Goal: Transaction & Acquisition: Purchase product/service

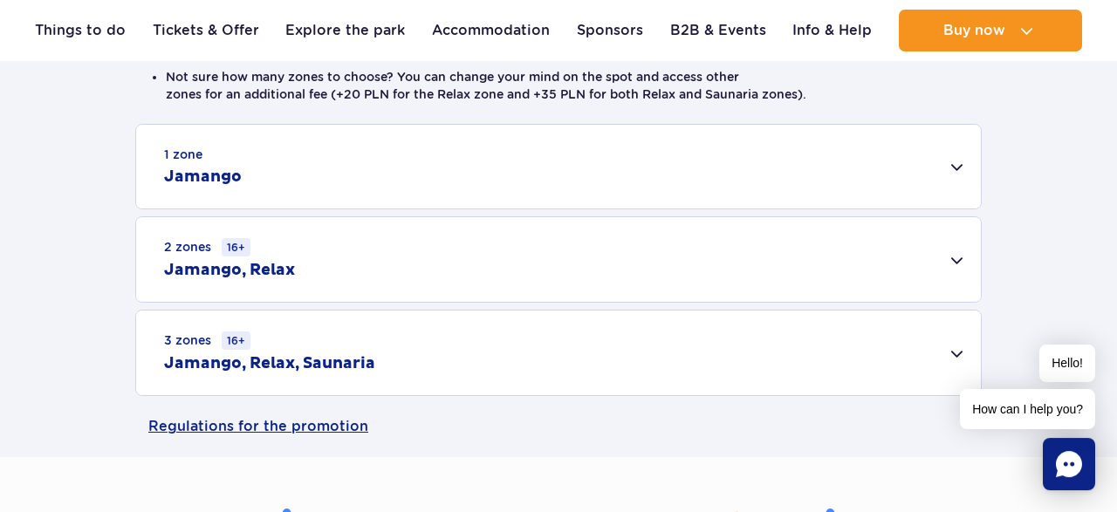
scroll to position [363, 0]
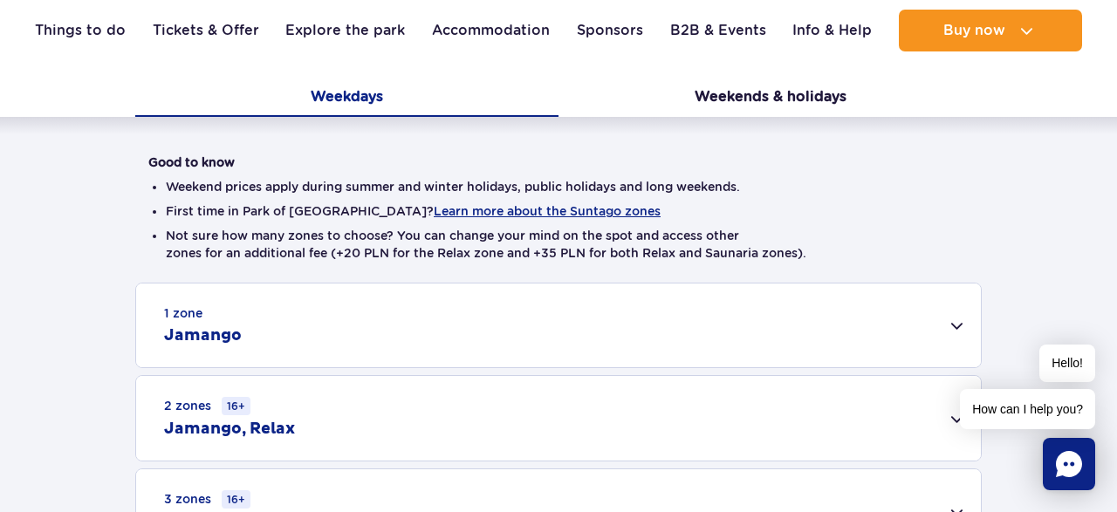
click at [254, 319] on div "1 zone Jamango" at bounding box center [558, 326] width 845 height 84
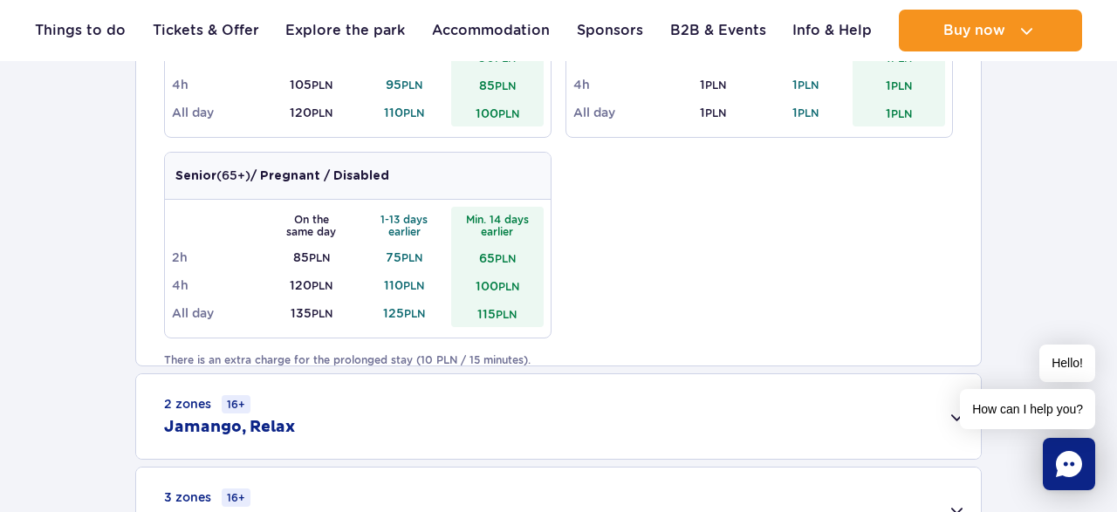
scroll to position [635, 0]
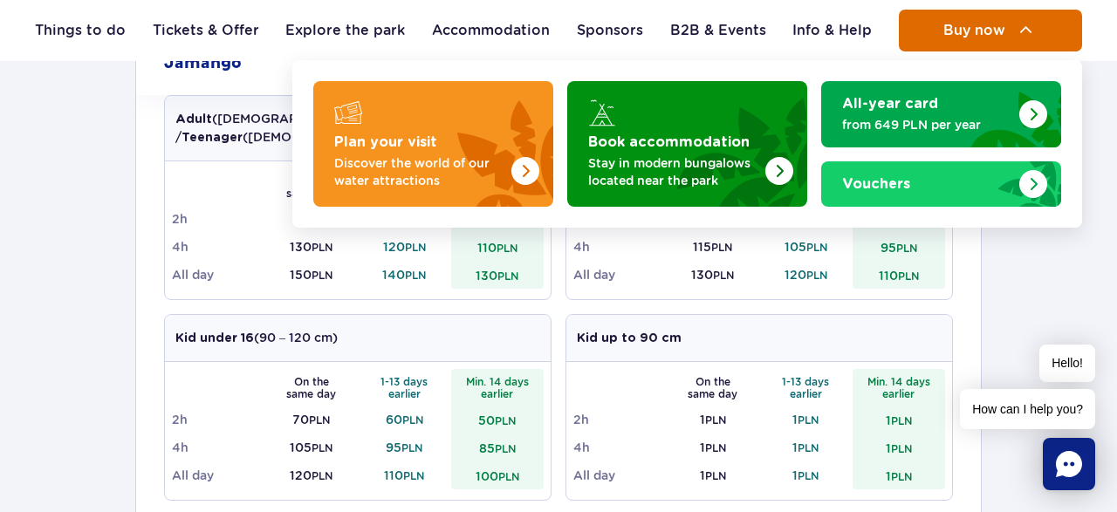
click at [958, 32] on span "Buy now" at bounding box center [974, 31] width 62 height 16
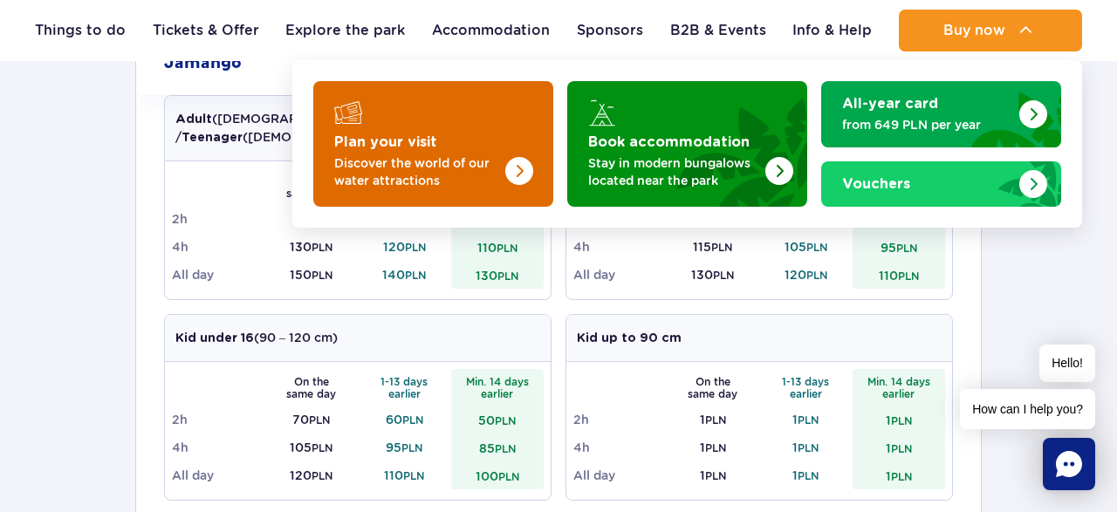
click at [465, 104] on img "Plan your visit" at bounding box center [484, 139] width 139 height 136
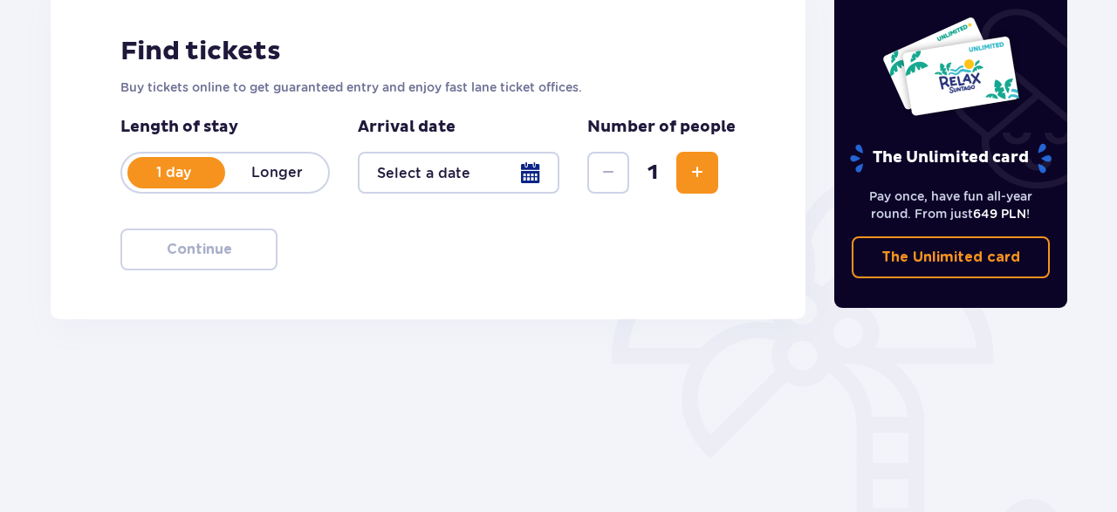
scroll to position [272, 0]
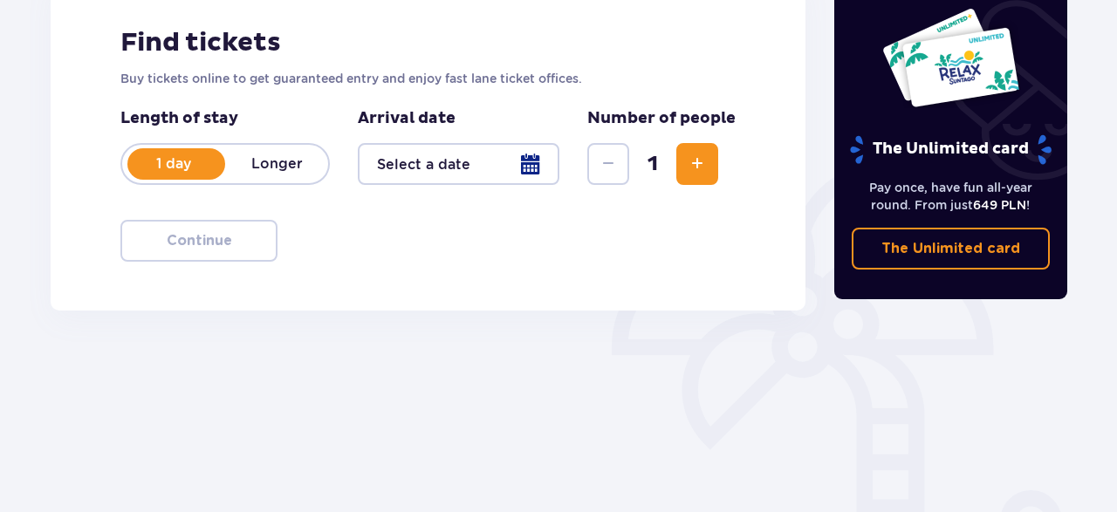
click at [464, 160] on div at bounding box center [459, 164] width 202 height 42
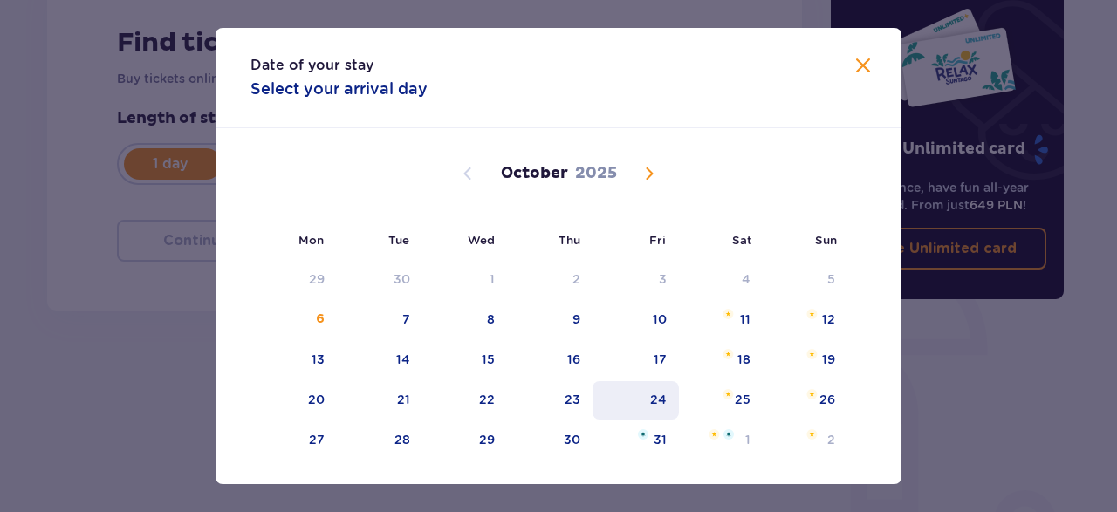
click at [676, 406] on div "24" at bounding box center [636, 400] width 86 height 38
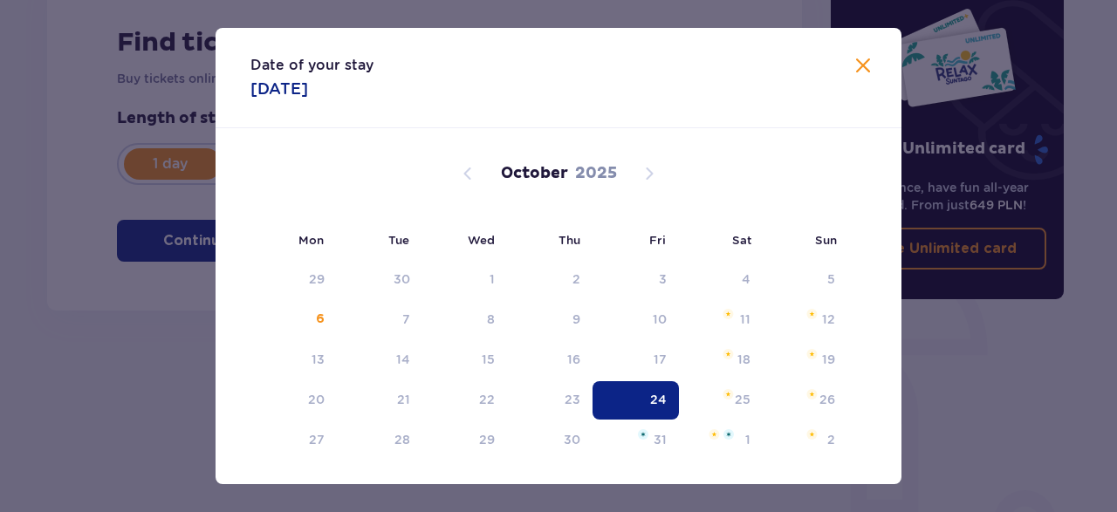
click at [647, 402] on div "24" at bounding box center [636, 400] width 86 height 38
click at [867, 68] on div "The Unlimited card" at bounding box center [947, 86] width 205 height 158
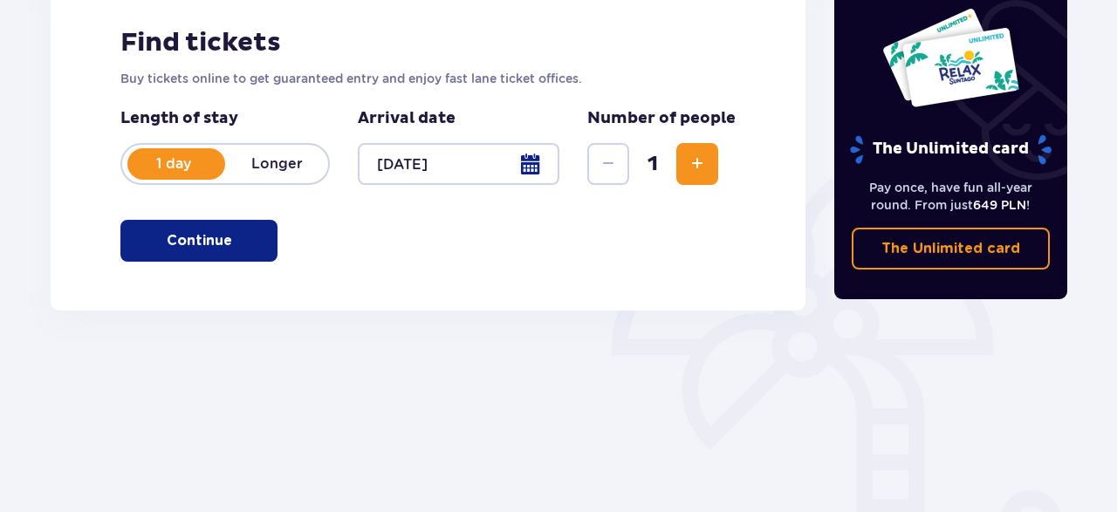
type input "24.10.25"
click at [709, 167] on button "Increase" at bounding box center [697, 164] width 42 height 42
click at [255, 256] on button "Continue" at bounding box center [198, 241] width 157 height 42
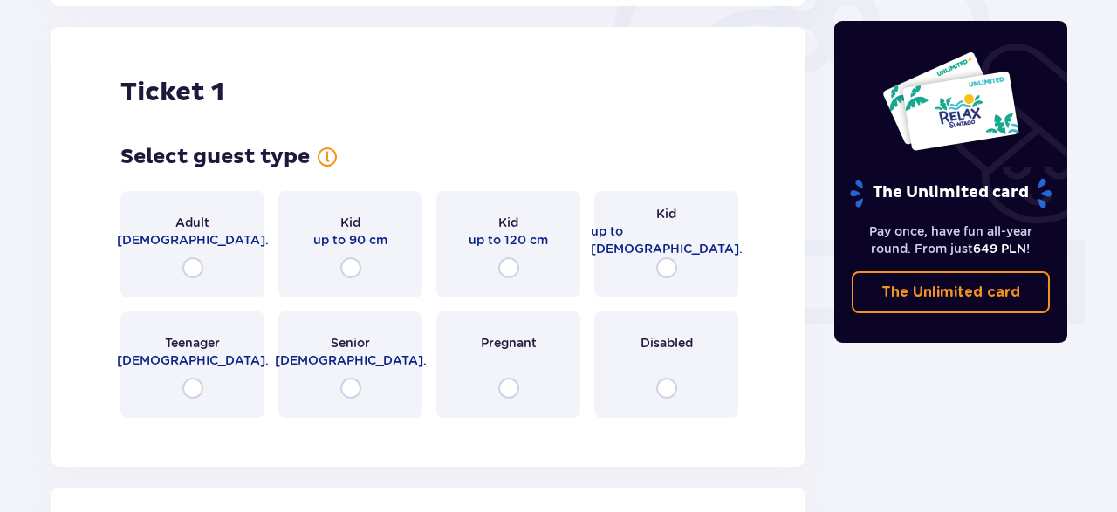
scroll to position [583, 0]
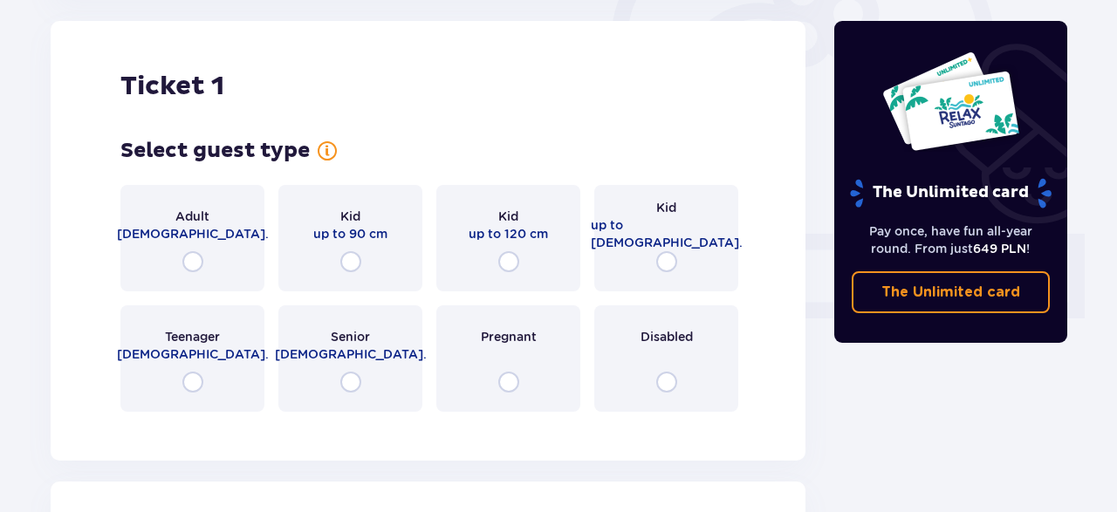
click at [673, 256] on input "radio" at bounding box center [666, 261] width 21 height 21
radio input "true"
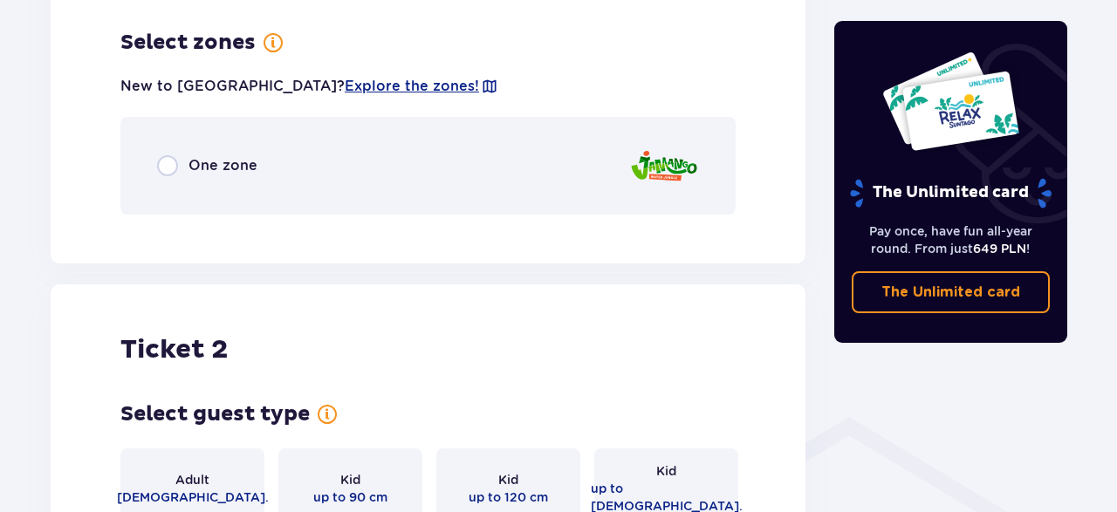
scroll to position [1009, 0]
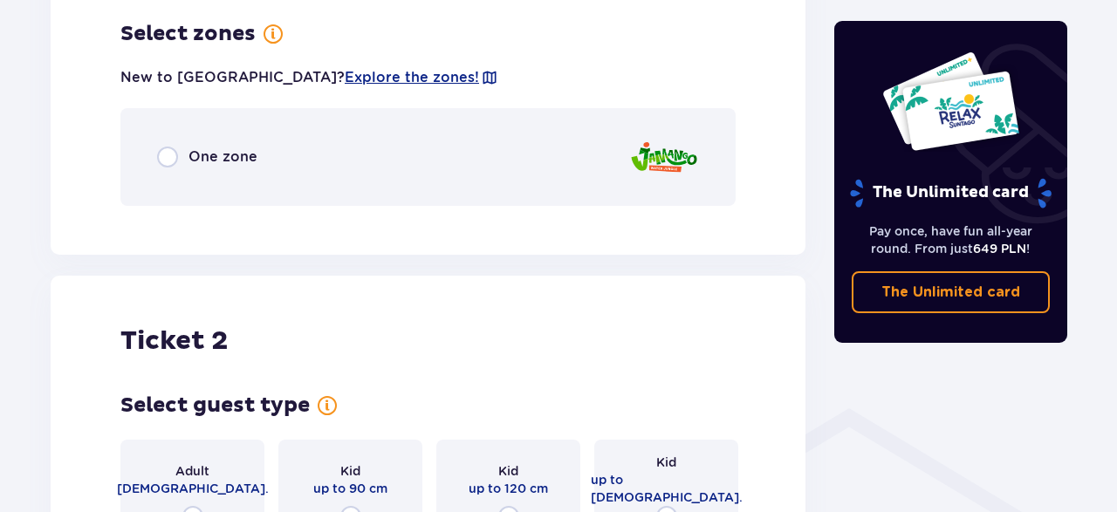
click at [167, 152] on input "radio" at bounding box center [167, 157] width 21 height 21
radio input "true"
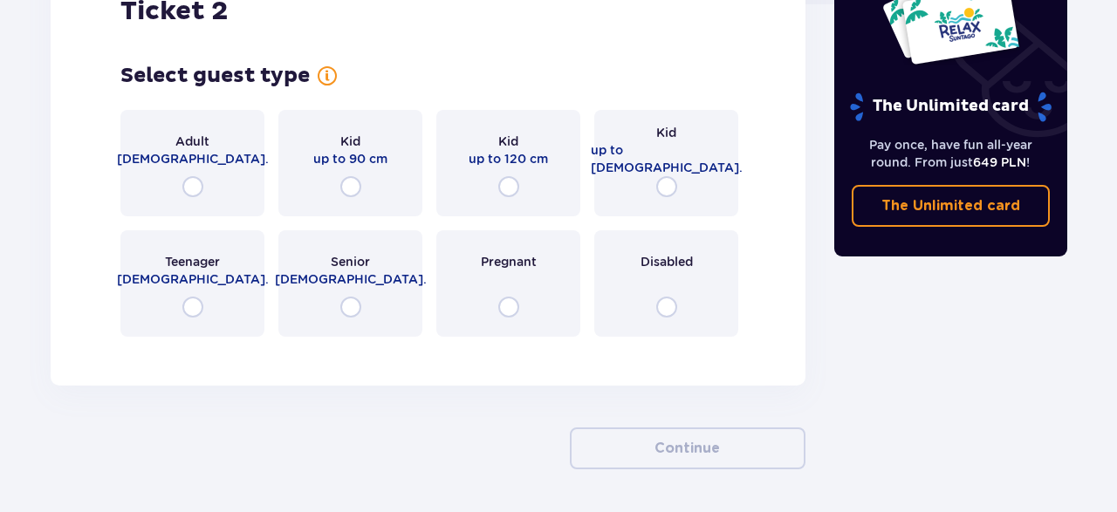
scroll to position [1864, 0]
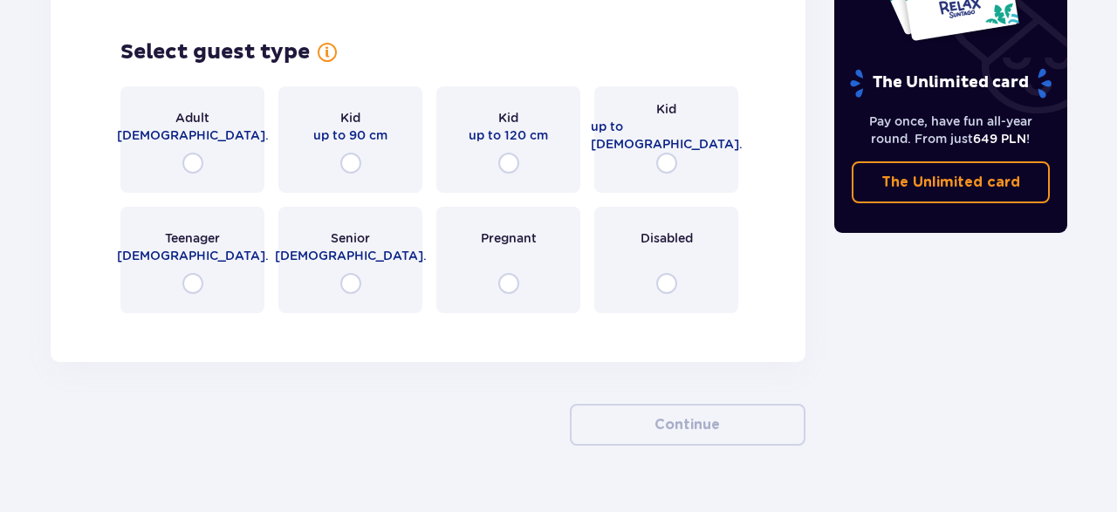
click at [659, 165] on input "radio" at bounding box center [666, 163] width 21 height 21
radio input "true"
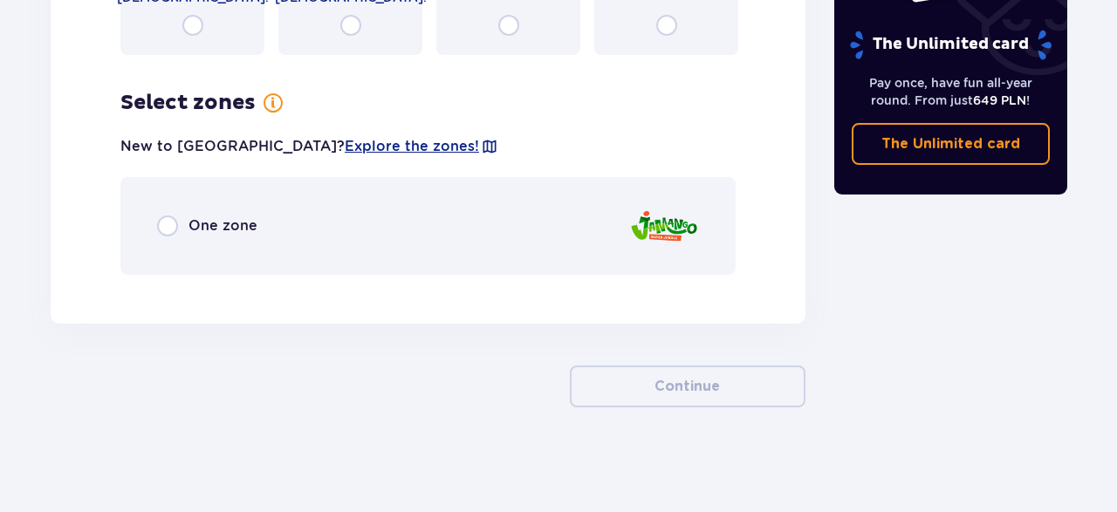
click at [182, 226] on div "One zone" at bounding box center [207, 226] width 100 height 21
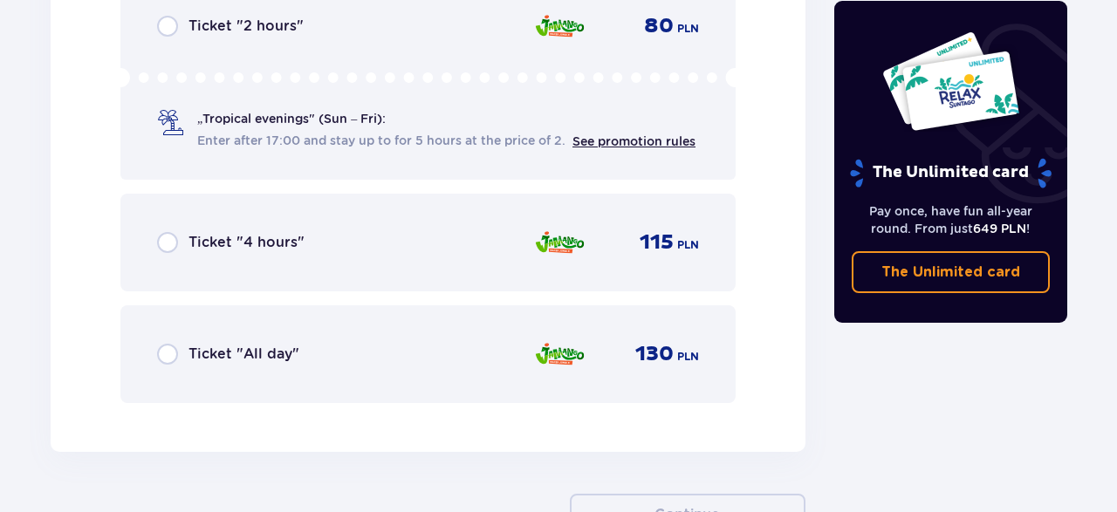
scroll to position [2502, 0]
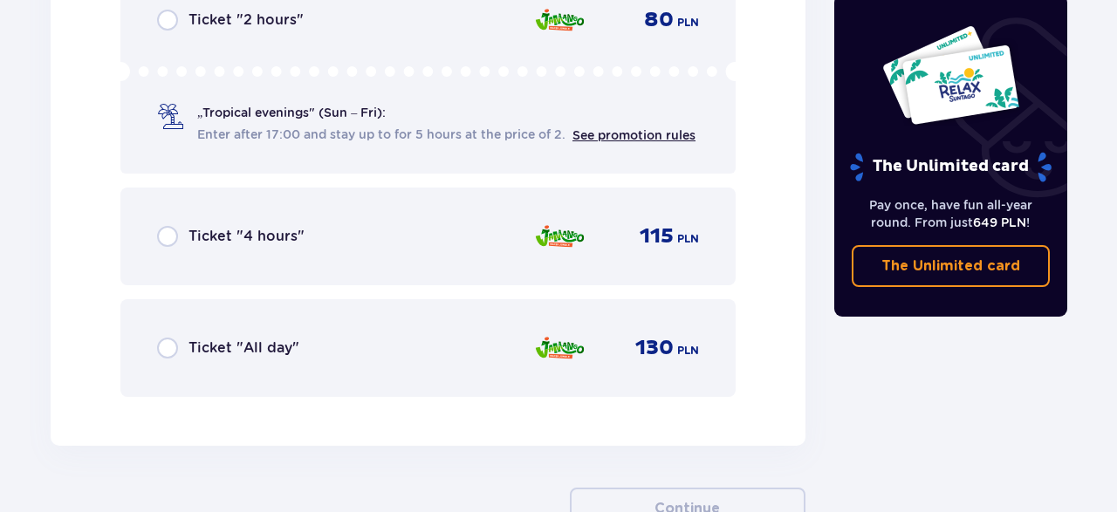
click at [168, 232] on input "radio" at bounding box center [167, 236] width 21 height 21
radio input "true"
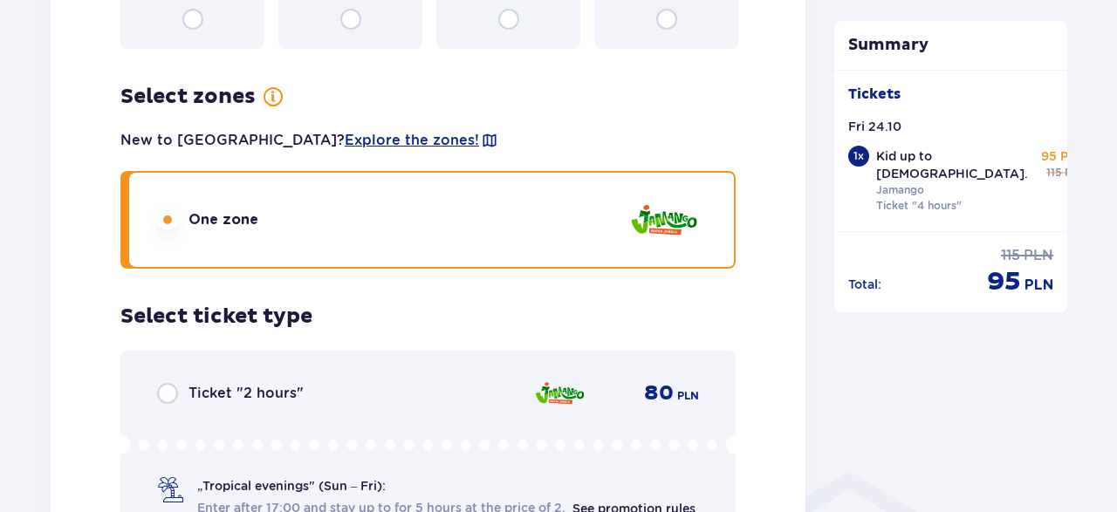
scroll to position [1400, 0]
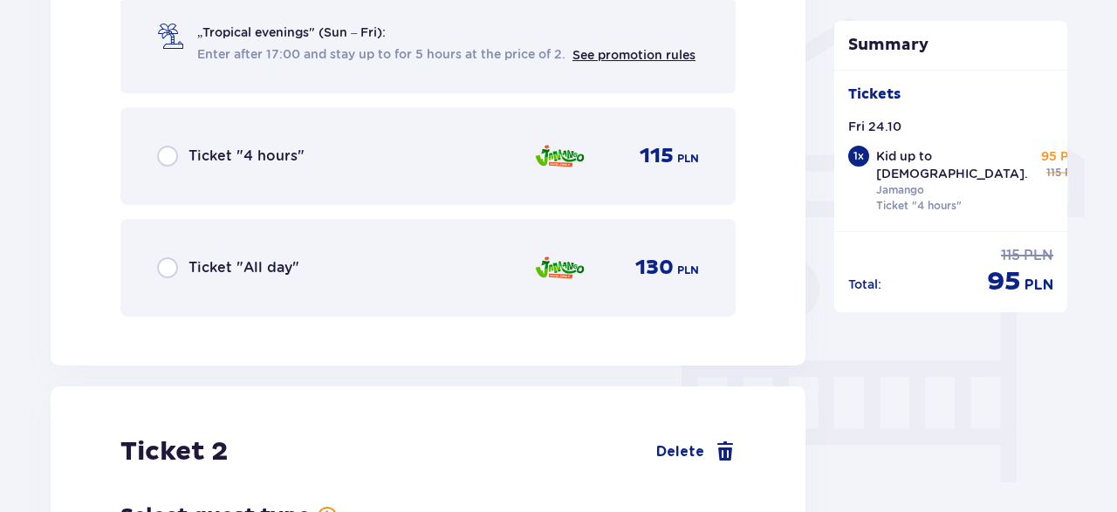
click at [165, 140] on div "Ticket "4 hours" 115 PLN" at bounding box center [428, 156] width 542 height 37
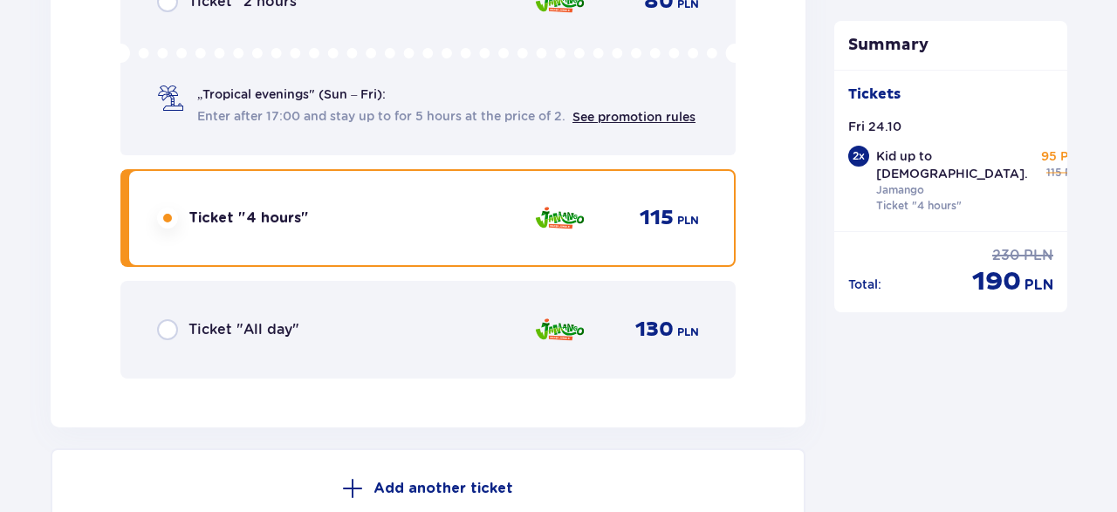
scroll to position [2529, 0]
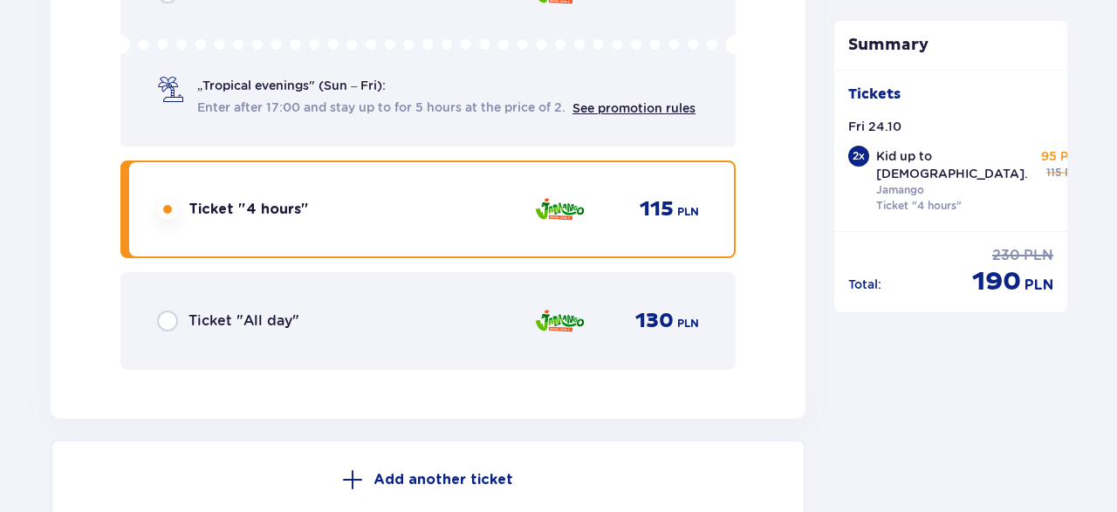
click at [170, 319] on input "radio" at bounding box center [167, 321] width 21 height 21
radio input "true"
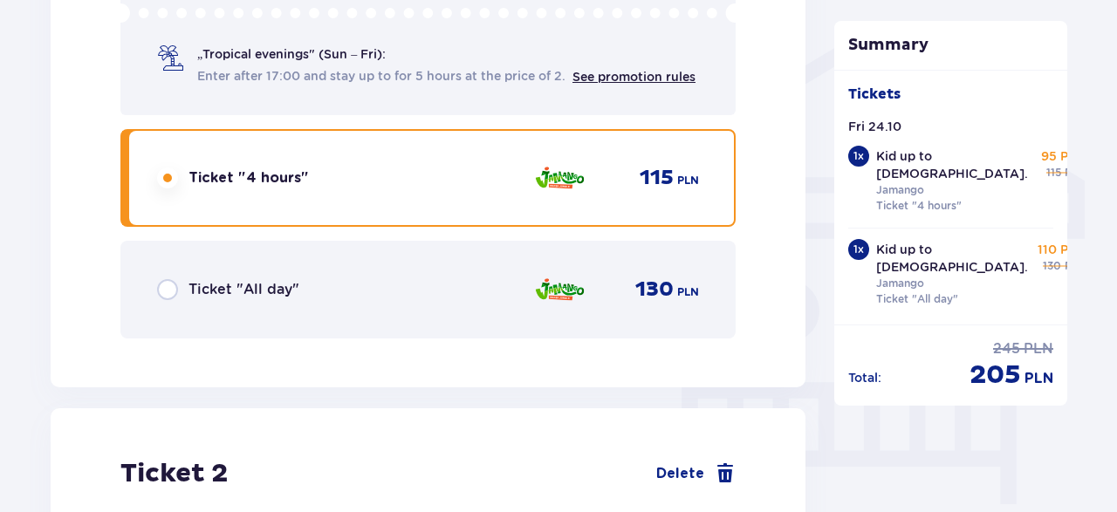
scroll to position [1349, 0]
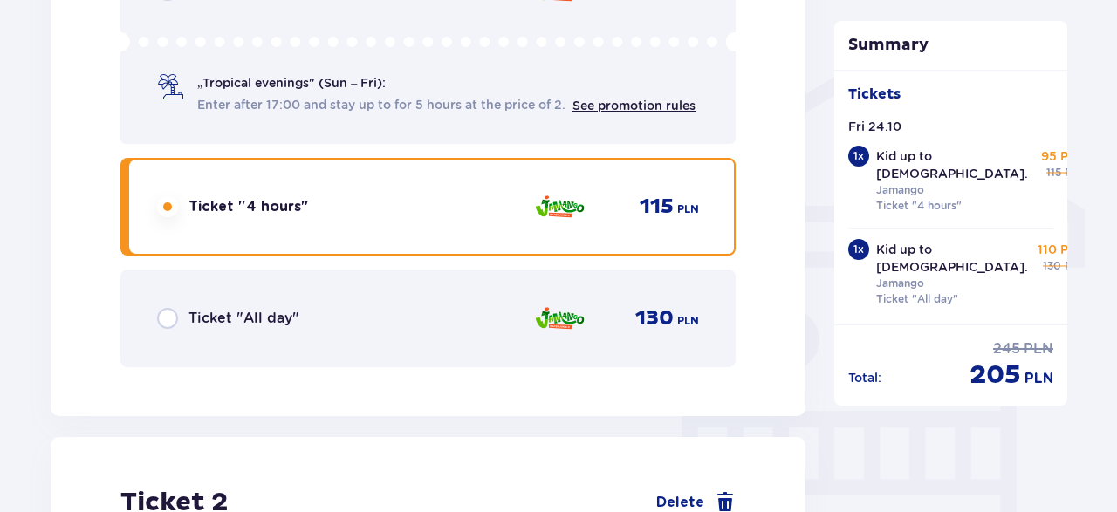
click at [161, 320] on input "radio" at bounding box center [167, 318] width 21 height 21
radio input "true"
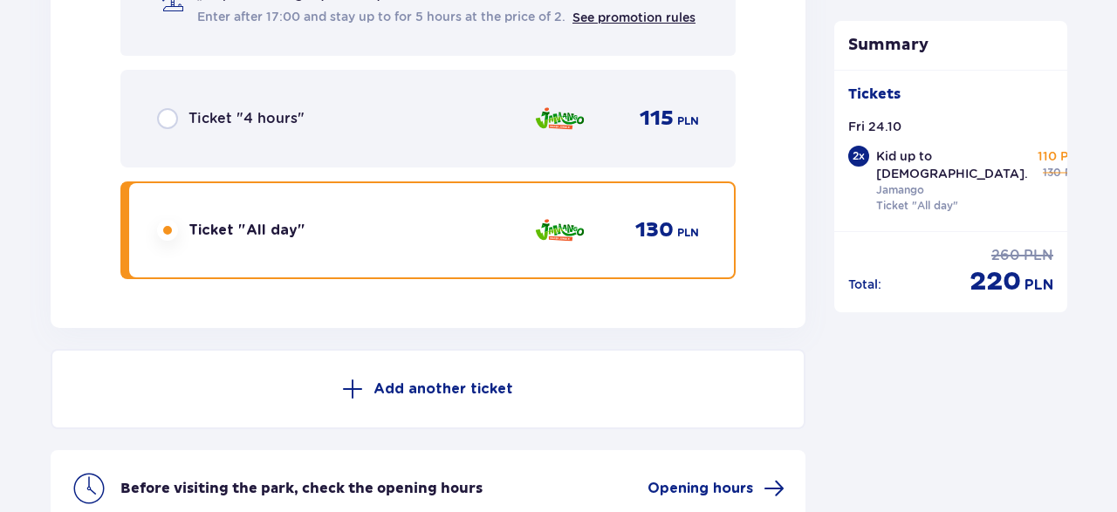
scroll to position [2801, 0]
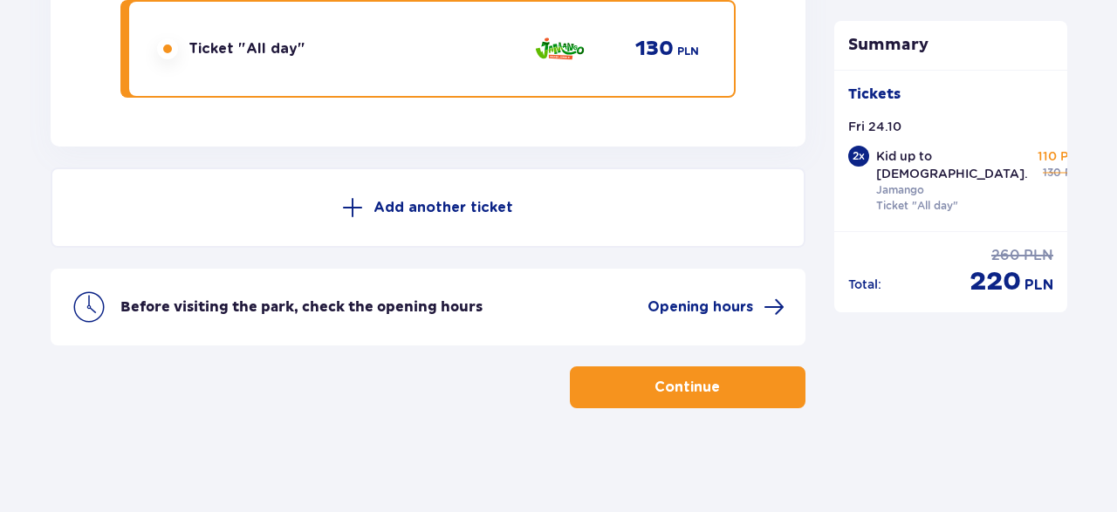
click at [666, 388] on p "Continue" at bounding box center [686, 387] width 65 height 19
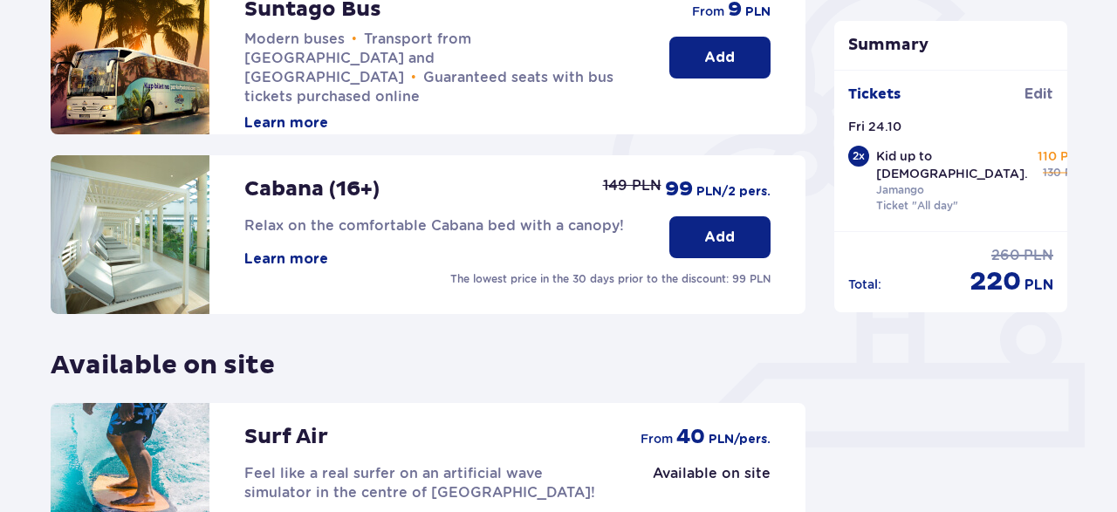
scroll to position [670, 0]
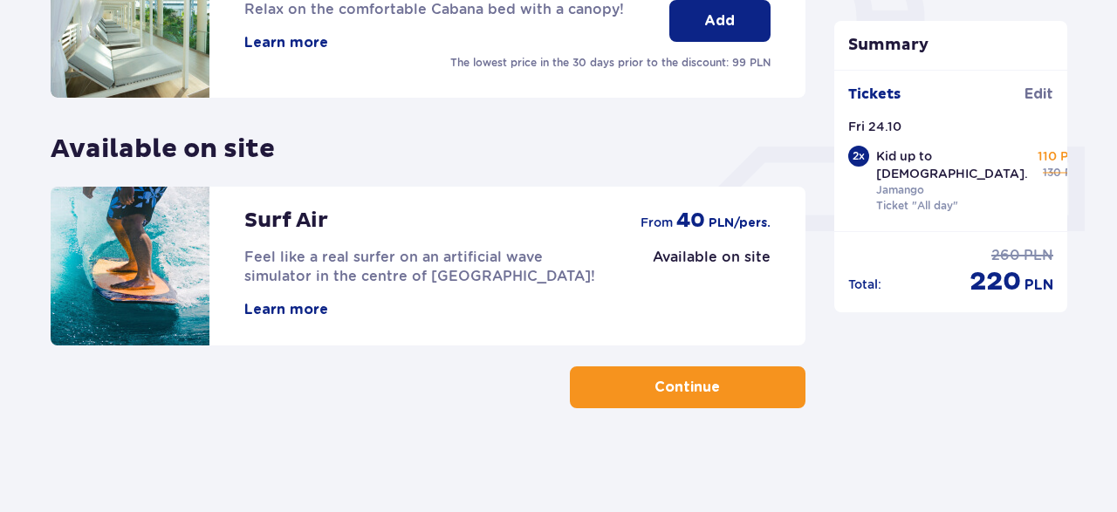
click at [737, 398] on button "Continue" at bounding box center [688, 388] width 236 height 42
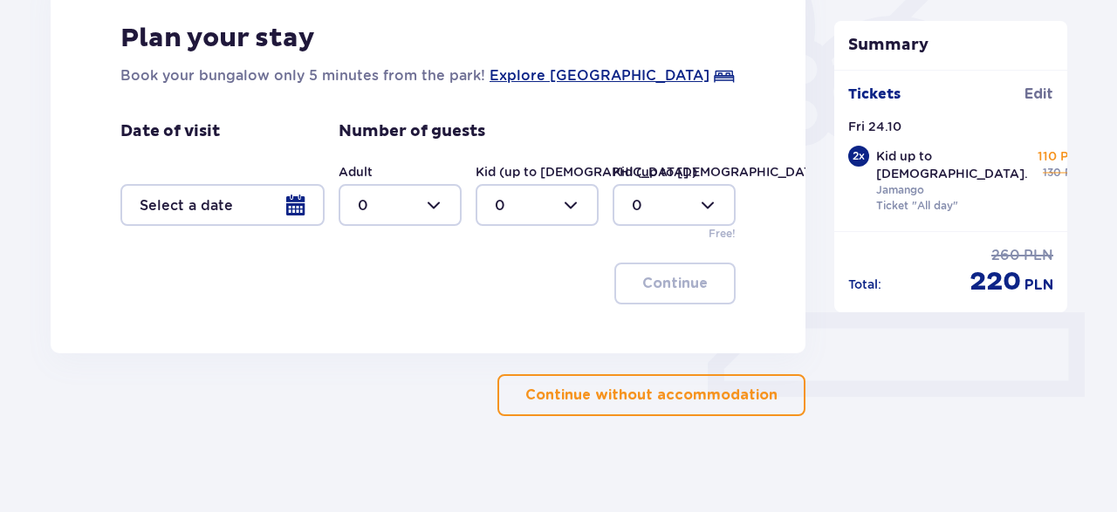
scroll to position [511, 0]
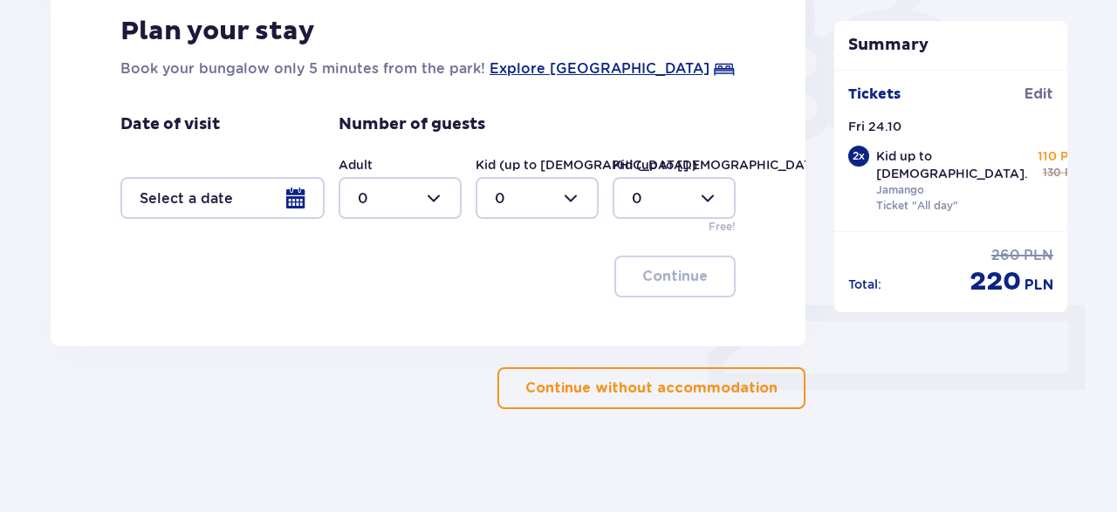
click at [705, 388] on p "Continue without accommodation" at bounding box center [651, 388] width 252 height 19
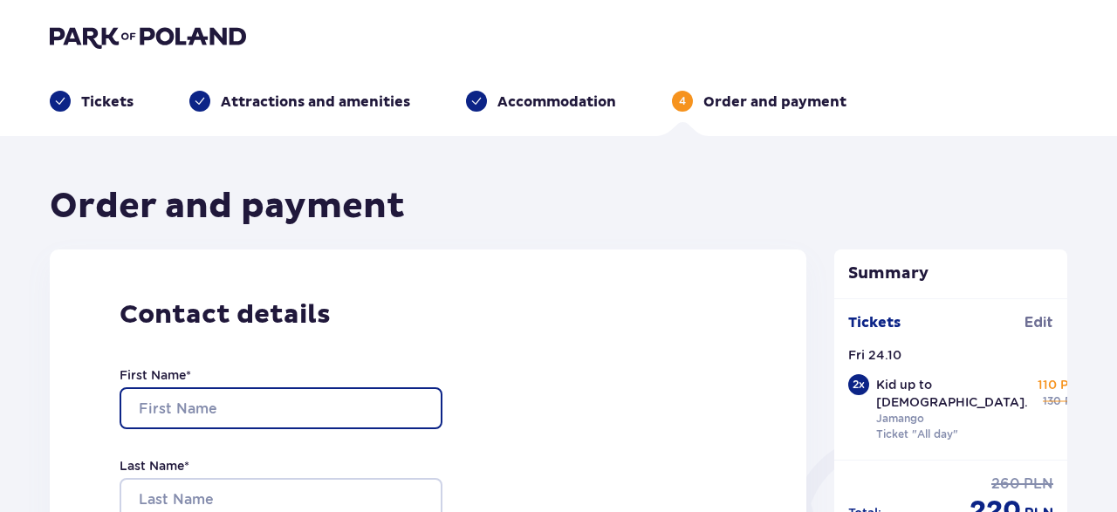
click at [218, 405] on input "First Name *" at bounding box center [281, 408] width 323 height 42
type input "Pawel"
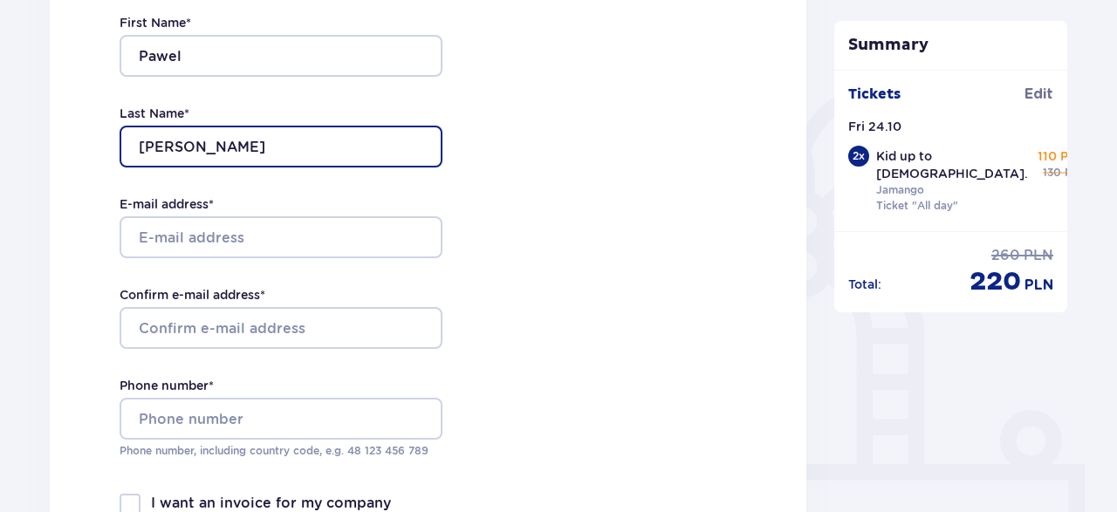
scroll to position [454, 0]
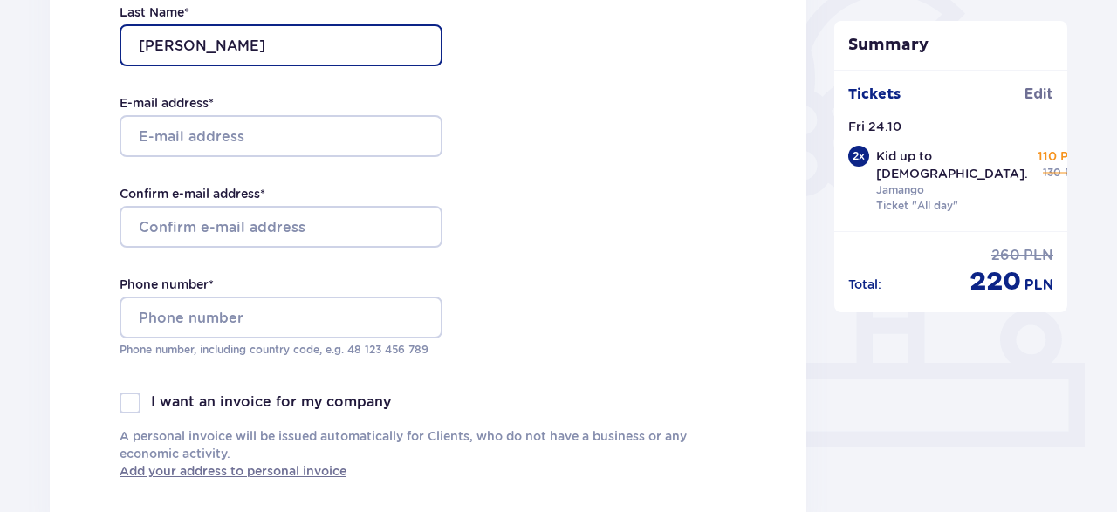
type input "Sledziewski"
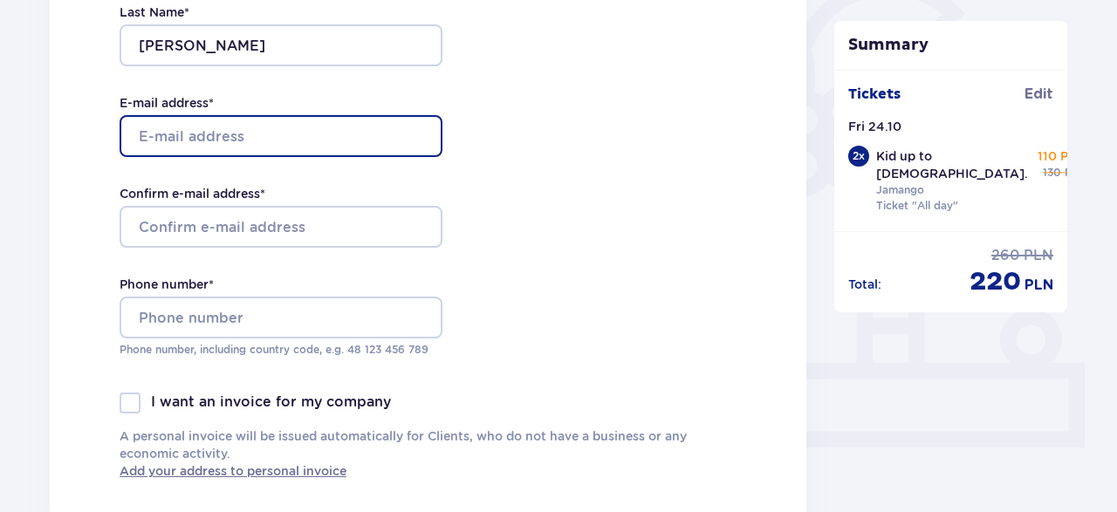
click at [199, 139] on input "E-mail address *" at bounding box center [281, 136] width 323 height 42
type input "sledzik1982@yahoo.com"
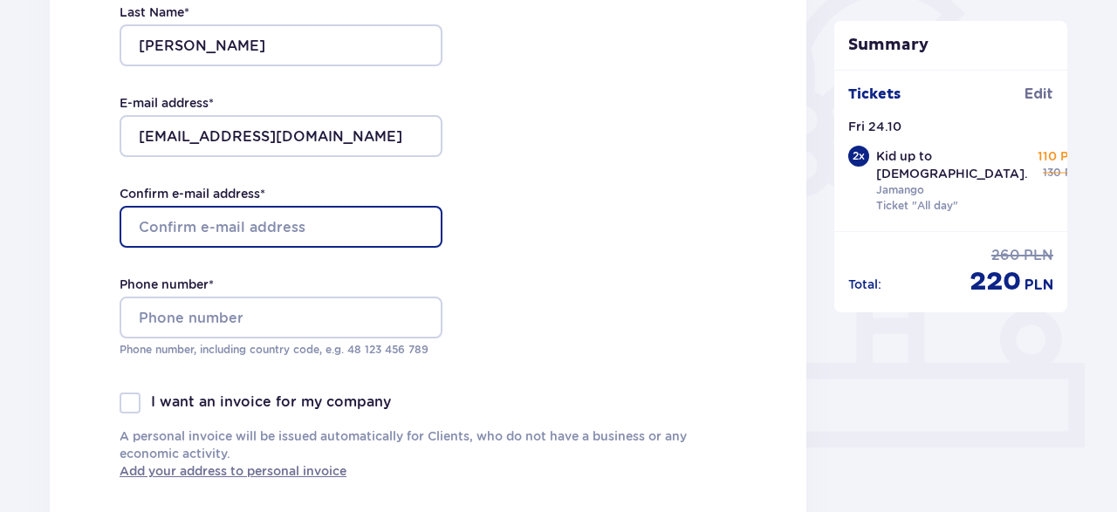
click at [178, 233] on input "Confirm e-mail address *" at bounding box center [281, 227] width 323 height 42
type input "sledzik1982@yahoo.com"
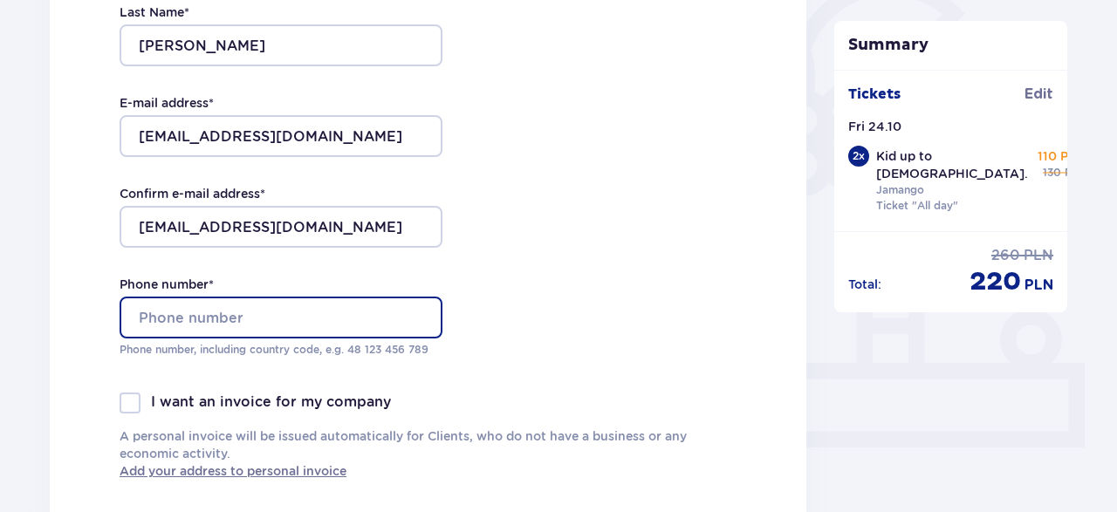
click at [218, 315] on input "Phone number *" at bounding box center [281, 318] width 323 height 42
type input "+447917273850"
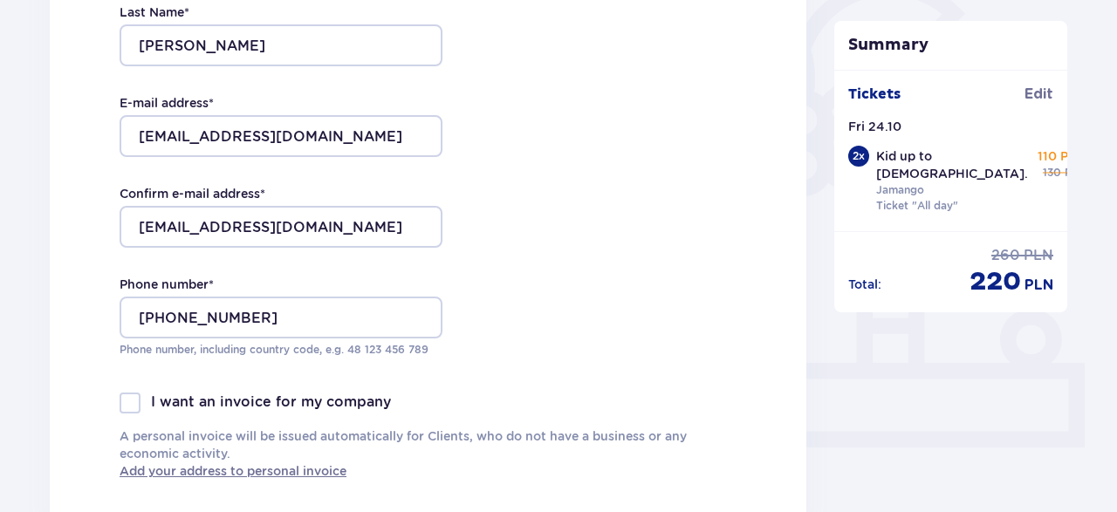
click at [203, 370] on div "First Name * Pawel Last Name * Sledziewski E-mail address * sledzik1982@yahoo.c…" at bounding box center [281, 135] width 323 height 515
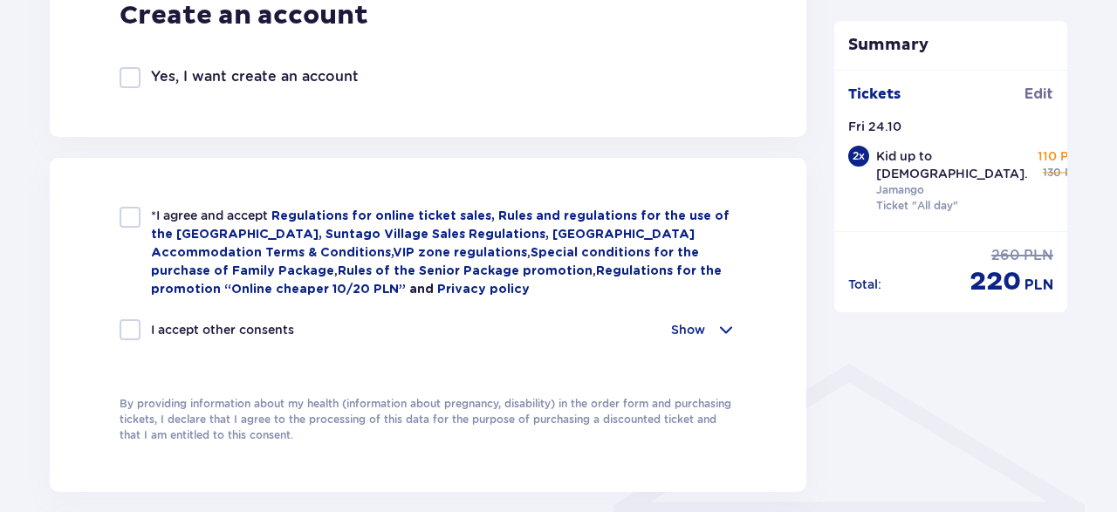
scroll to position [1089, 0]
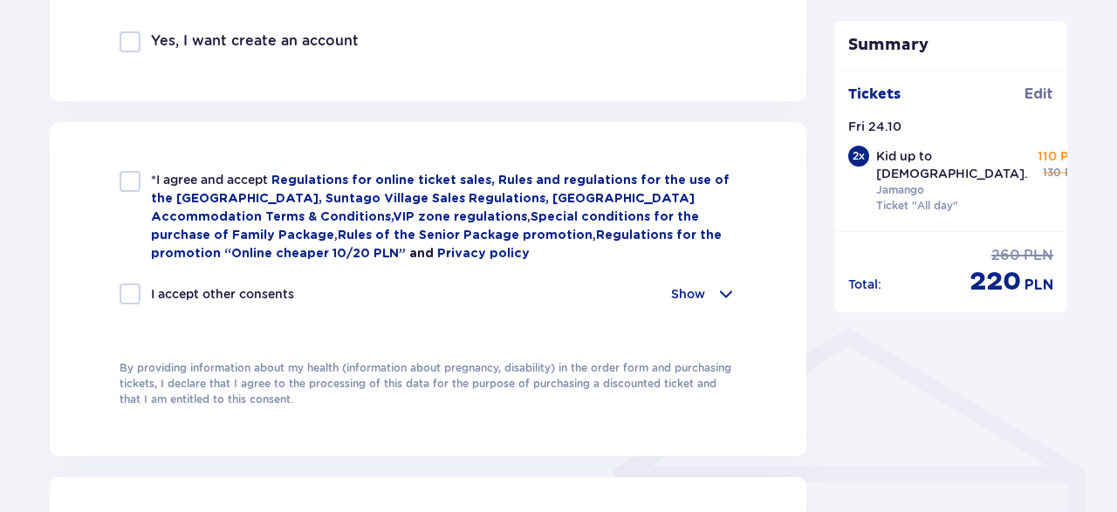
click at [127, 175] on div at bounding box center [130, 181] width 21 height 21
checkbox input "true"
click at [699, 287] on p "Show" at bounding box center [688, 293] width 34 height 17
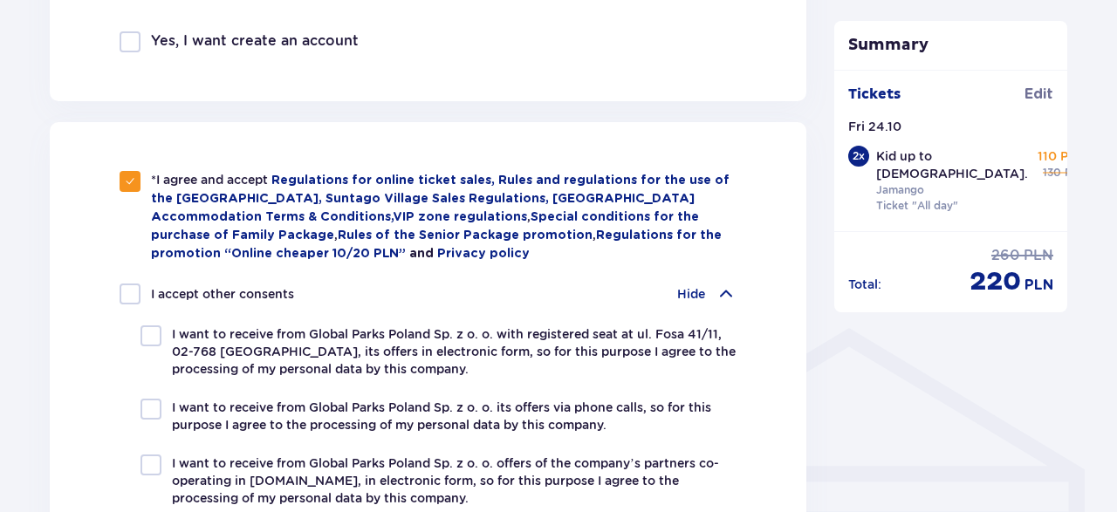
click at [704, 285] on p "Hide" at bounding box center [691, 293] width 28 height 17
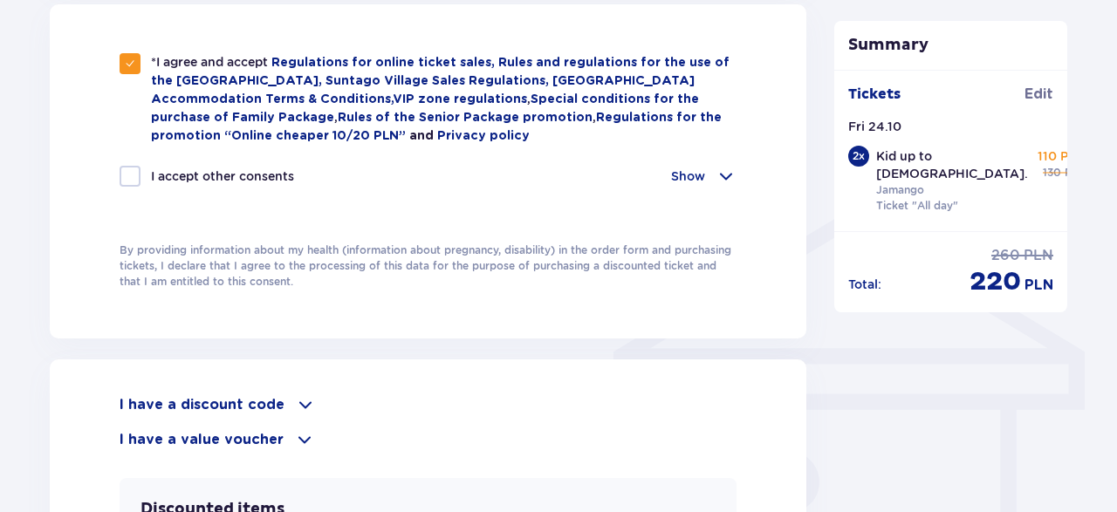
scroll to position [1361, 0]
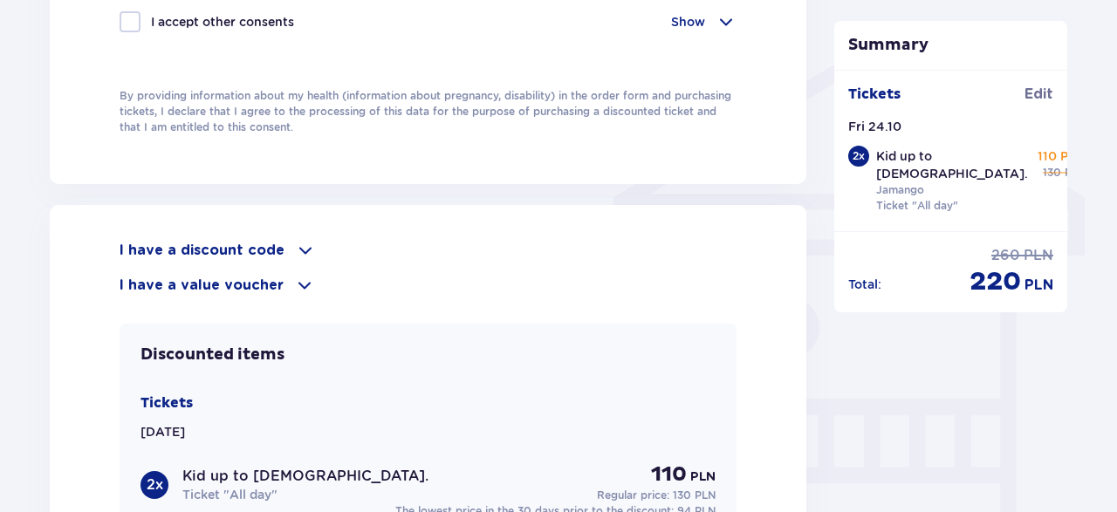
click at [209, 242] on p "I have a discount code" at bounding box center [202, 250] width 165 height 19
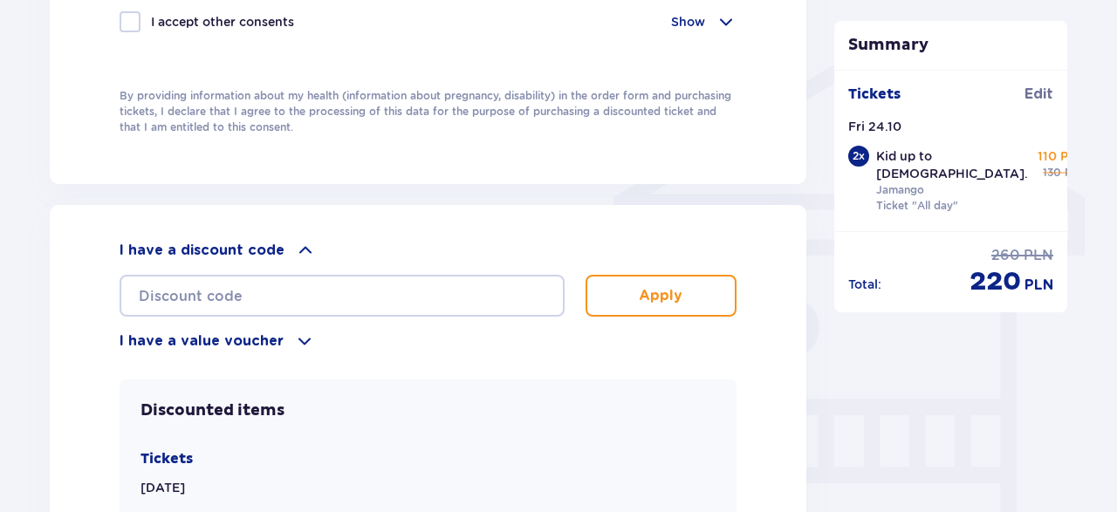
click at [193, 268] on div "Apply" at bounding box center [428, 289] width 617 height 56
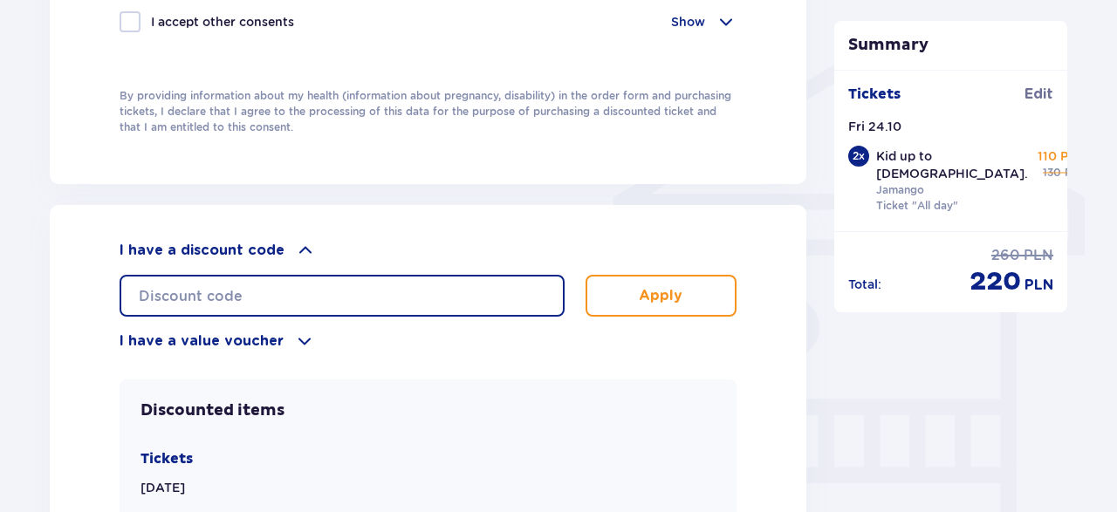
click at [188, 293] on input "text" at bounding box center [342, 296] width 445 height 42
type input "LDD85BRYE7UIKD"
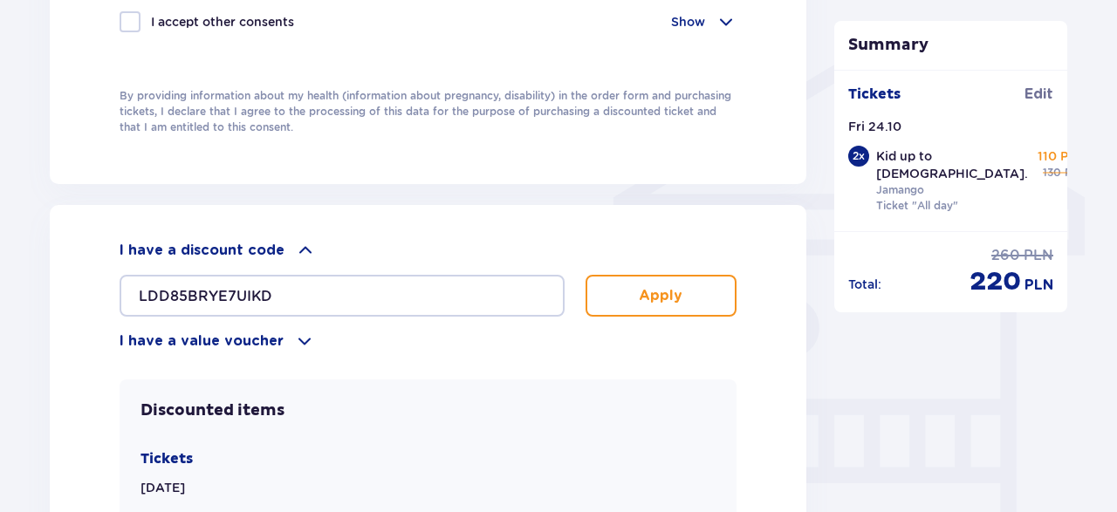
click at [682, 305] on button "Apply" at bounding box center [661, 296] width 151 height 42
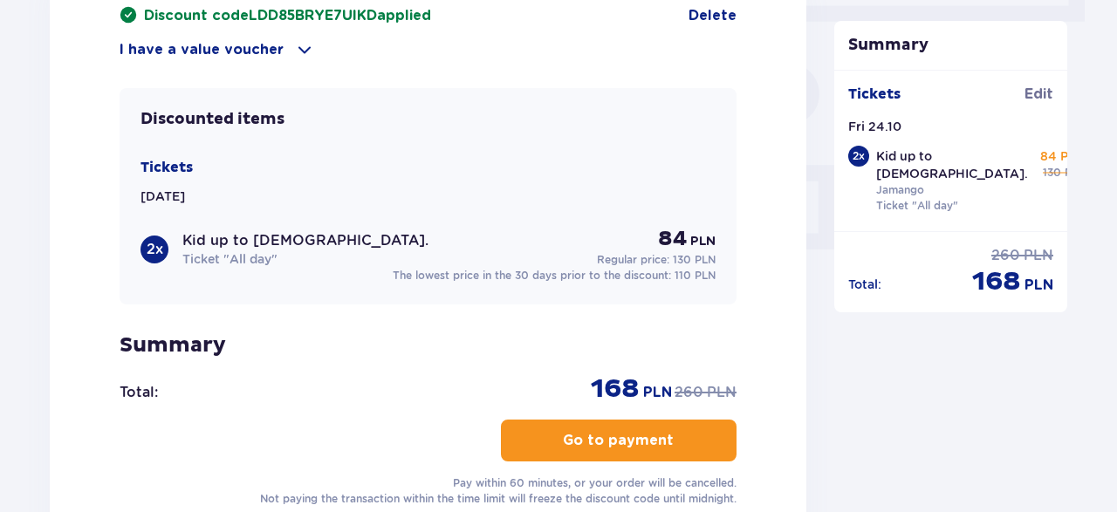
scroll to position [1724, 0]
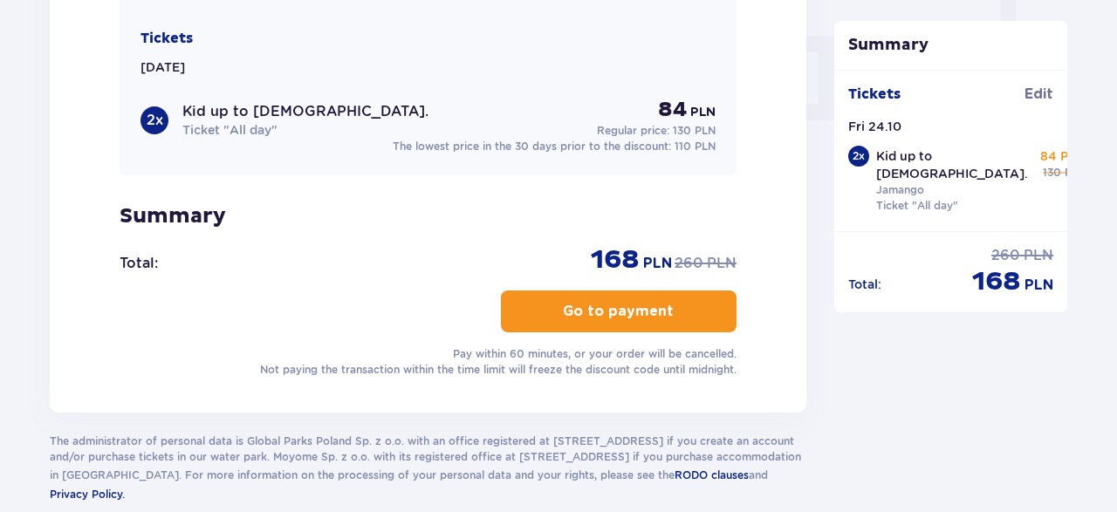
click at [612, 310] on p "Go to payment" at bounding box center [618, 311] width 111 height 19
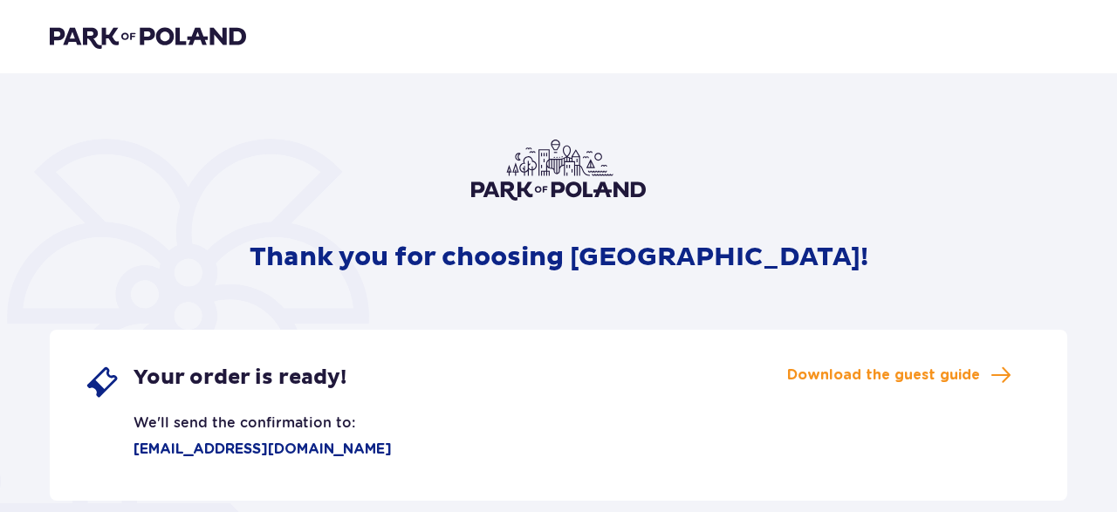
click at [204, 38] on img at bounding box center [148, 36] width 196 height 24
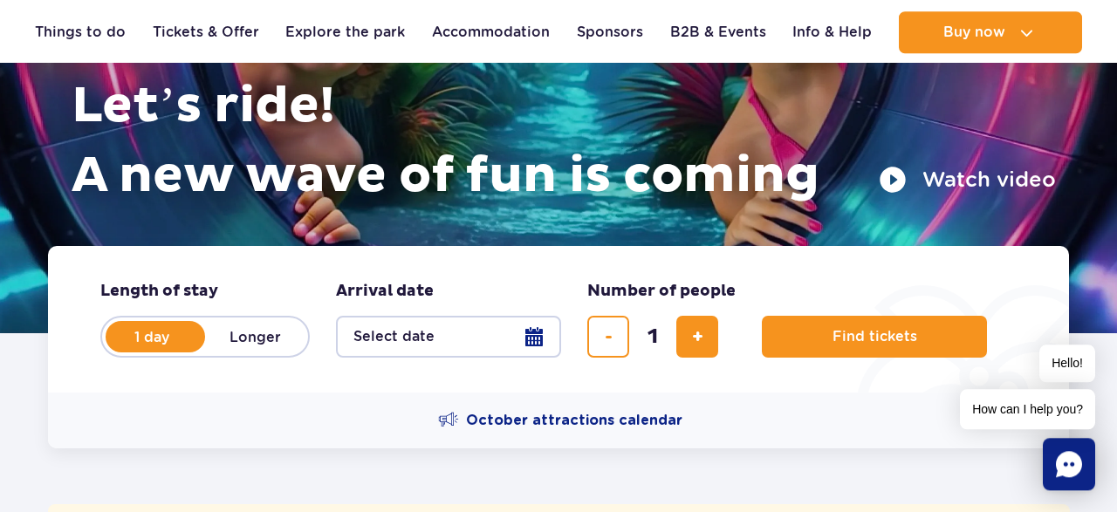
scroll to position [272, 0]
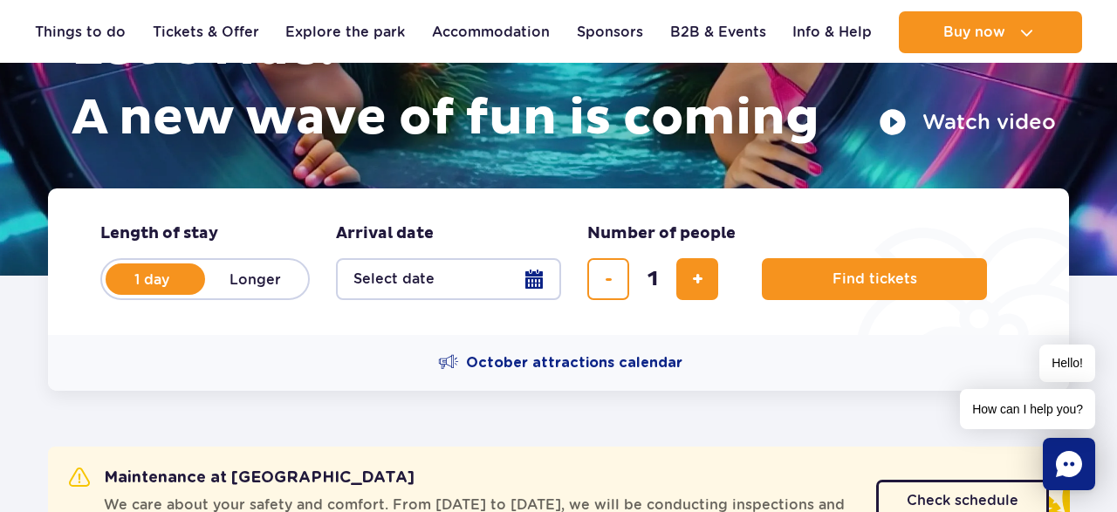
click at [488, 278] on button "Select date" at bounding box center [448, 279] width 225 height 42
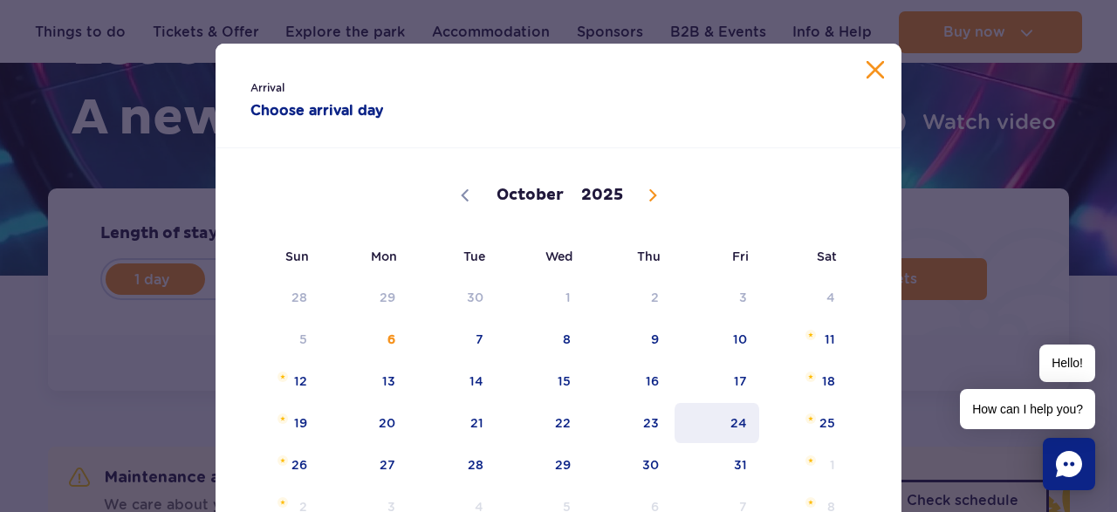
click at [732, 418] on span "24" at bounding box center [717, 423] width 88 height 40
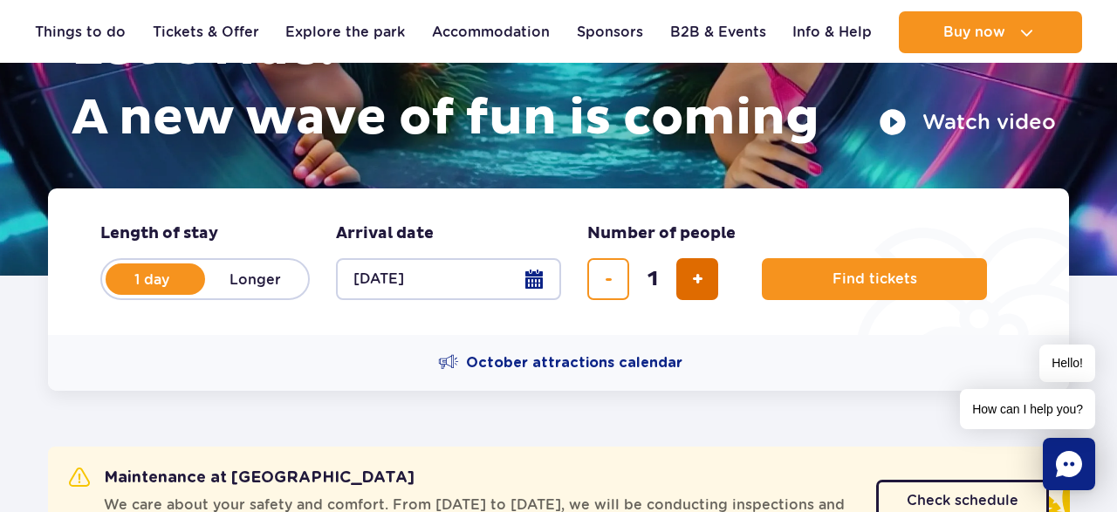
click at [693, 267] on button "add ticket" at bounding box center [697, 279] width 42 height 42
type input "2"
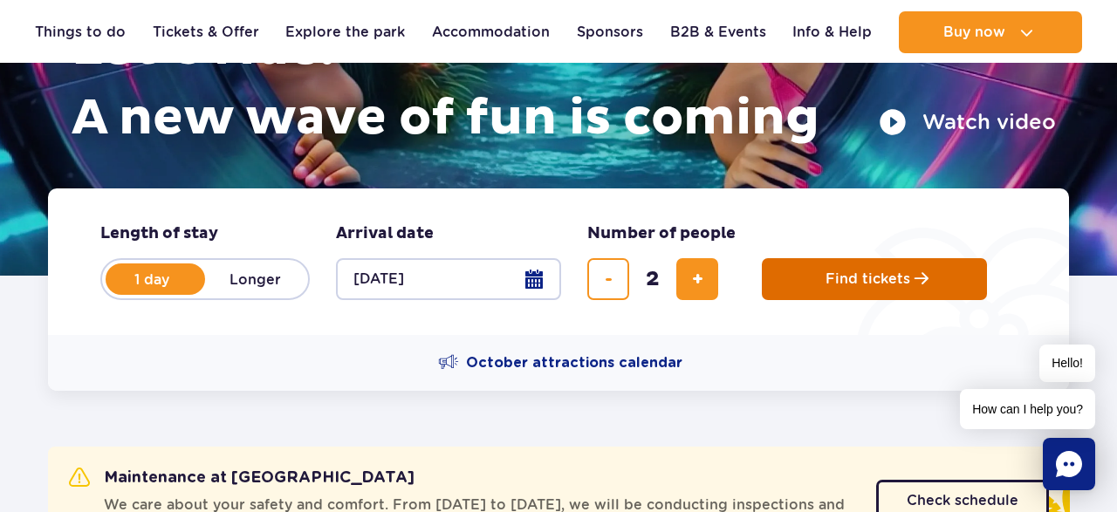
click at [819, 270] on button "Find tickets" at bounding box center [874, 279] width 225 height 42
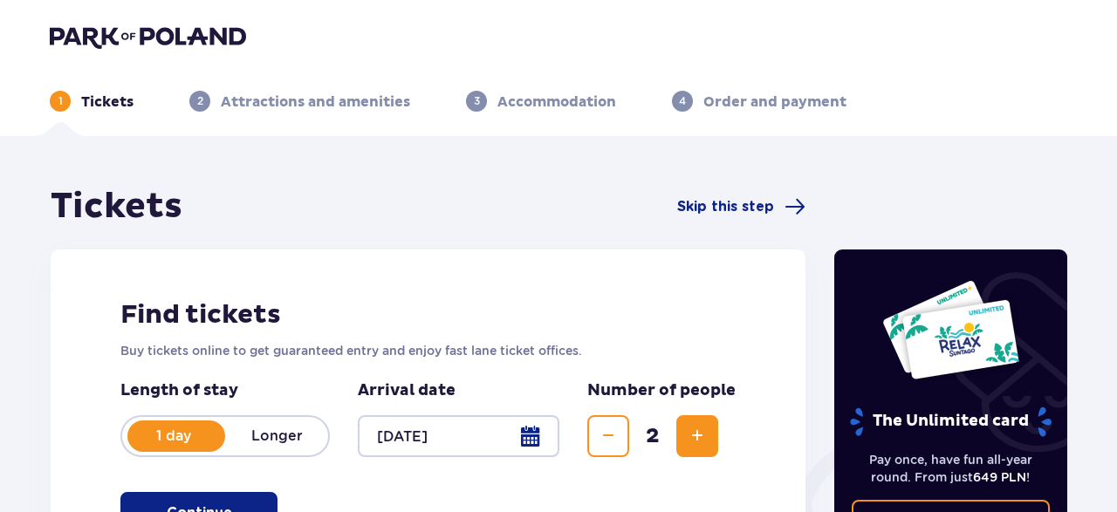
scroll to position [363, 0]
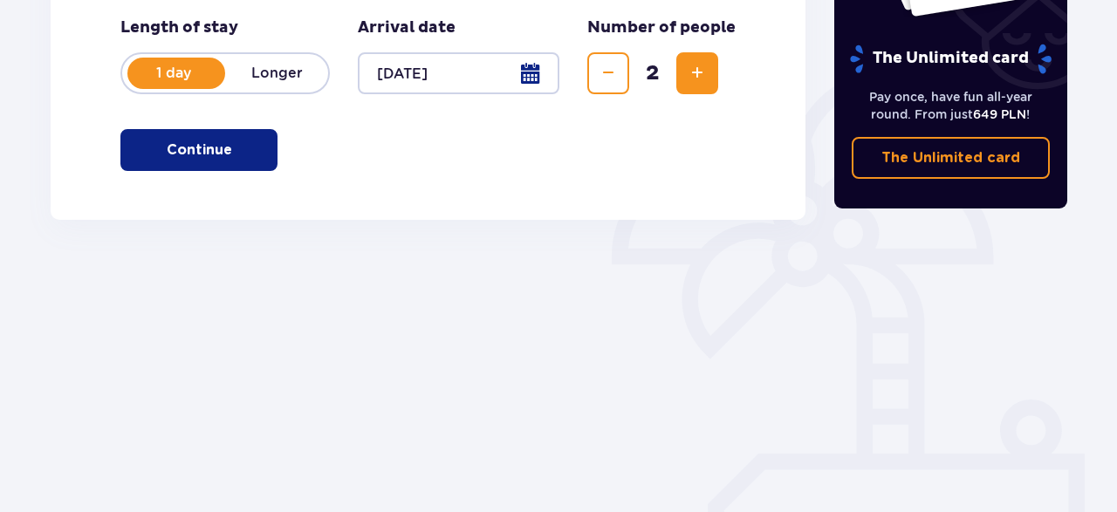
drag, startPoint x: 220, startPoint y: 139, endPoint x: 643, endPoint y: 167, distance: 424.2
click at [220, 140] on button "Continue" at bounding box center [198, 150] width 157 height 42
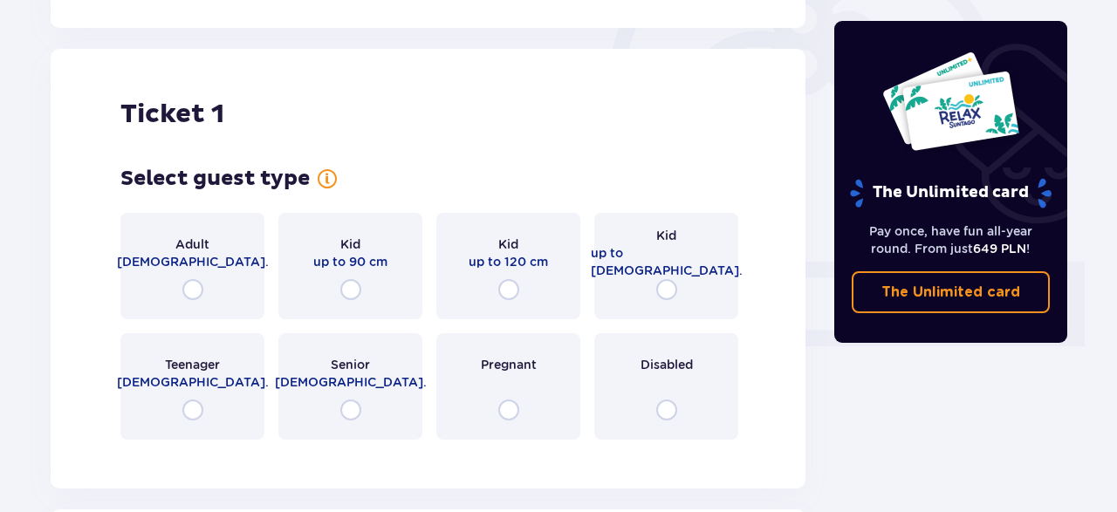
scroll to position [583, 0]
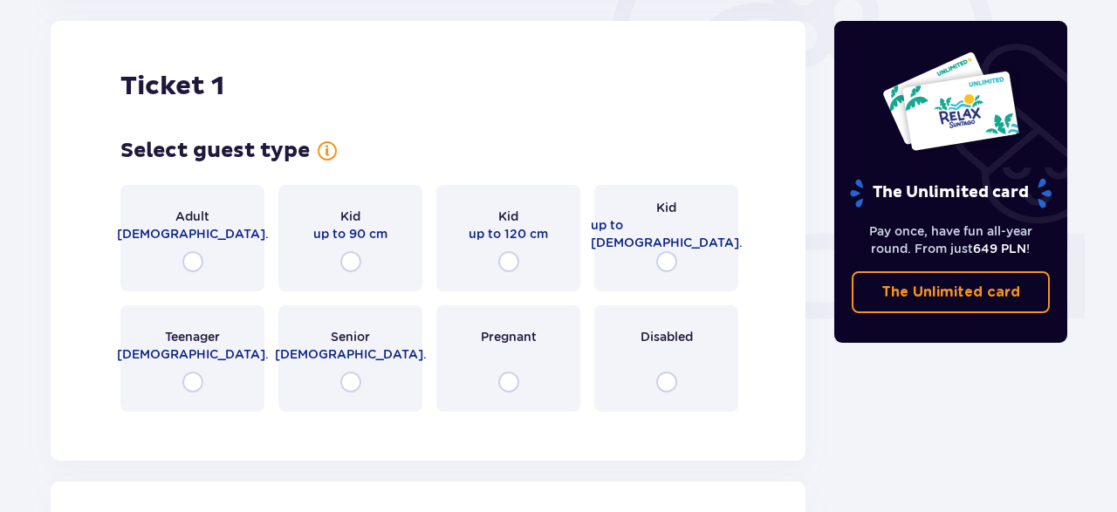
click at [198, 257] on input "radio" at bounding box center [192, 261] width 21 height 21
radio input "true"
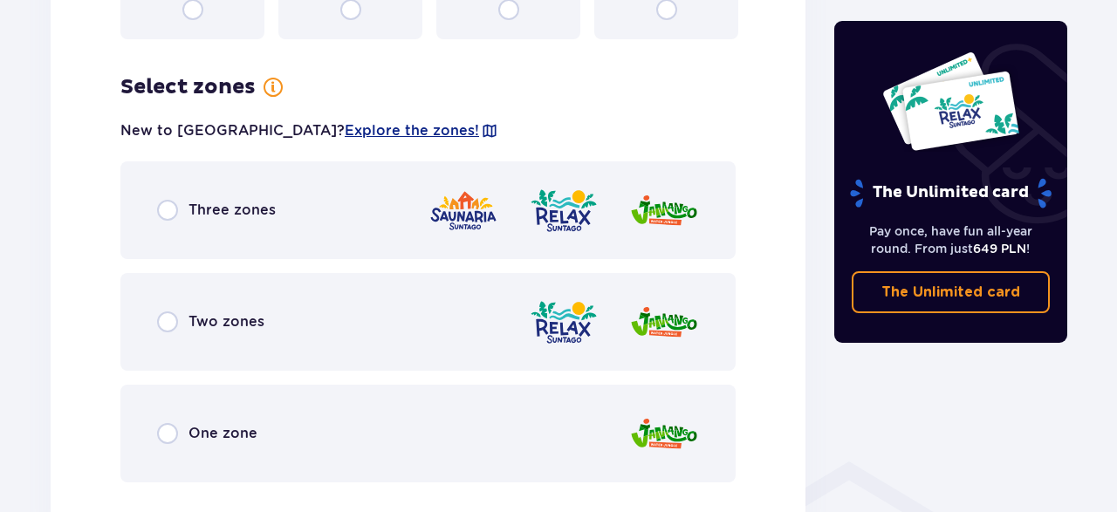
scroll to position [1009, 0]
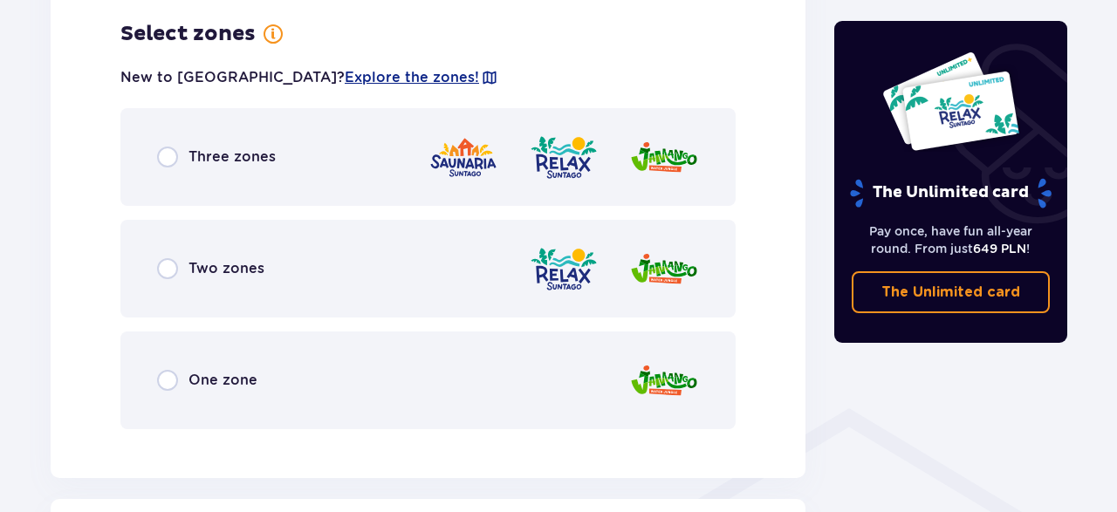
click at [164, 381] on input "radio" at bounding box center [167, 380] width 21 height 21
radio input "true"
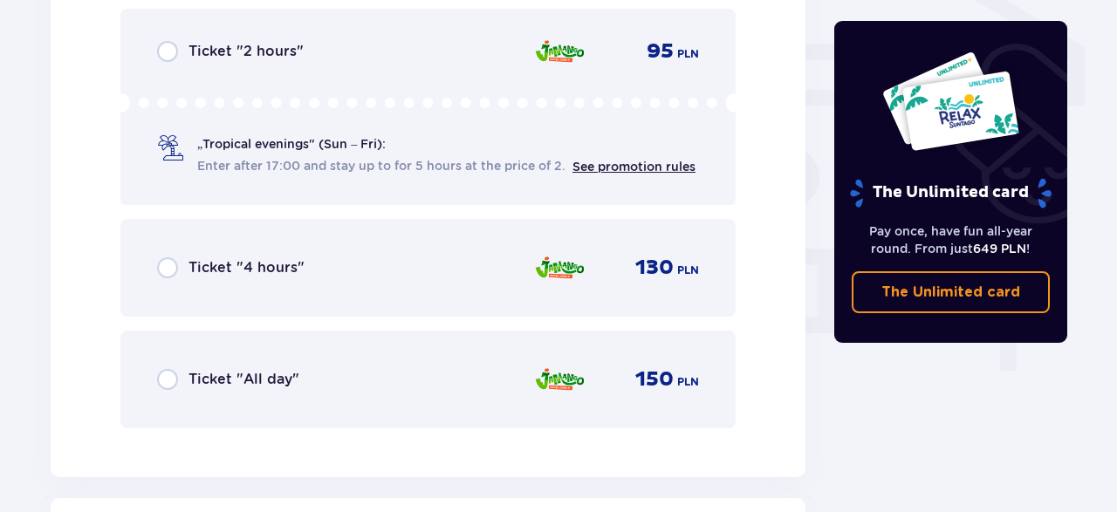
scroll to position [1543, 0]
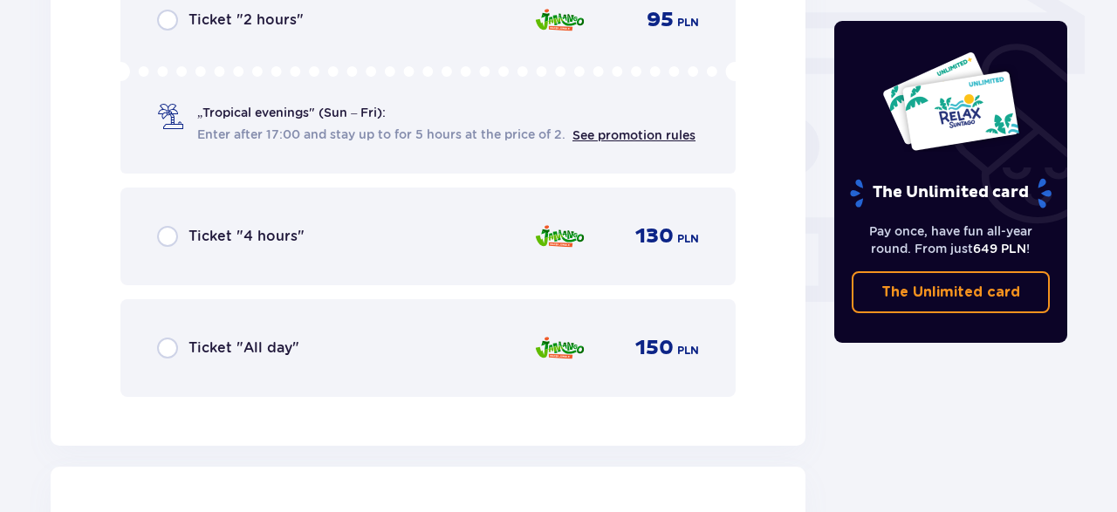
click at [151, 333] on div "Ticket "All day" 150 PLN" at bounding box center [427, 348] width 615 height 98
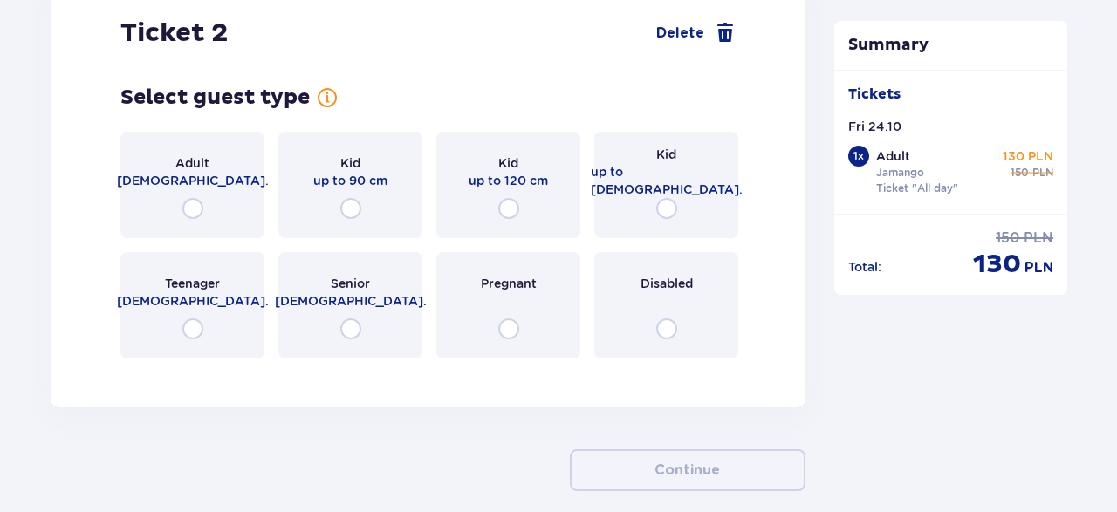
scroll to position [1944, 0]
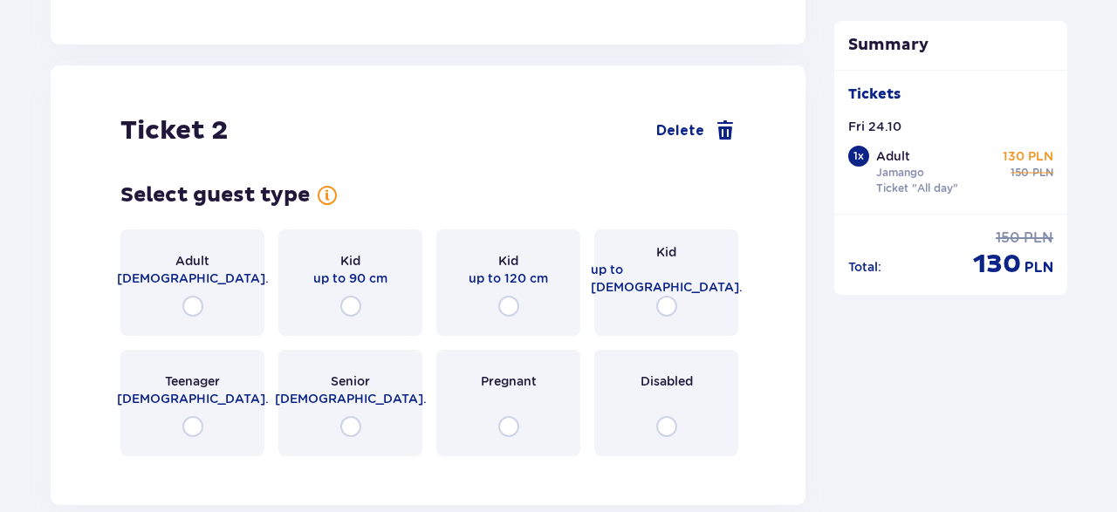
click at [666, 305] on input "radio" at bounding box center [666, 306] width 21 height 21
radio input "true"
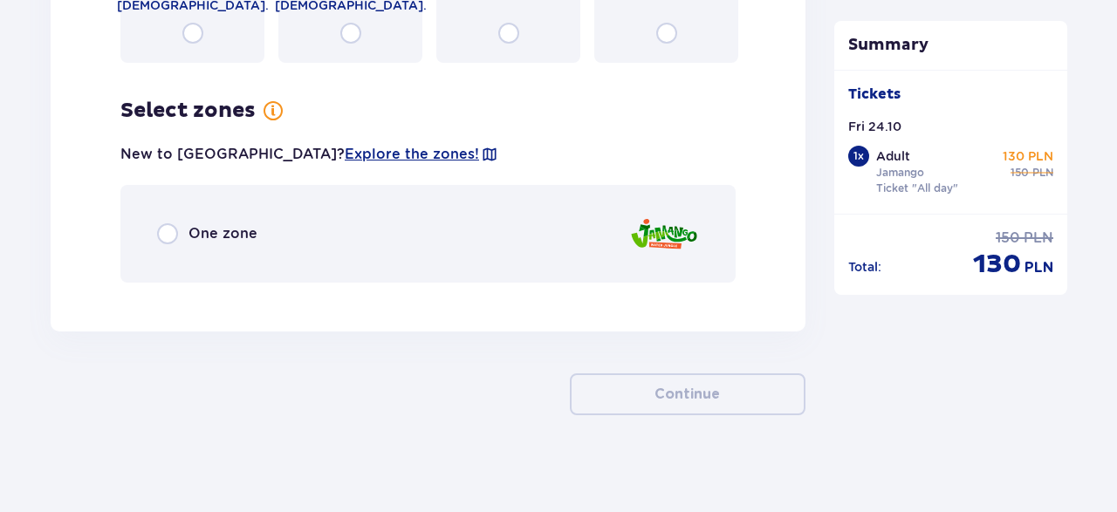
scroll to position [2346, 0]
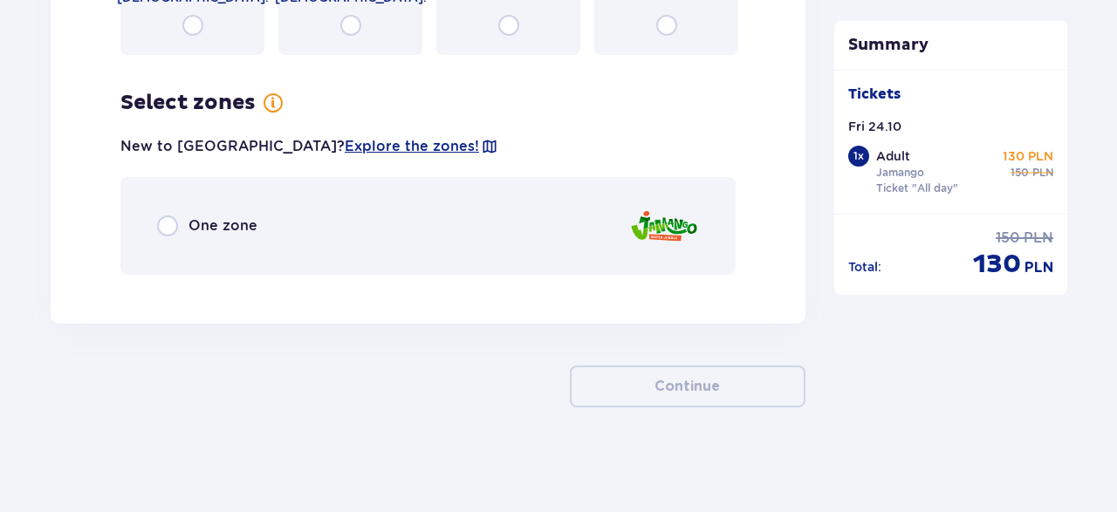
click at [162, 226] on input "radio" at bounding box center [167, 226] width 21 height 21
radio input "true"
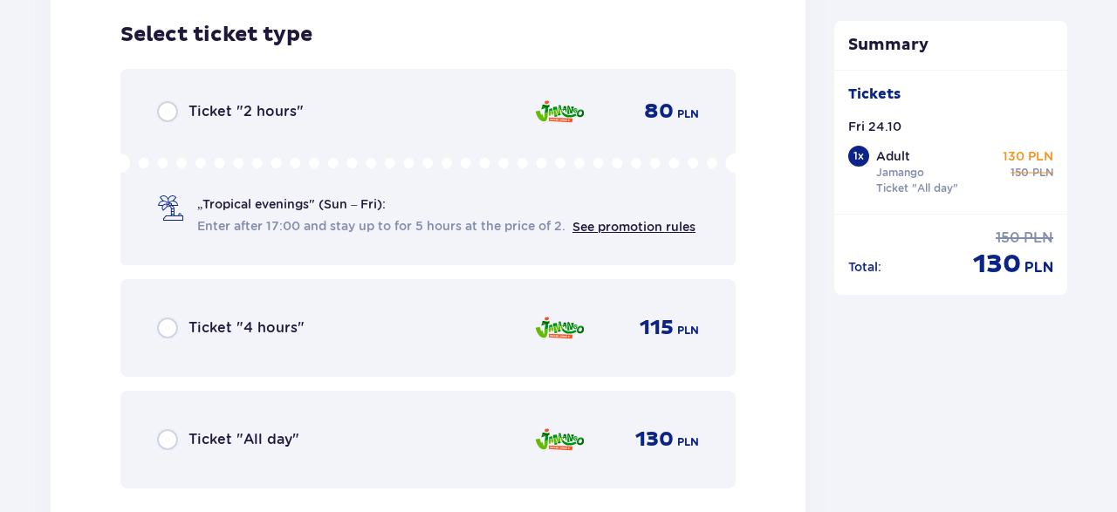
scroll to position [2635, 0]
click at [184, 441] on div "Ticket "All day"" at bounding box center [228, 438] width 142 height 21
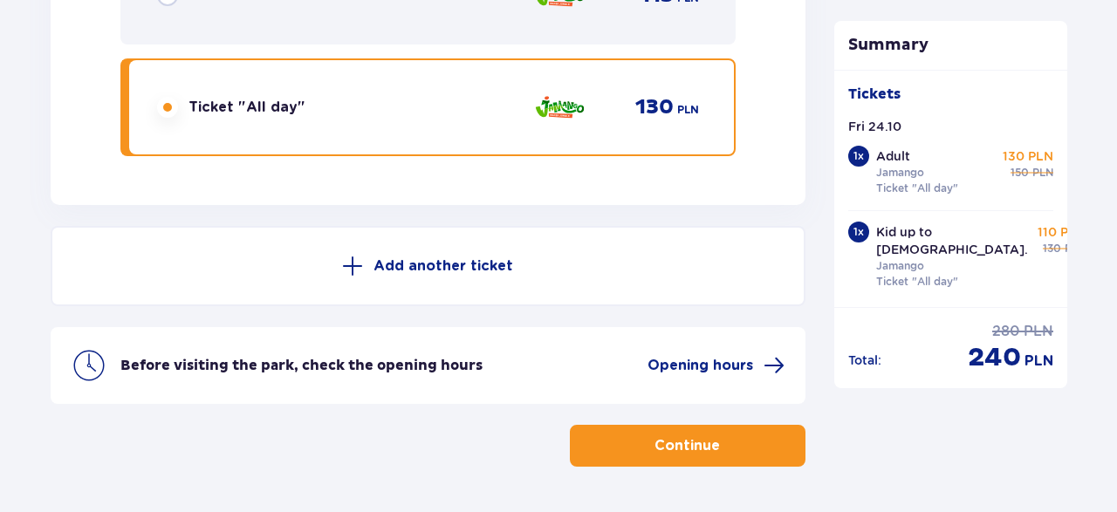
scroll to position [3025, 0]
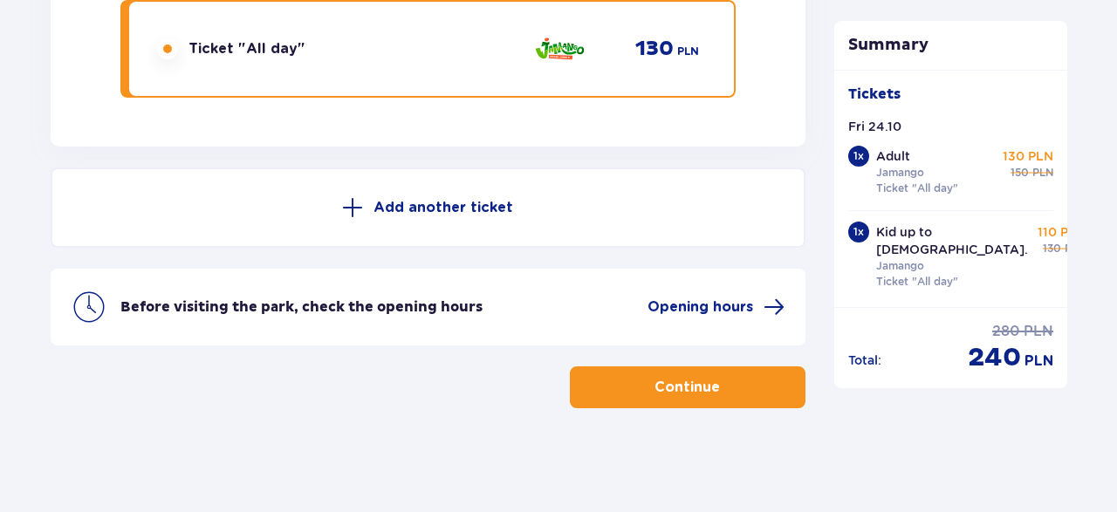
click at [675, 398] on button "Continue" at bounding box center [688, 388] width 236 height 42
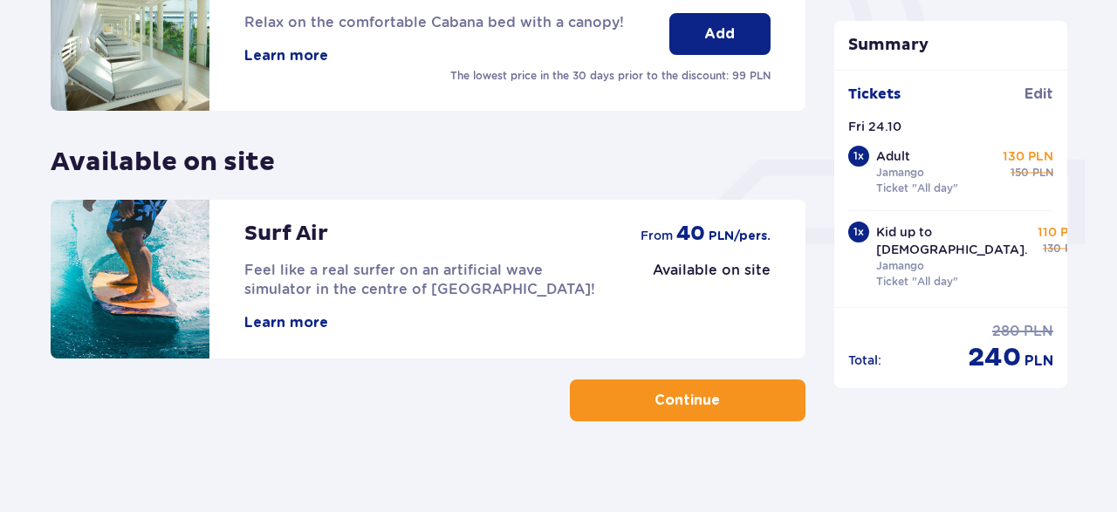
scroll to position [670, 0]
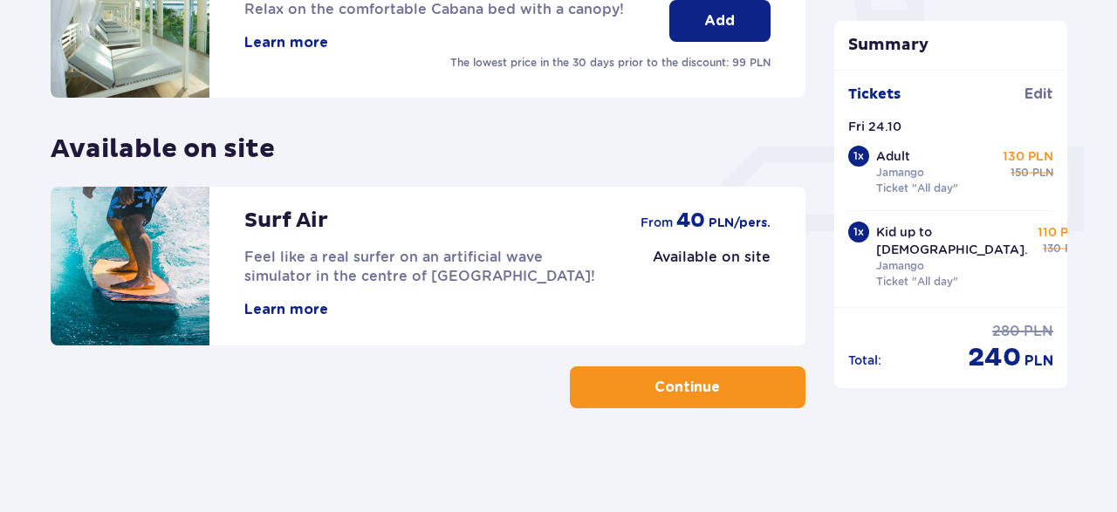
click at [665, 380] on p "Continue" at bounding box center [686, 387] width 65 height 19
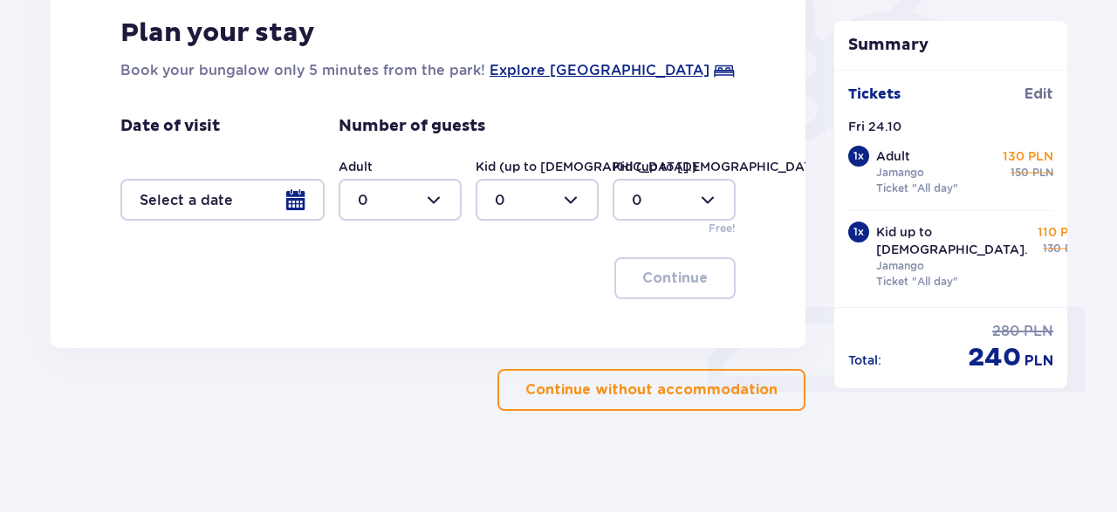
scroll to position [511, 0]
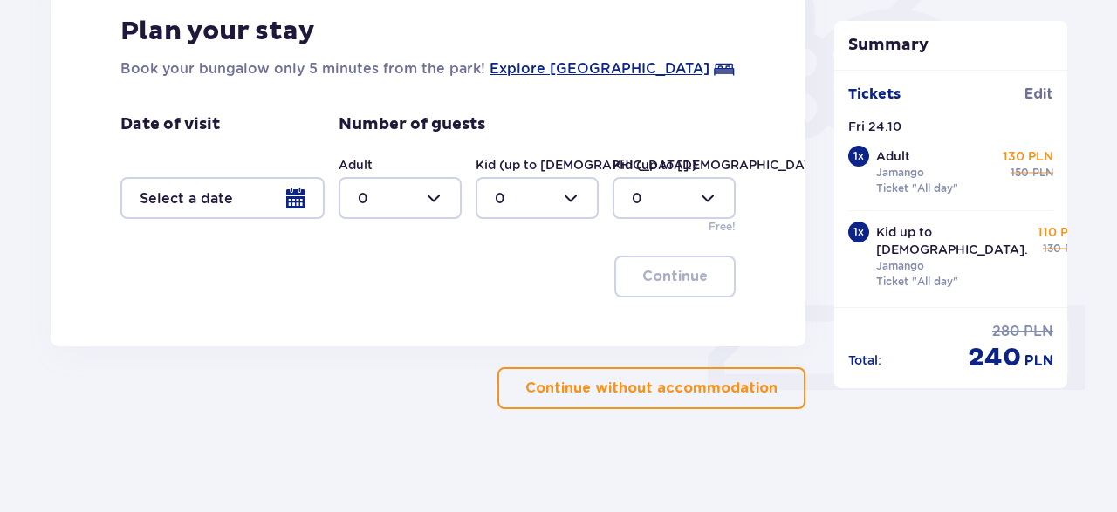
click at [638, 380] on p "Continue without accommodation" at bounding box center [651, 388] width 252 height 19
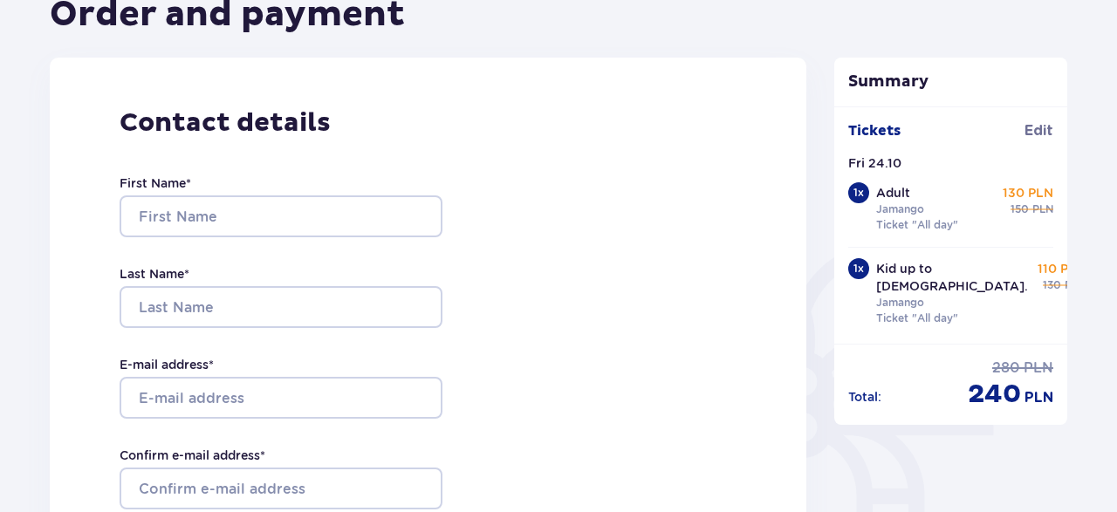
scroll to position [272, 0]
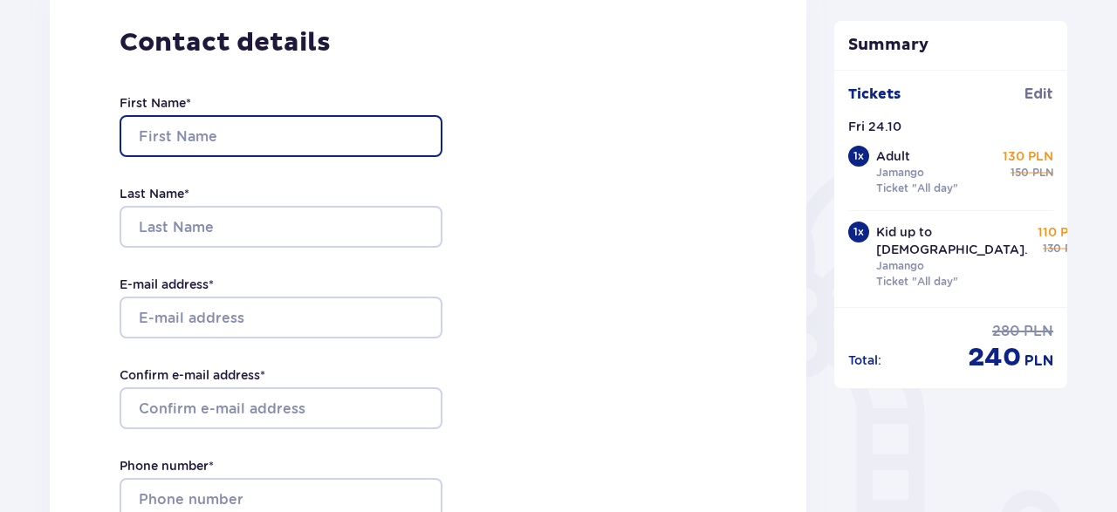
click at [212, 132] on input "First Name *" at bounding box center [281, 136] width 323 height 42
drag, startPoint x: 189, startPoint y: 151, endPoint x: 203, endPoint y: 146, distance: 14.9
click at [193, 151] on input "PAwel" at bounding box center [281, 136] width 323 height 42
type input "P"
type input "Pawel"
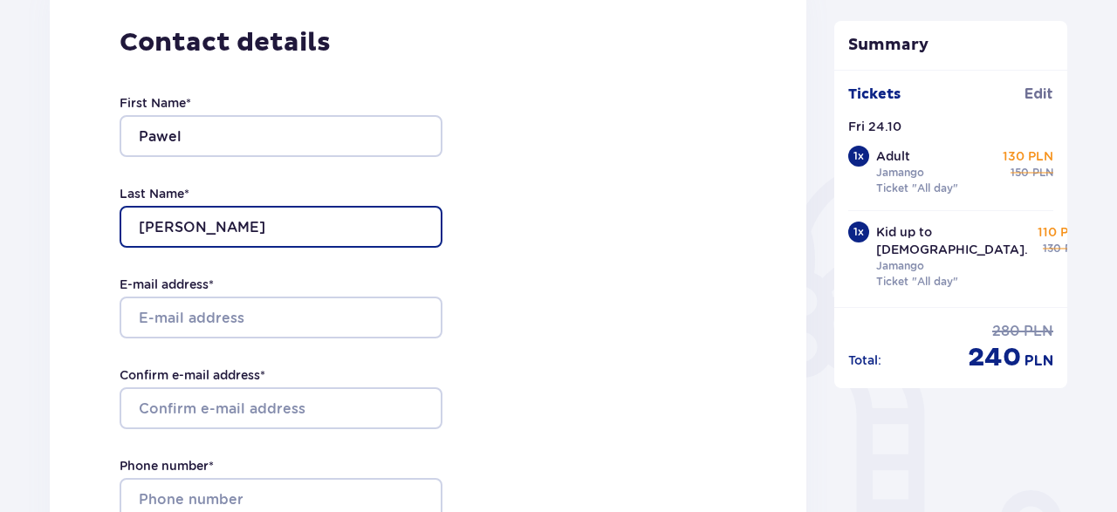
type input "Sledziewski"
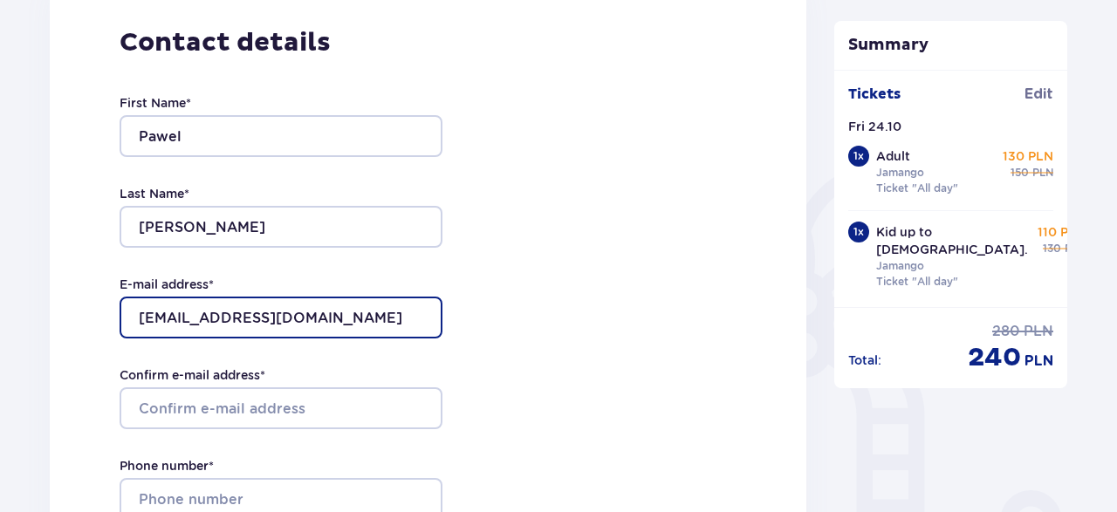
type input "sledzik1982@yahoo.com"
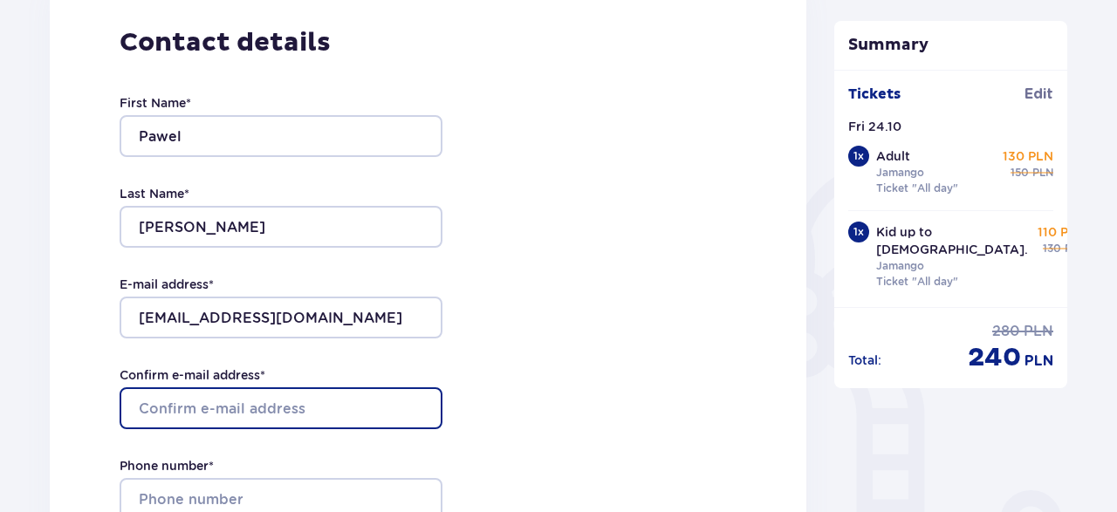
click at [161, 418] on input "Confirm e-mail address *" at bounding box center [281, 408] width 323 height 42
type input "sledzik1982@yahoo.com"
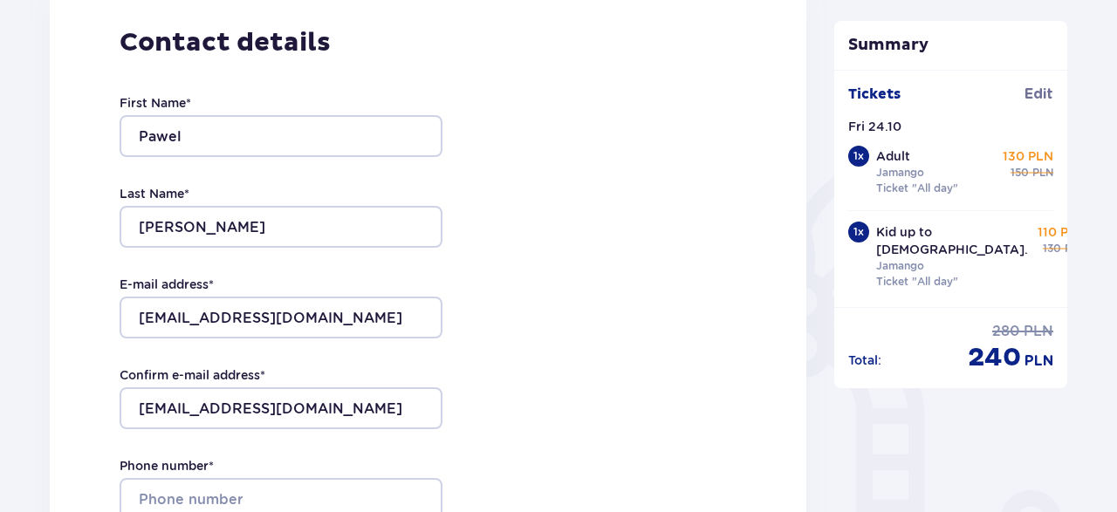
click at [668, 327] on div "Contact details First Name * Pawel Last Name * Sledziewski E-mail address * sle…" at bounding box center [428, 343] width 757 height 733
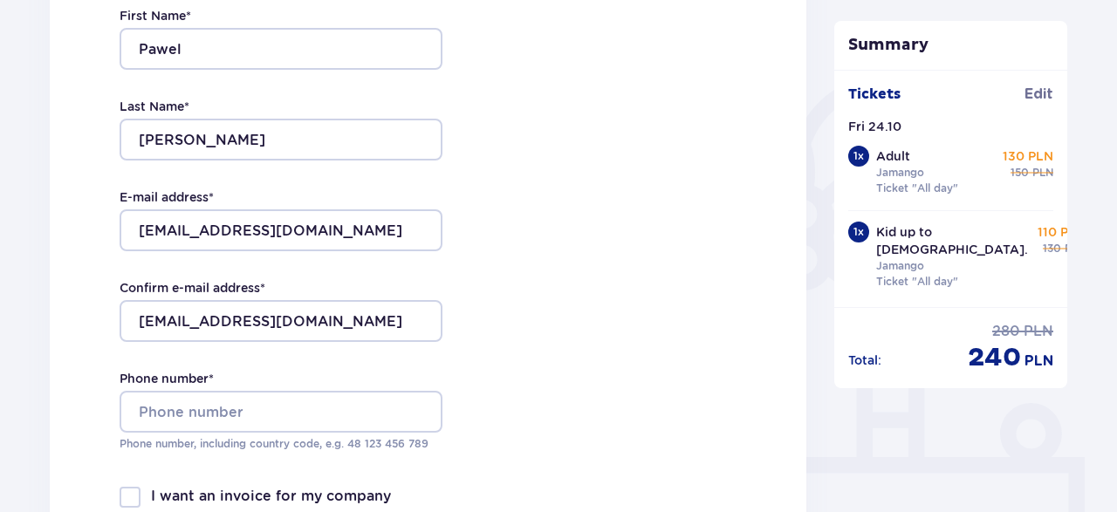
scroll to position [454, 0]
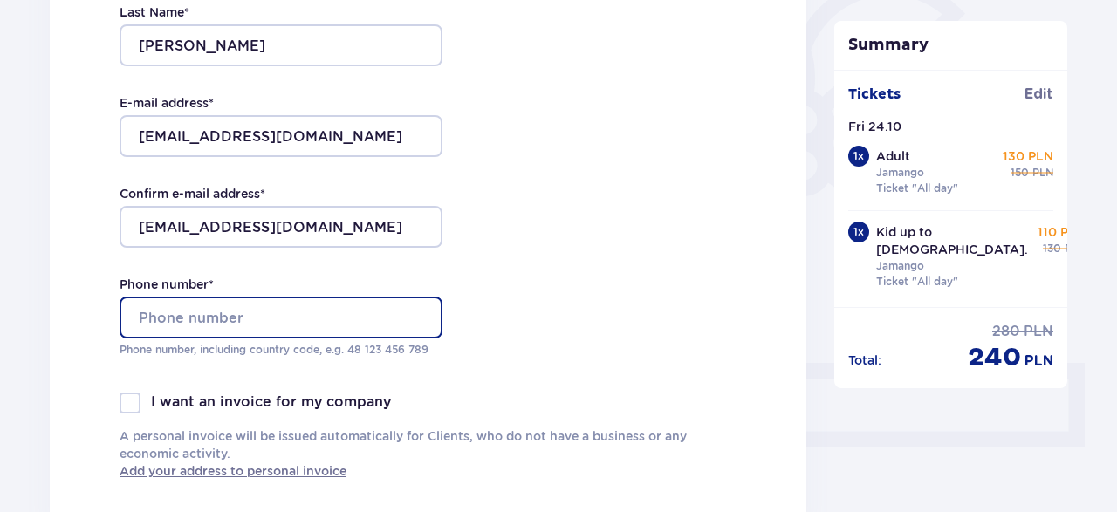
click at [227, 312] on input "Phone number *" at bounding box center [281, 318] width 323 height 42
type input "+447917273850"
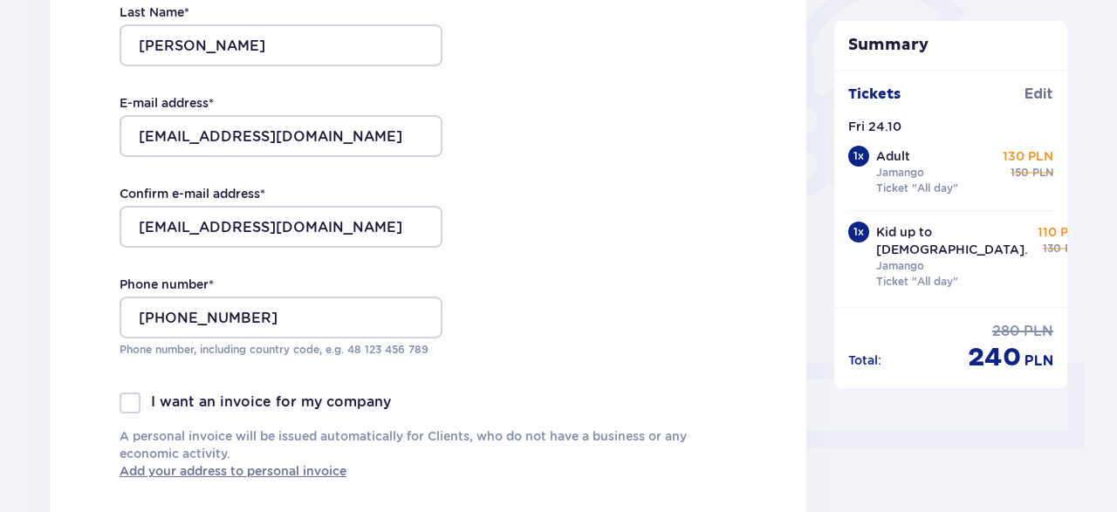
click at [493, 373] on div "Contact details First Name * Pawel Last Name * Sledziewski E-mail address * sle…" at bounding box center [428, 162] width 757 height 733
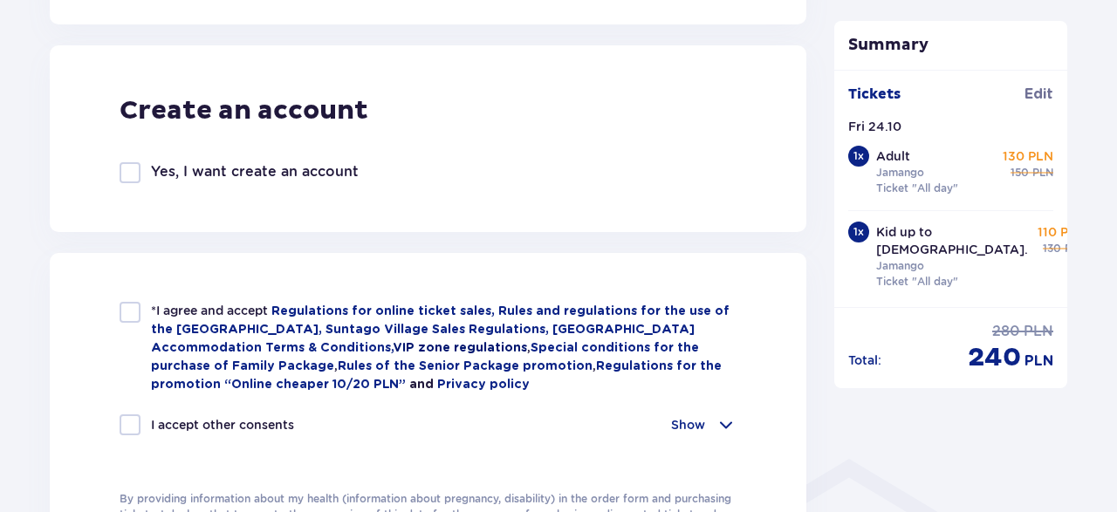
scroll to position [1089, 0]
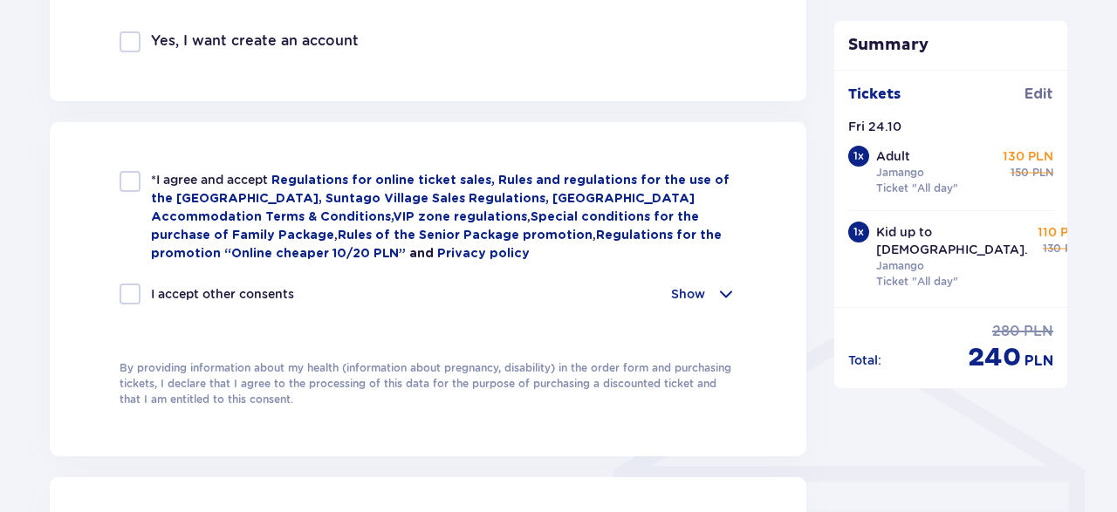
click at [128, 177] on div at bounding box center [130, 181] width 21 height 21
checkbox input "true"
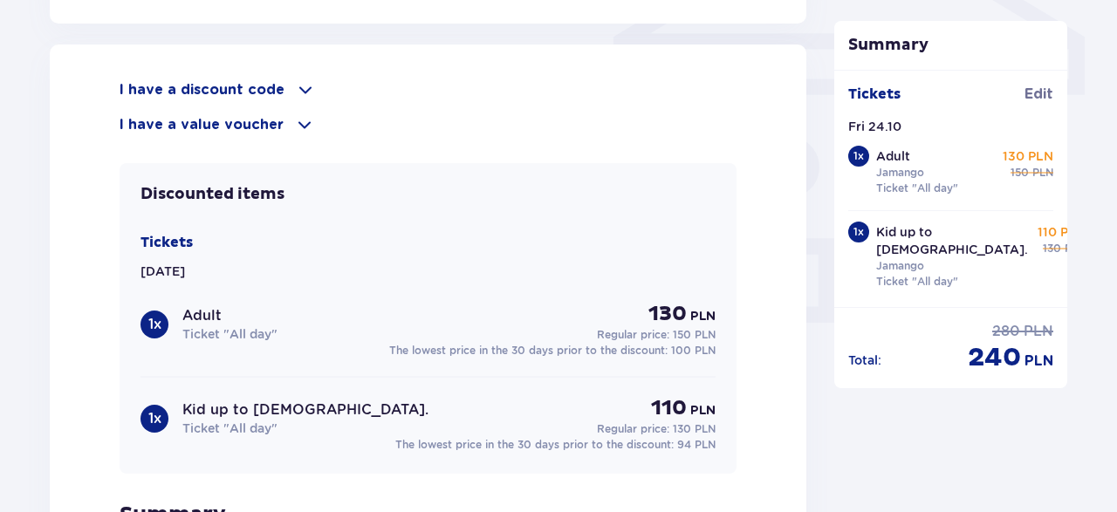
scroll to position [1543, 0]
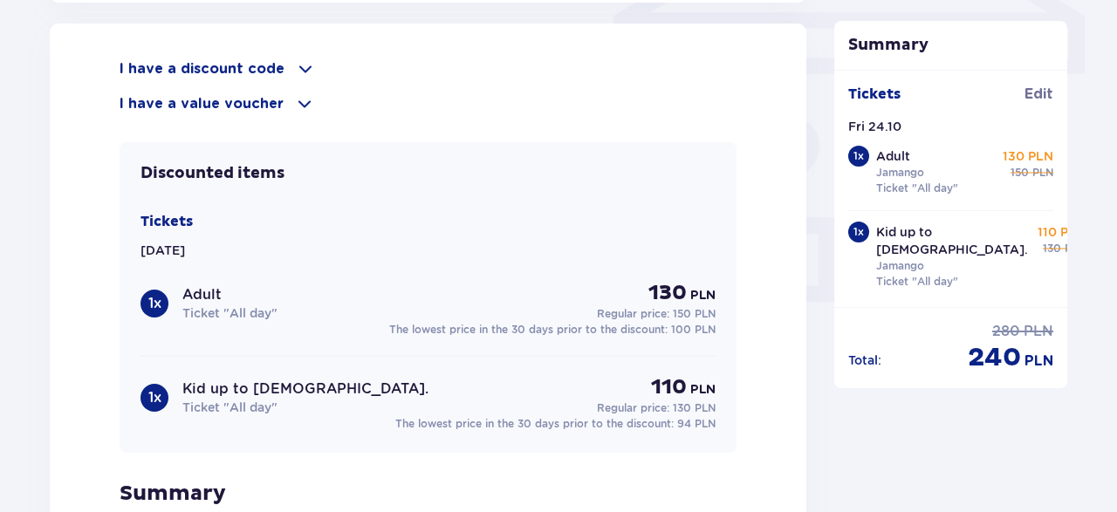
click at [177, 68] on p "I have a discount code" at bounding box center [202, 68] width 165 height 19
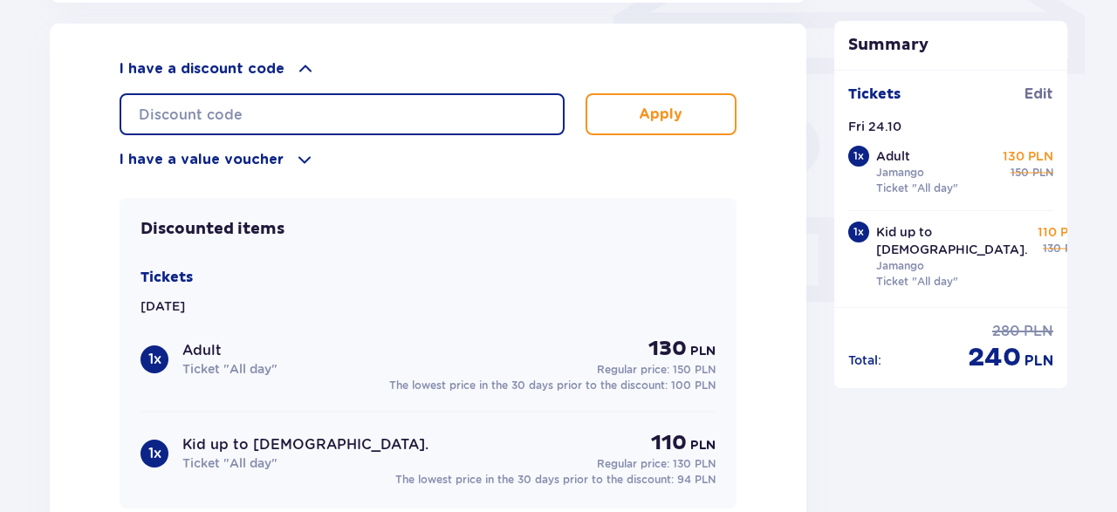
click at [210, 104] on input "text" at bounding box center [342, 114] width 445 height 42
type input "LDD2QK7WD4SCW9"
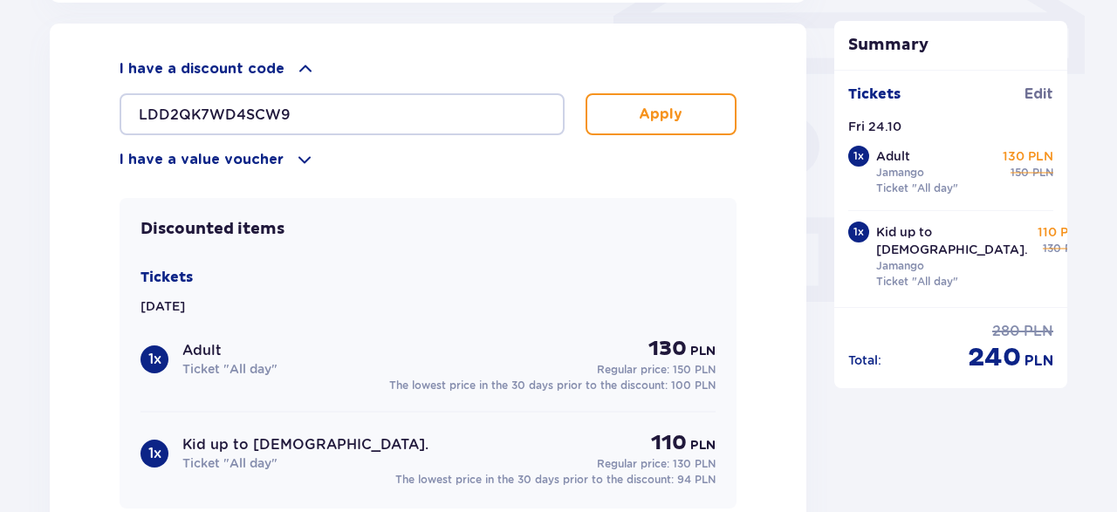
click at [686, 119] on button "Apply" at bounding box center [661, 114] width 151 height 42
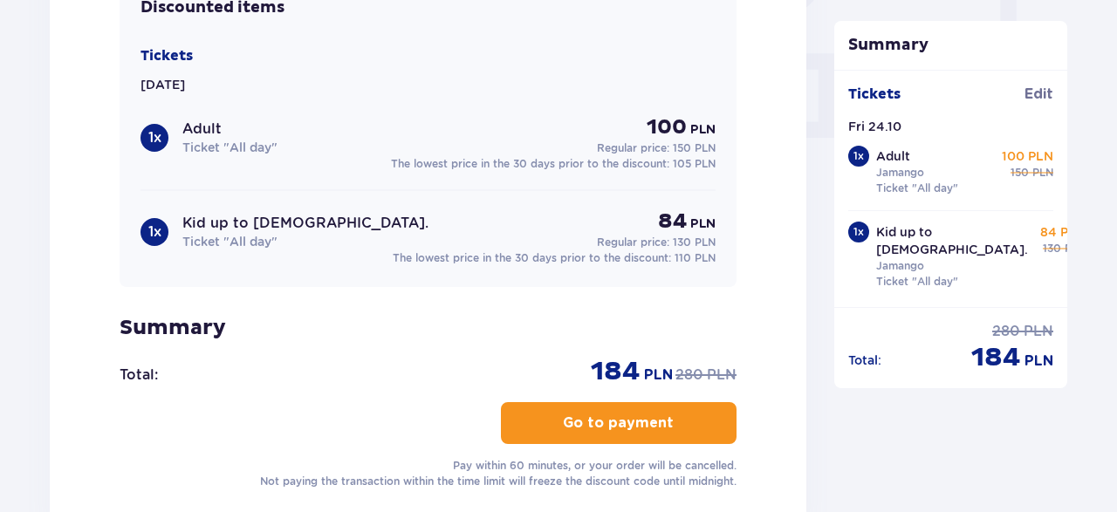
scroll to position [1724, 0]
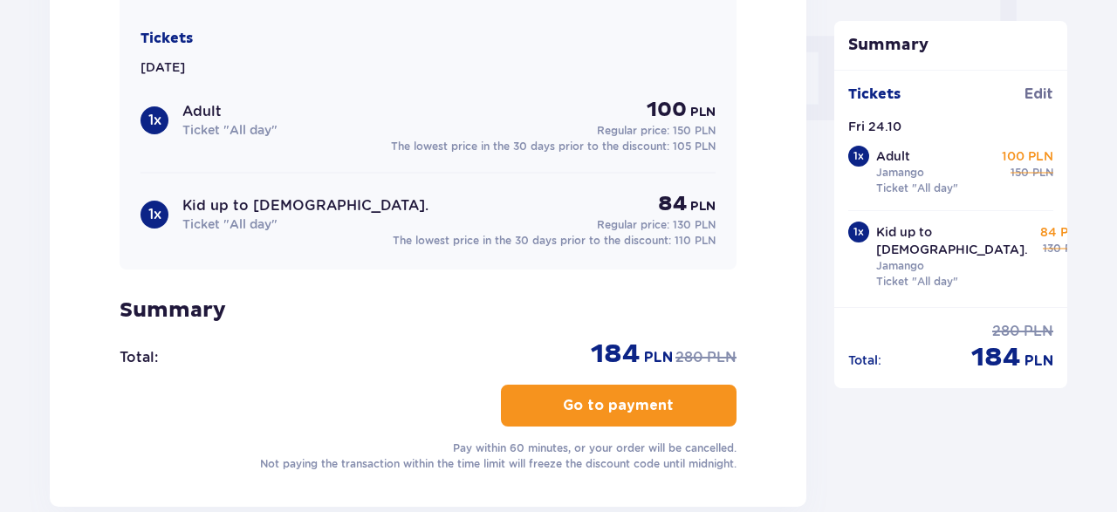
click at [570, 413] on button "Go to payment" at bounding box center [619, 406] width 236 height 42
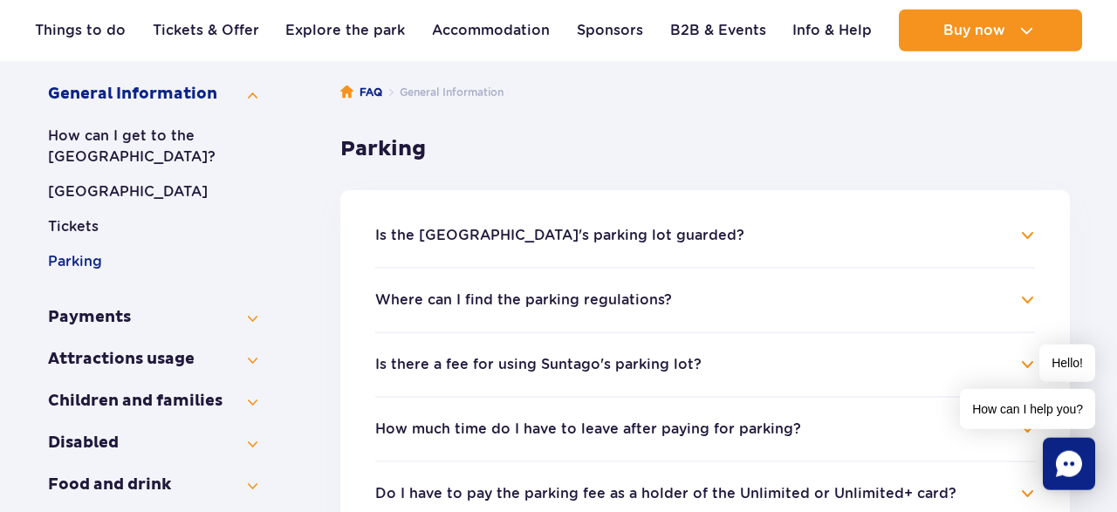
scroll to position [272, 0]
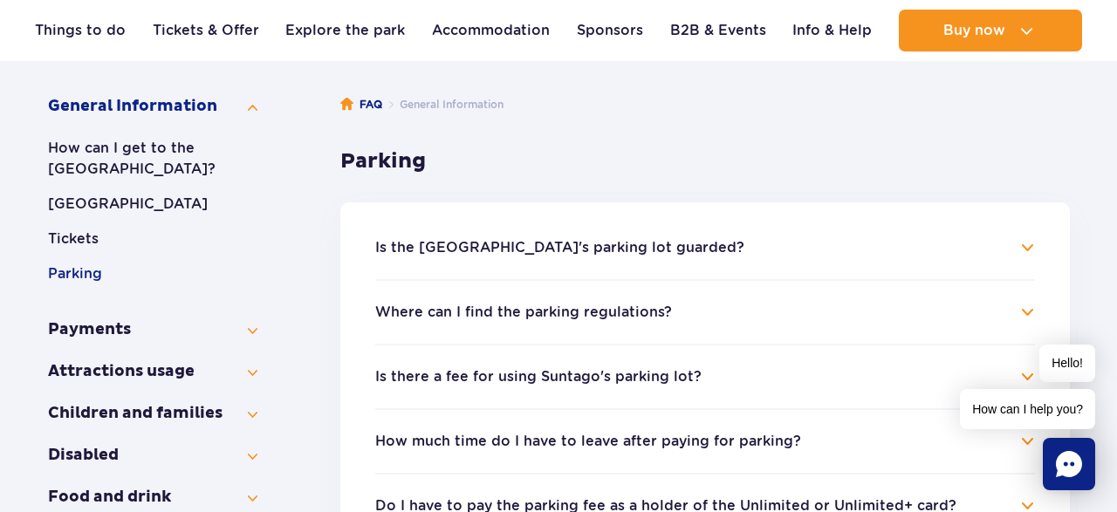
click at [496, 238] on h4 "Is the [GEOGRAPHIC_DATA]'s parking lot guarded?" at bounding box center [705, 247] width 660 height 21
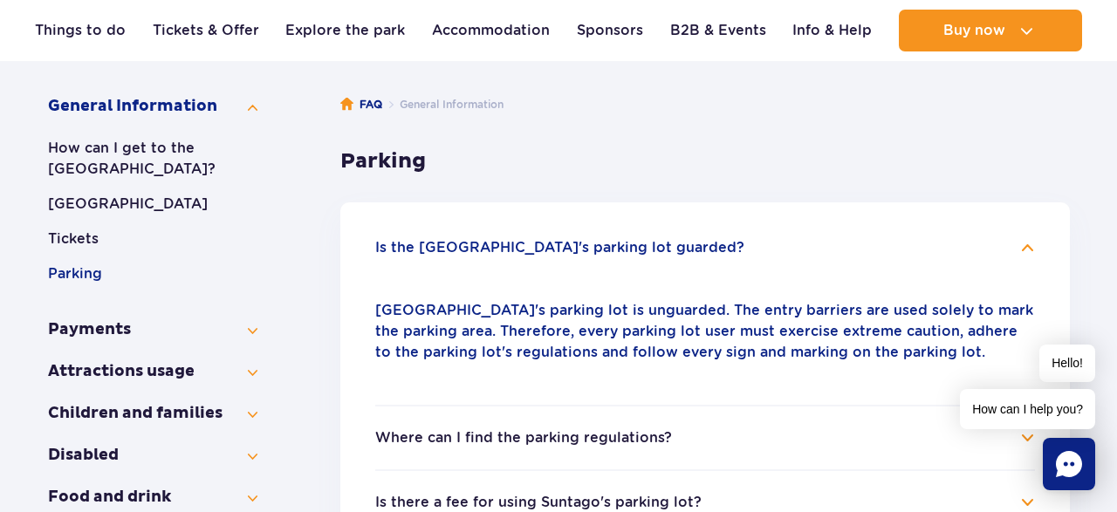
click at [496, 238] on h4 "Is the [GEOGRAPHIC_DATA]'s parking lot guarded?" at bounding box center [705, 247] width 660 height 21
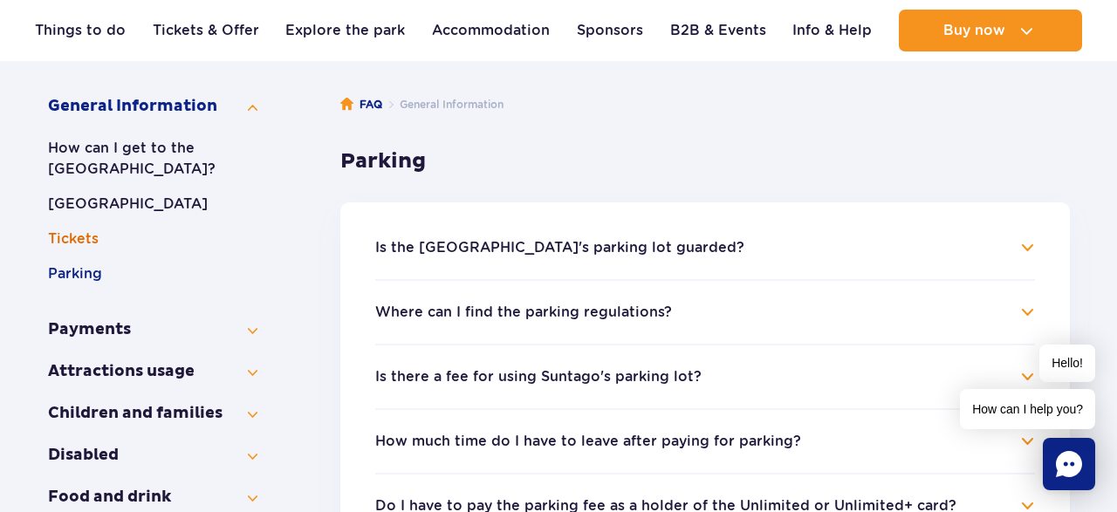
click at [79, 238] on button "Tickets" at bounding box center [152, 239] width 209 height 21
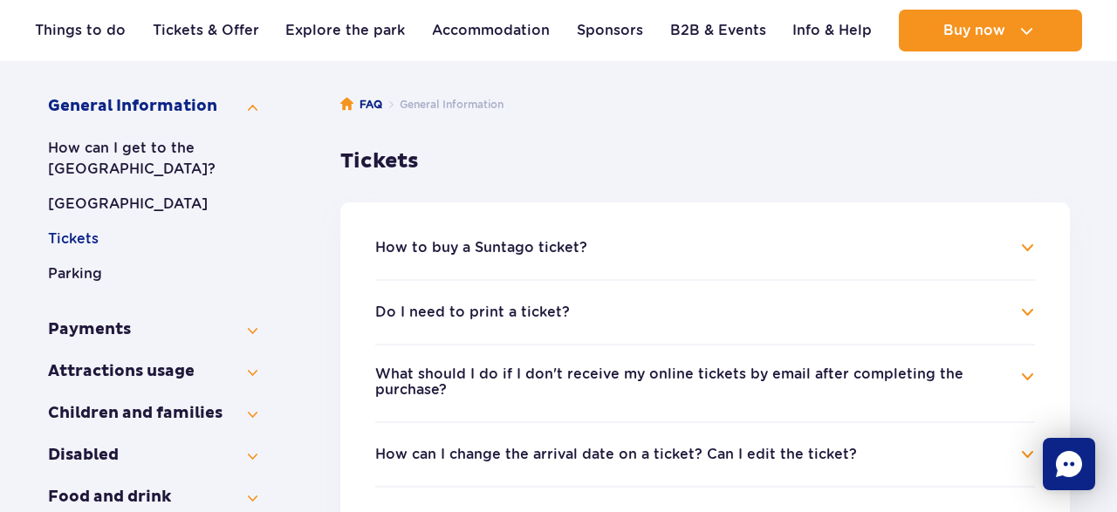
click at [533, 253] on button "How to buy a Suntago ticket?" at bounding box center [481, 248] width 212 height 16
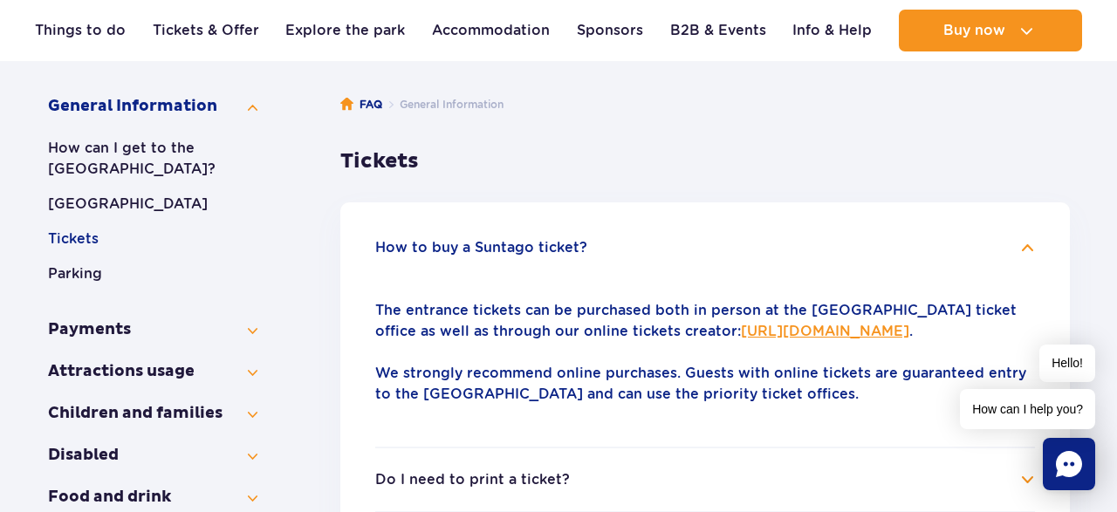
click at [802, 333] on link "https://parkofpoland.com/en/creator" at bounding box center [825, 331] width 168 height 17
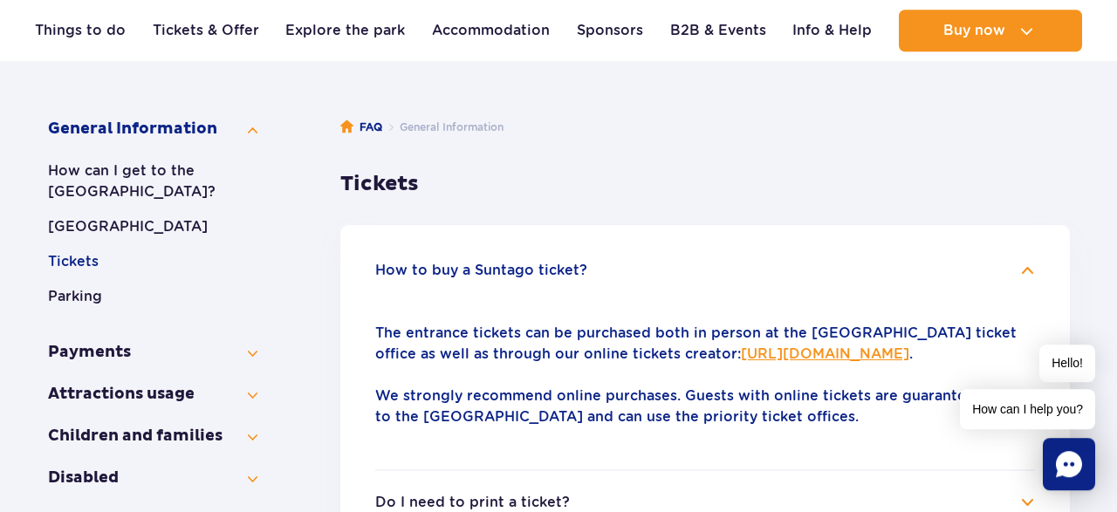
scroll to position [182, 0]
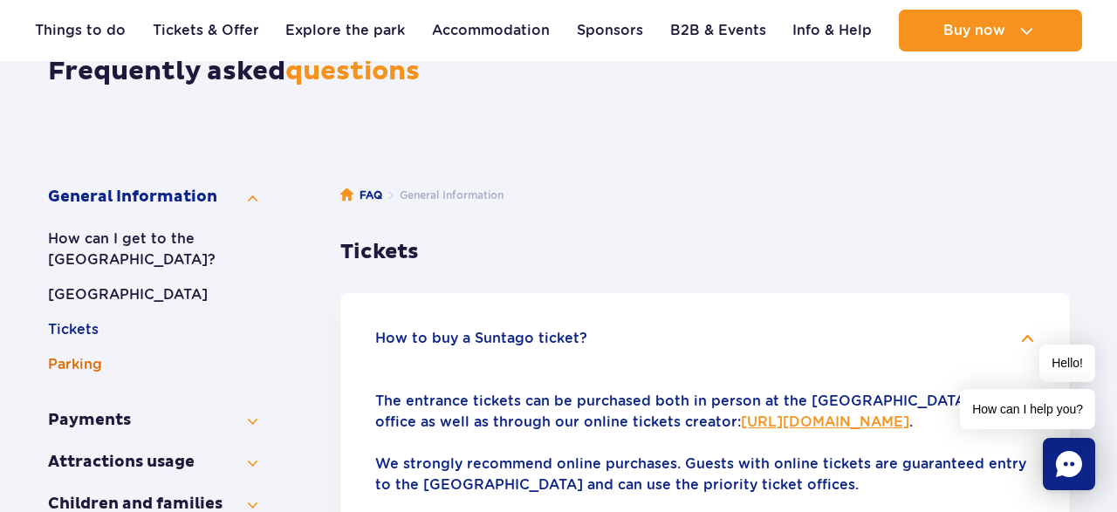
click at [65, 364] on button "Parking" at bounding box center [152, 364] width 209 height 21
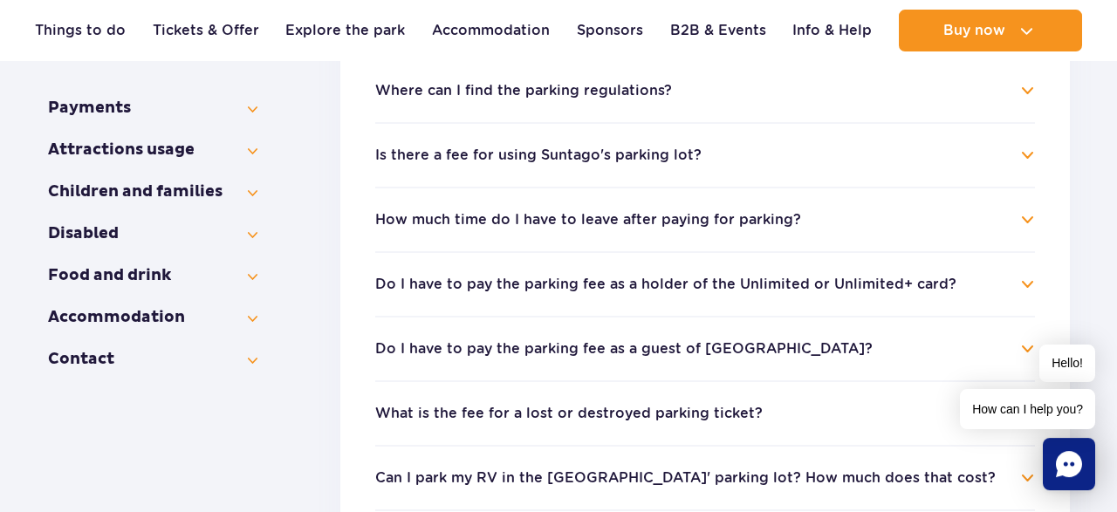
scroll to position [545, 0]
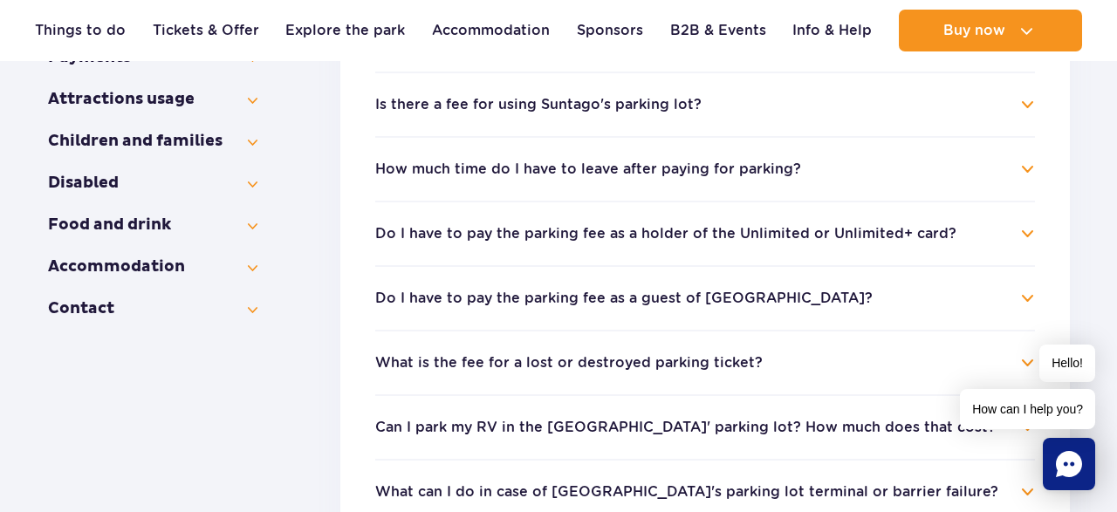
click at [605, 296] on button "Do I have to pay the parking fee as a guest of Suntago Village?" at bounding box center [623, 299] width 497 height 16
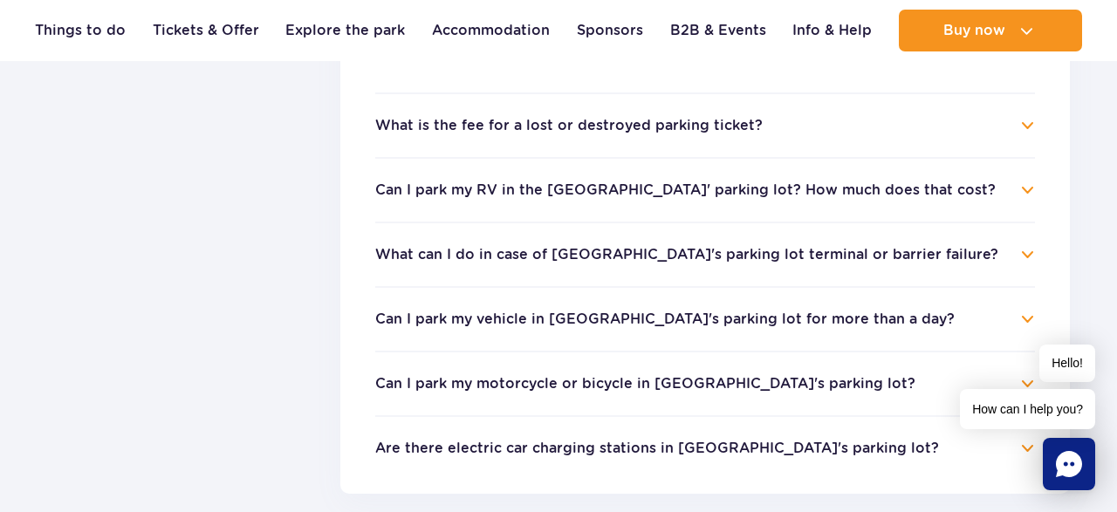
scroll to position [545, 0]
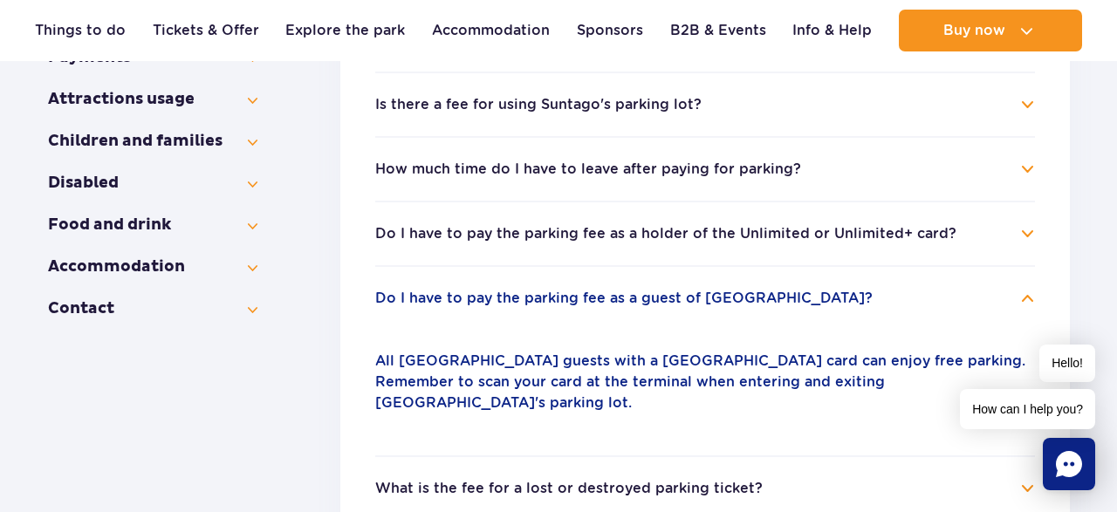
click at [583, 174] on button "How much time do I have to leave after paying for parking?" at bounding box center [588, 169] width 426 height 16
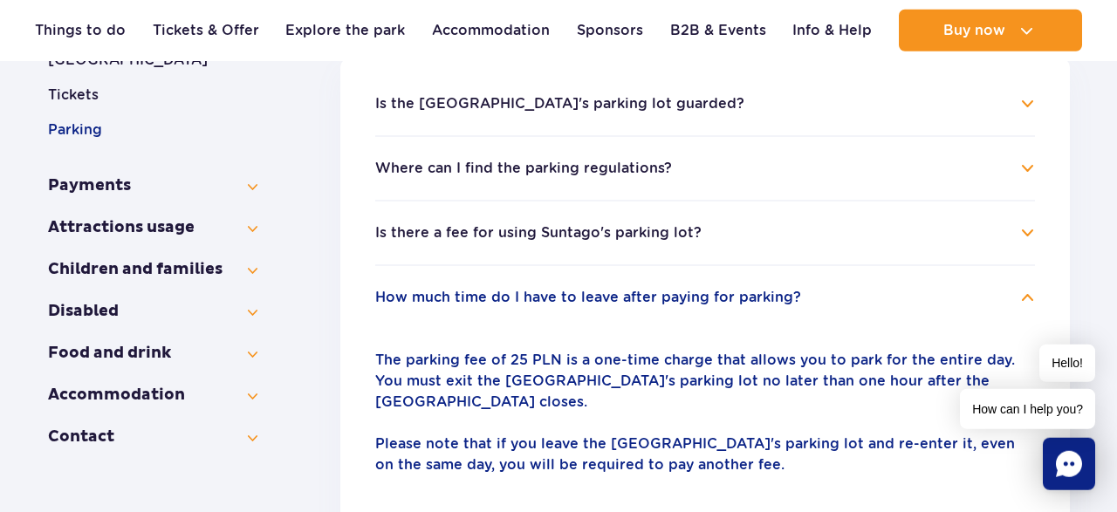
scroll to position [363, 0]
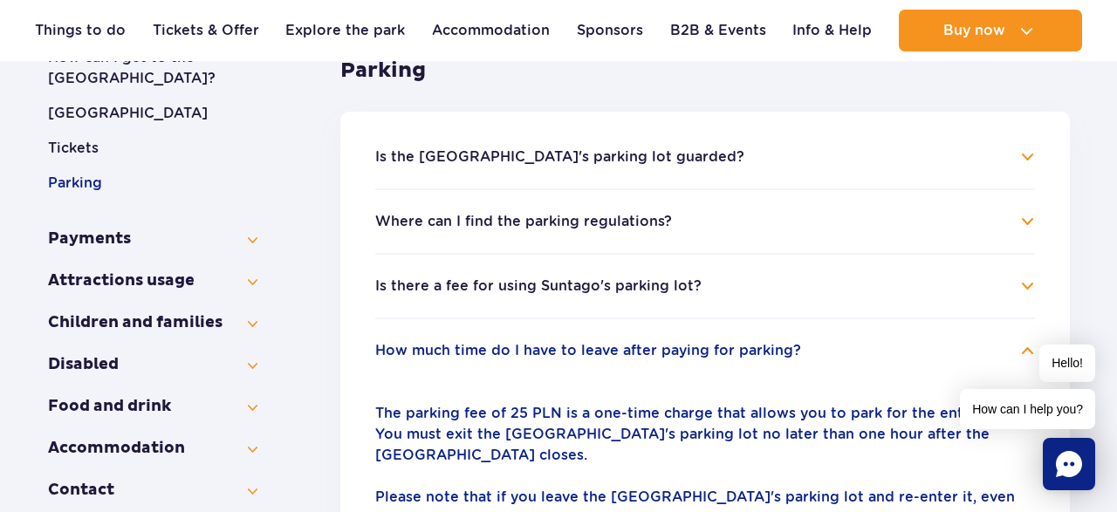
click at [589, 280] on button "Is there a fee for using Suntago's parking lot?" at bounding box center [538, 286] width 326 height 16
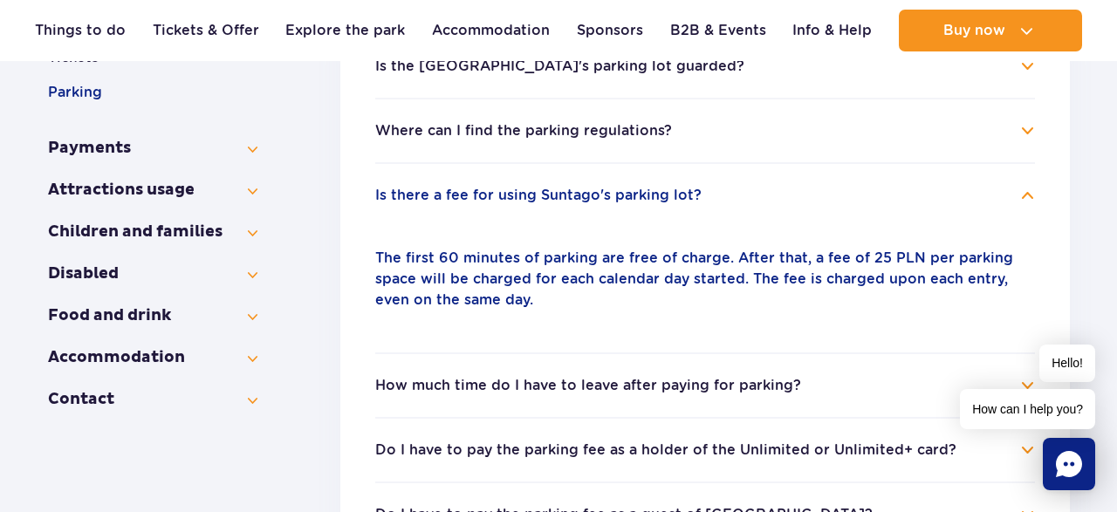
scroll to position [363, 0]
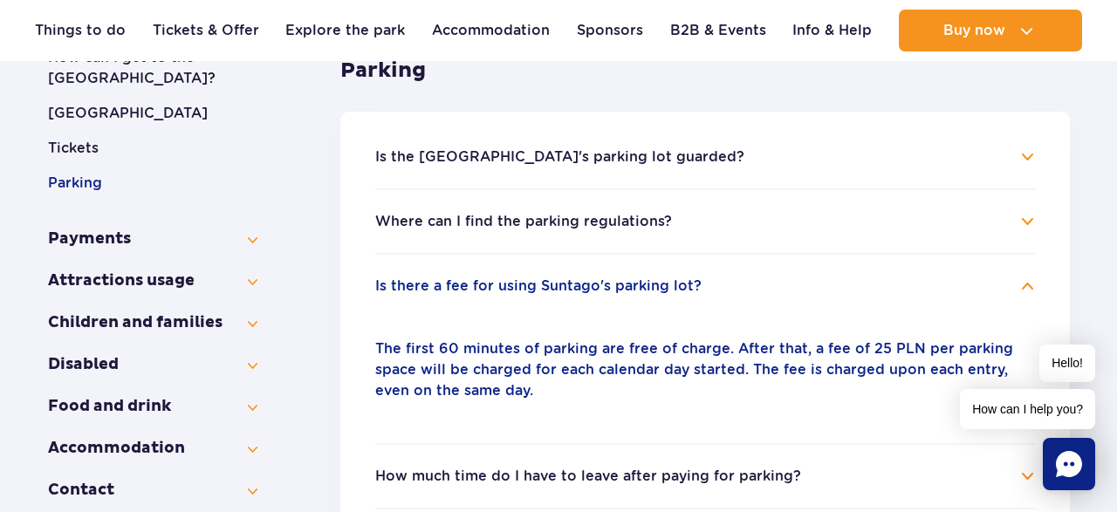
click at [549, 224] on button "Where can I find the parking regulations?" at bounding box center [523, 222] width 297 height 16
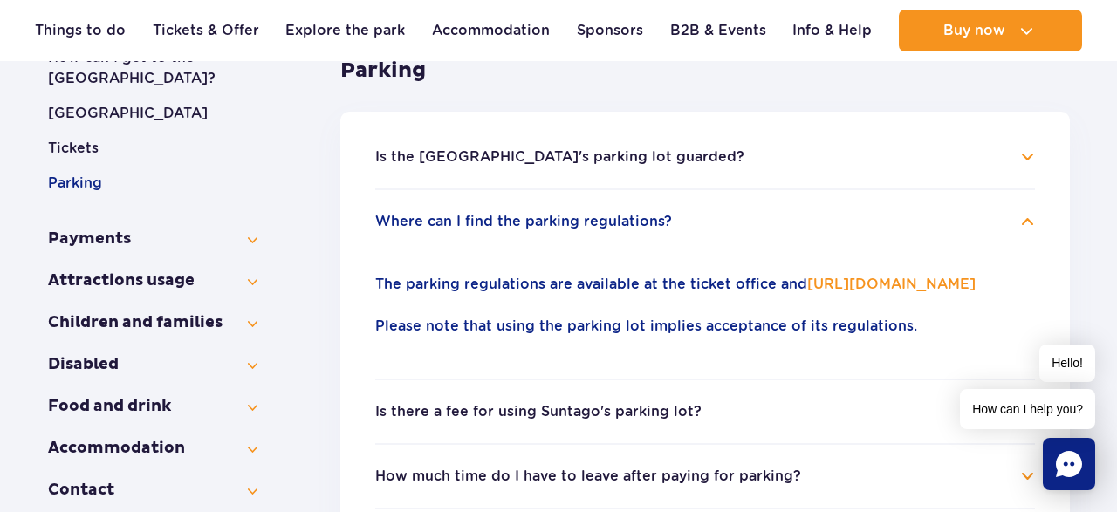
click at [584, 160] on button "Is the Suntago's parking lot guarded?" at bounding box center [559, 157] width 369 height 16
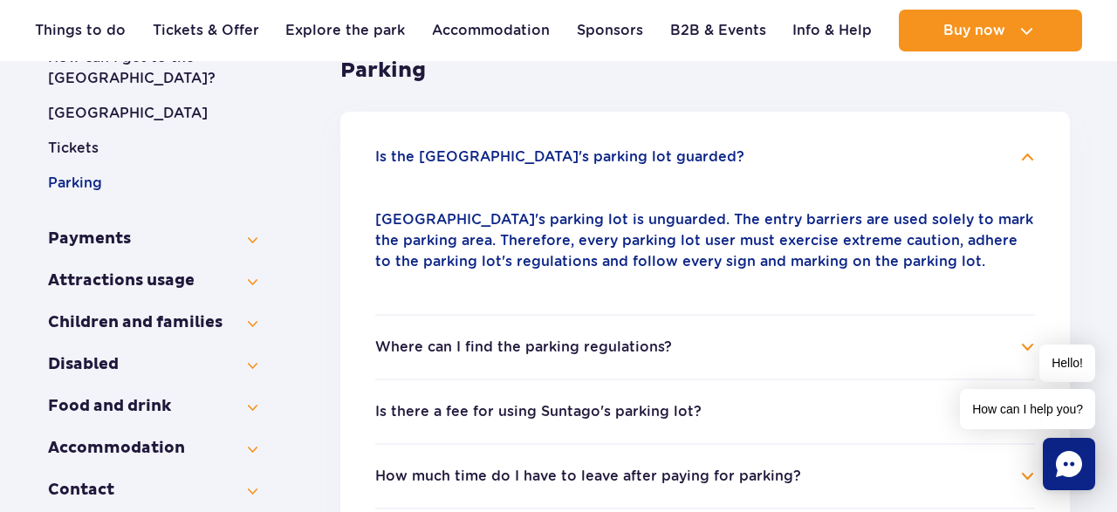
click at [153, 432] on button "General information" at bounding box center [152, 427] width 209 height 21
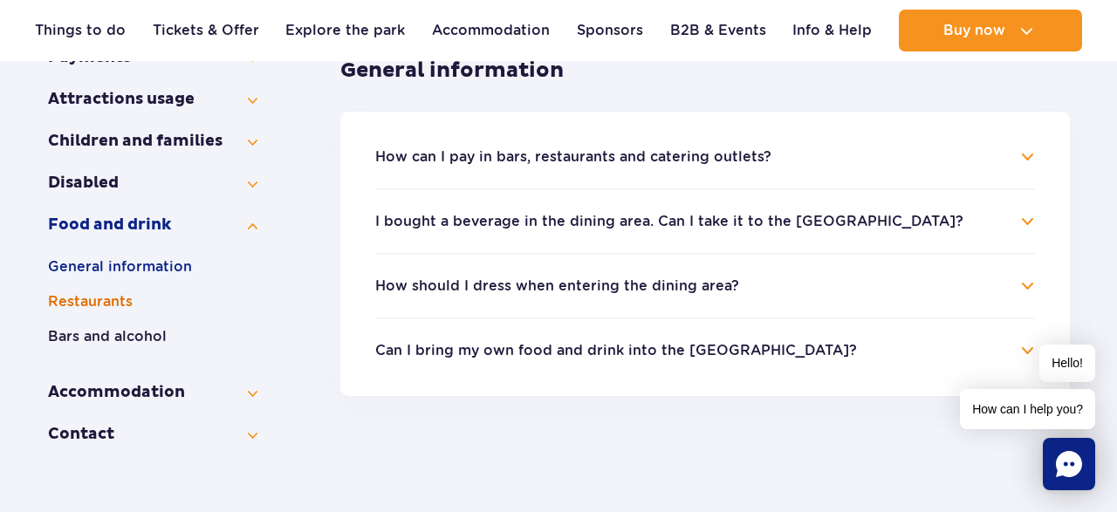
click at [96, 303] on button "Restaurants" at bounding box center [152, 301] width 209 height 21
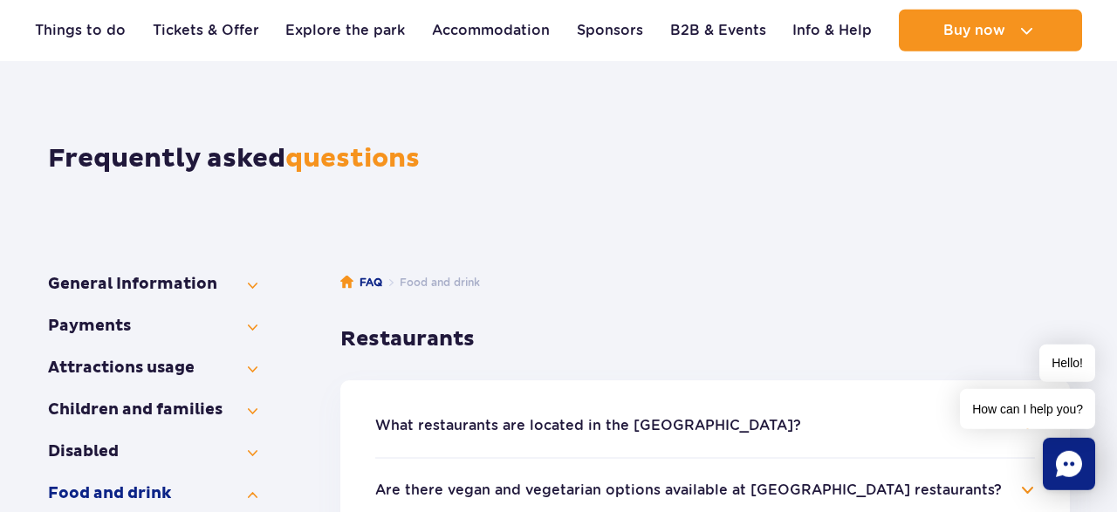
scroll to position [91, 0]
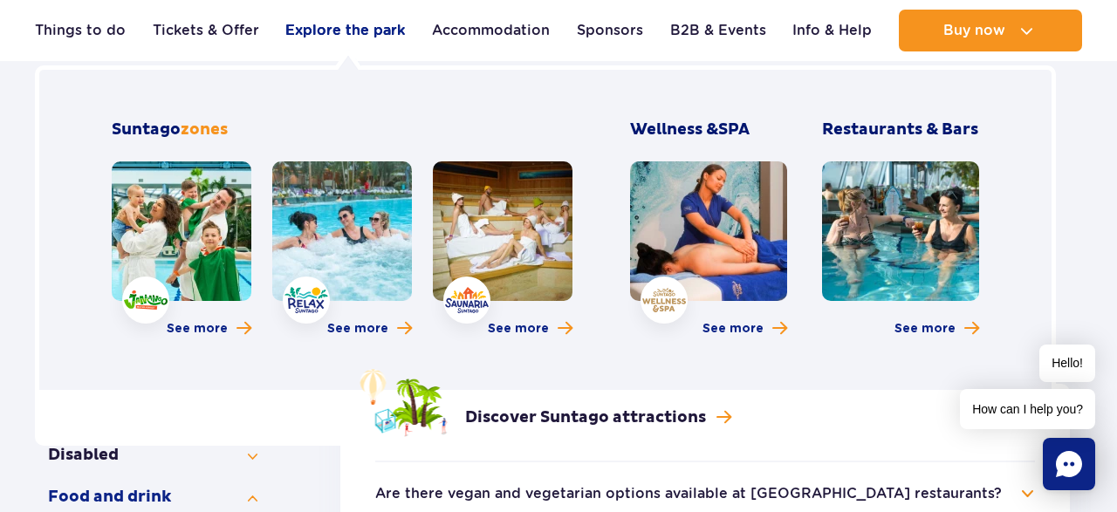
click at [303, 35] on link "Explore the park" at bounding box center [345, 31] width 120 height 42
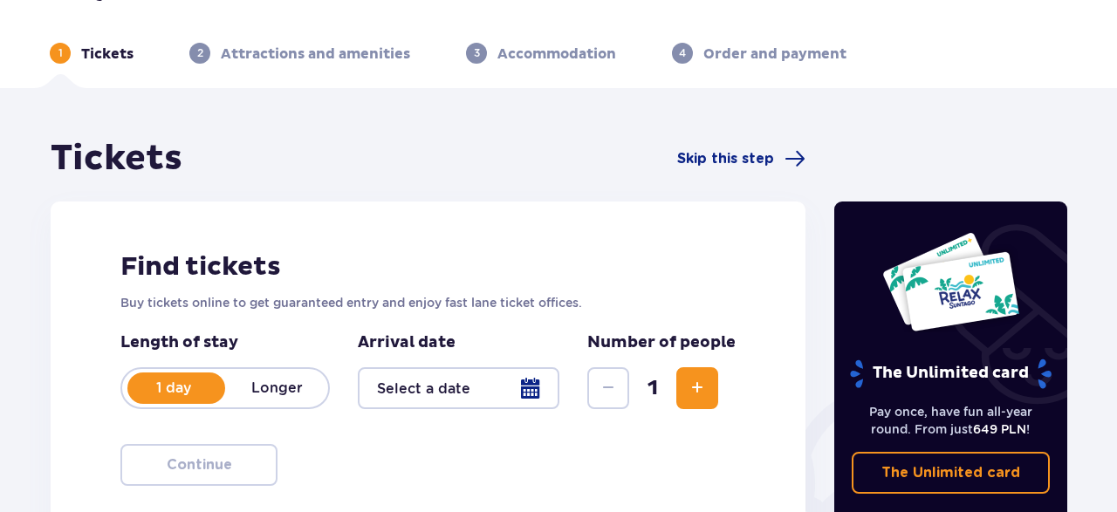
scroll to position [91, 0]
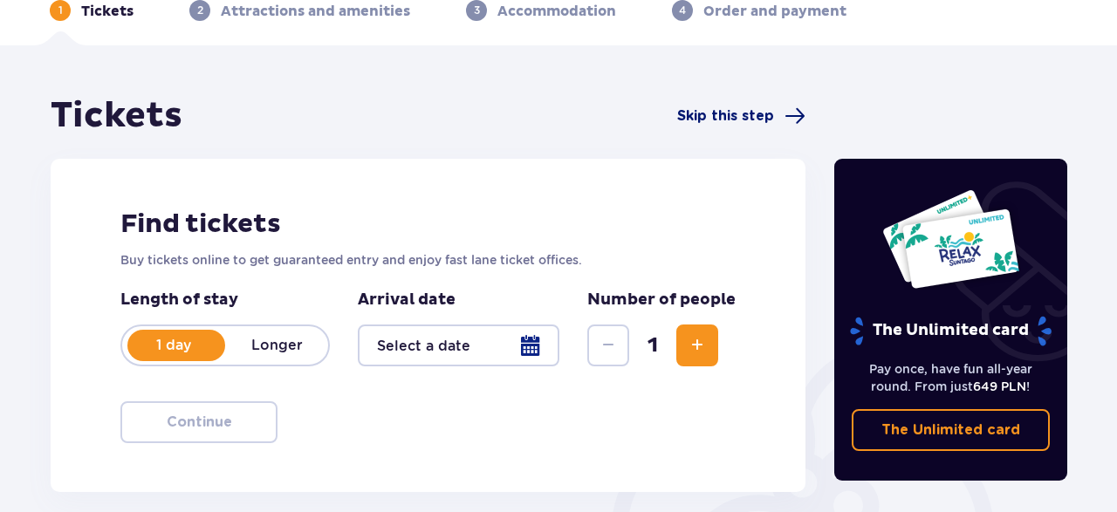
click at [757, 116] on span "Skip this step" at bounding box center [725, 115] width 97 height 19
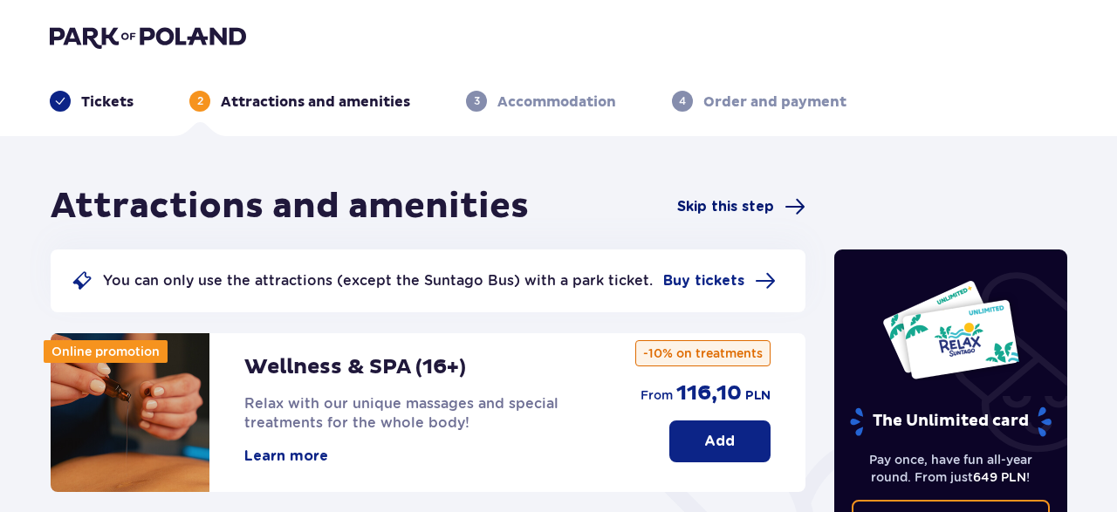
click at [727, 196] on span "Skip this step" at bounding box center [741, 206] width 128 height 21
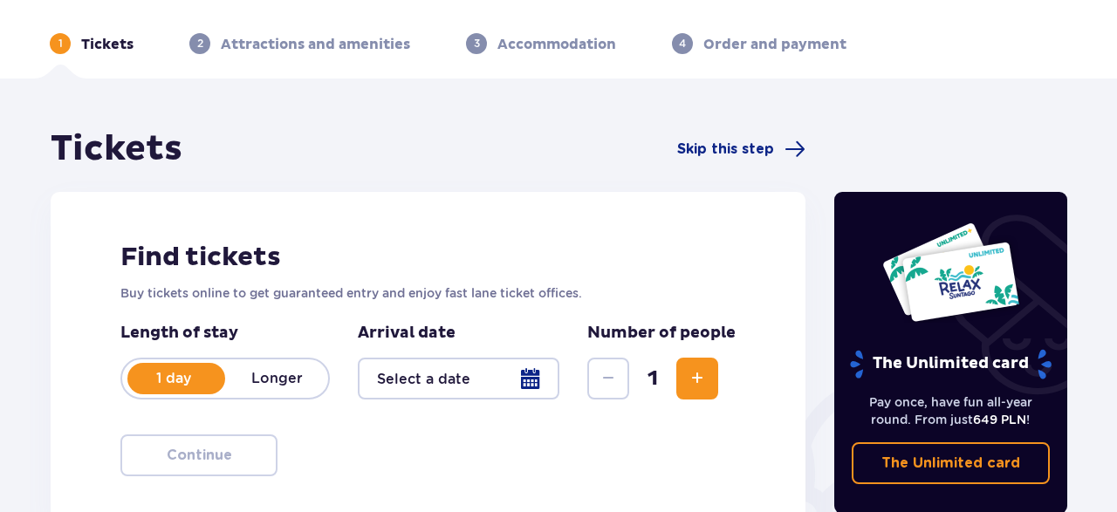
scroll to position [89, 0]
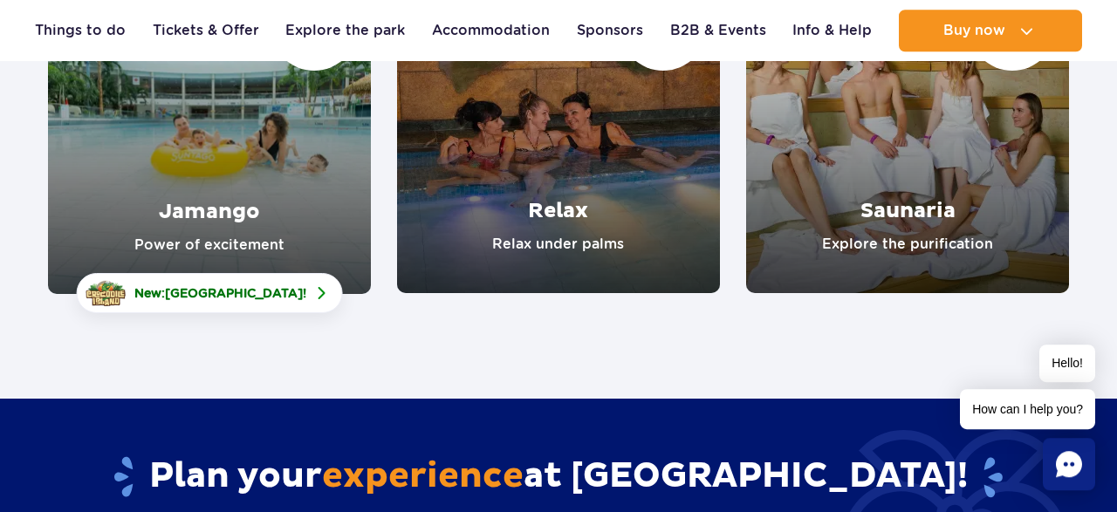
scroll to position [363, 0]
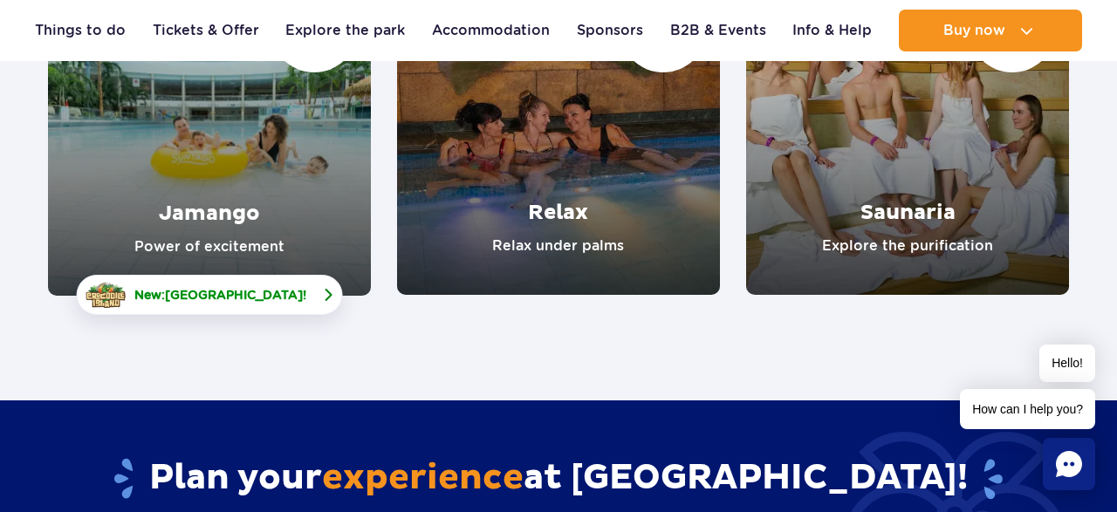
click at [269, 305] on link "New: Crocodile Island !" at bounding box center [209, 295] width 266 height 40
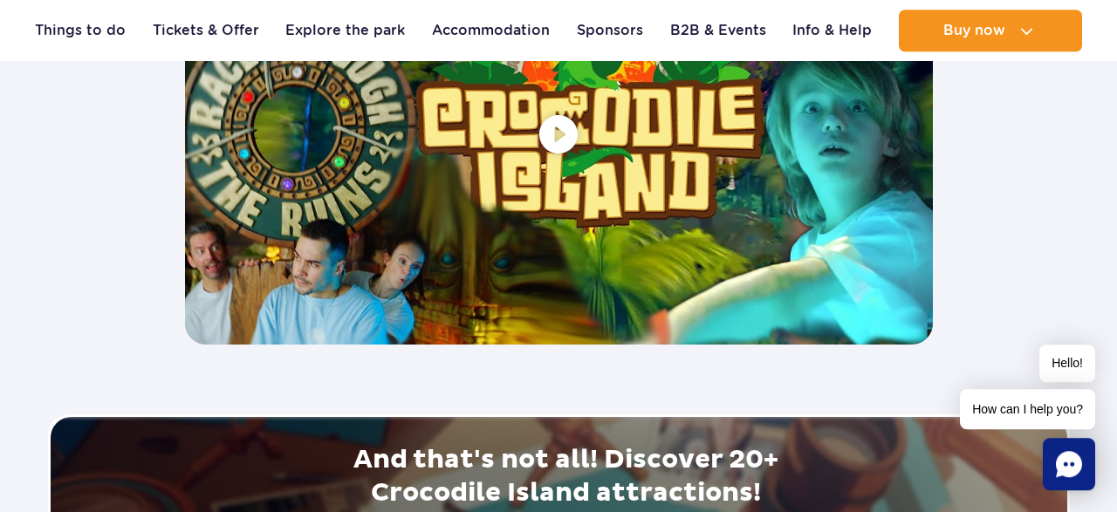
scroll to position [3358, 0]
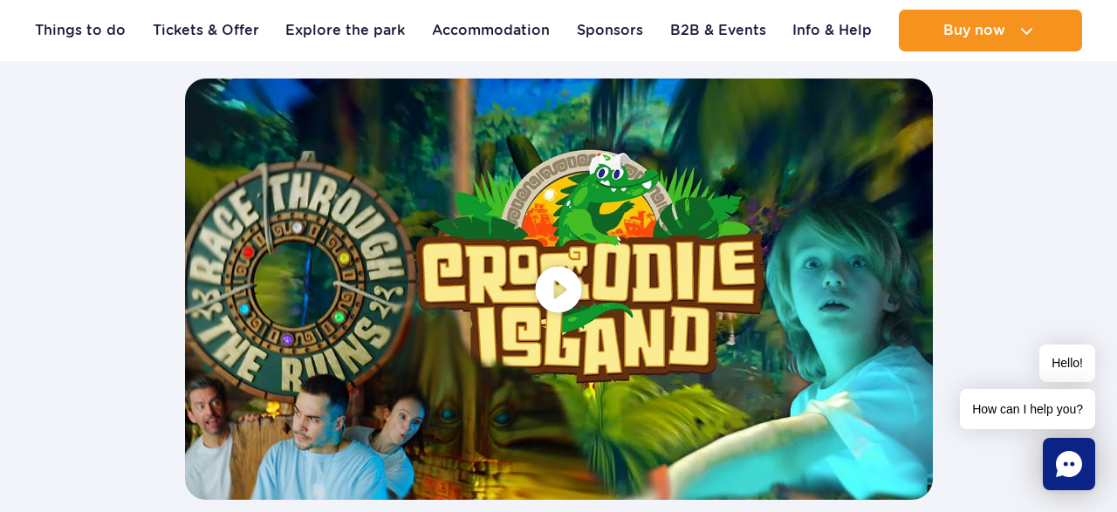
click at [571, 284] on span at bounding box center [559, 289] width 748 height 421
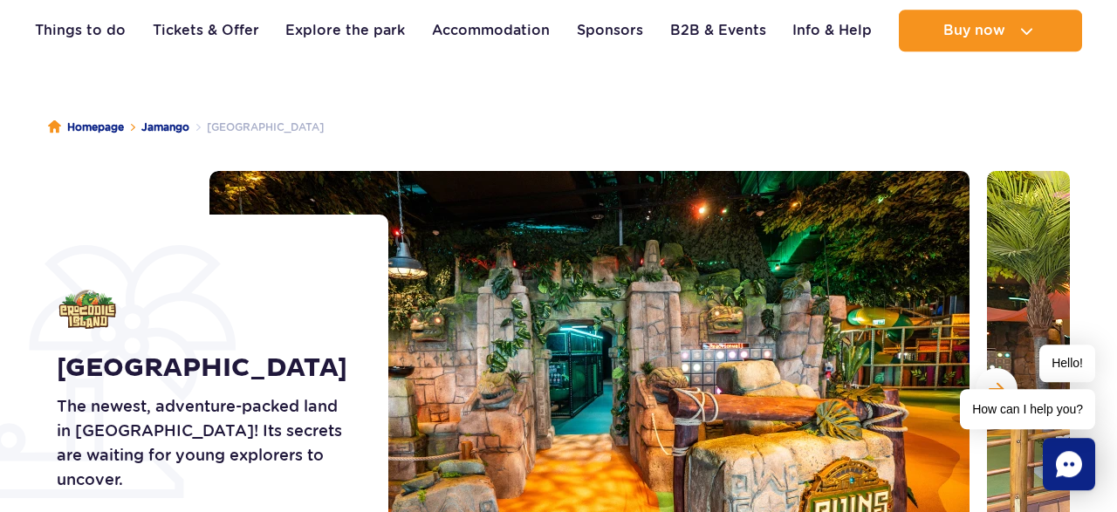
scroll to position [0, 0]
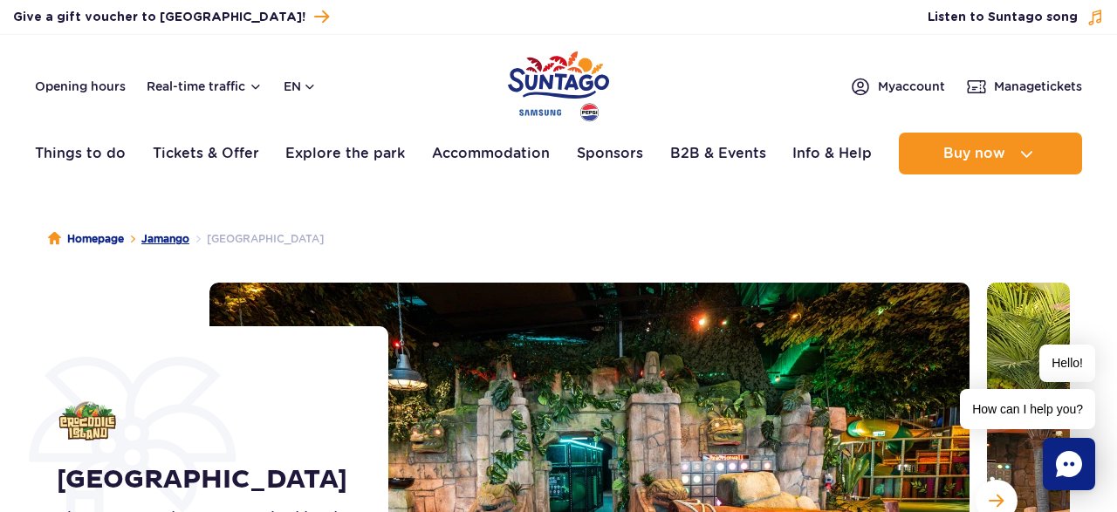
click at [179, 237] on link "Jamango" at bounding box center [165, 238] width 48 height 17
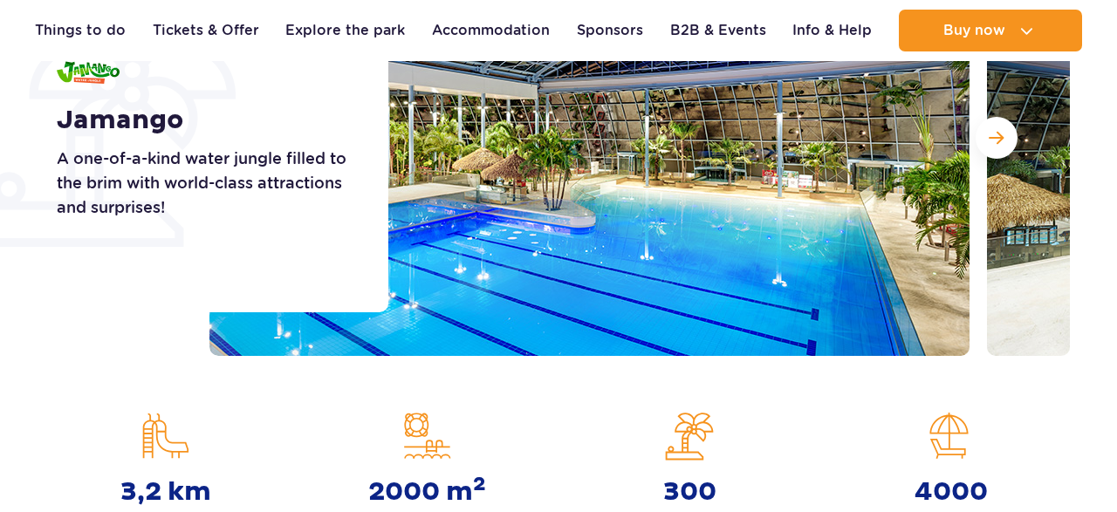
scroll to position [363, 0]
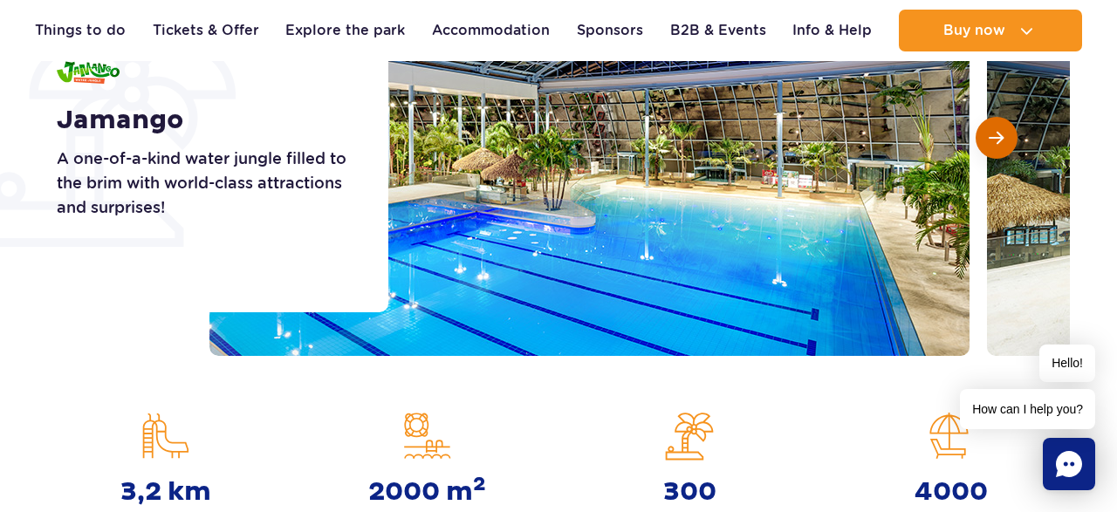
click at [1003, 142] on span "Next slide" at bounding box center [996, 138] width 15 height 16
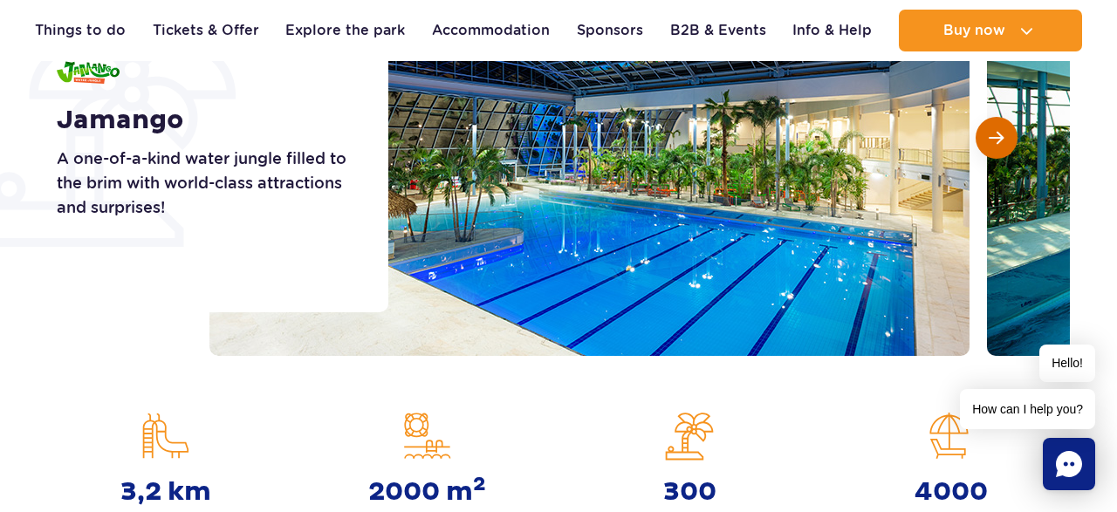
click at [1000, 142] on span "Next slide" at bounding box center [996, 138] width 15 height 16
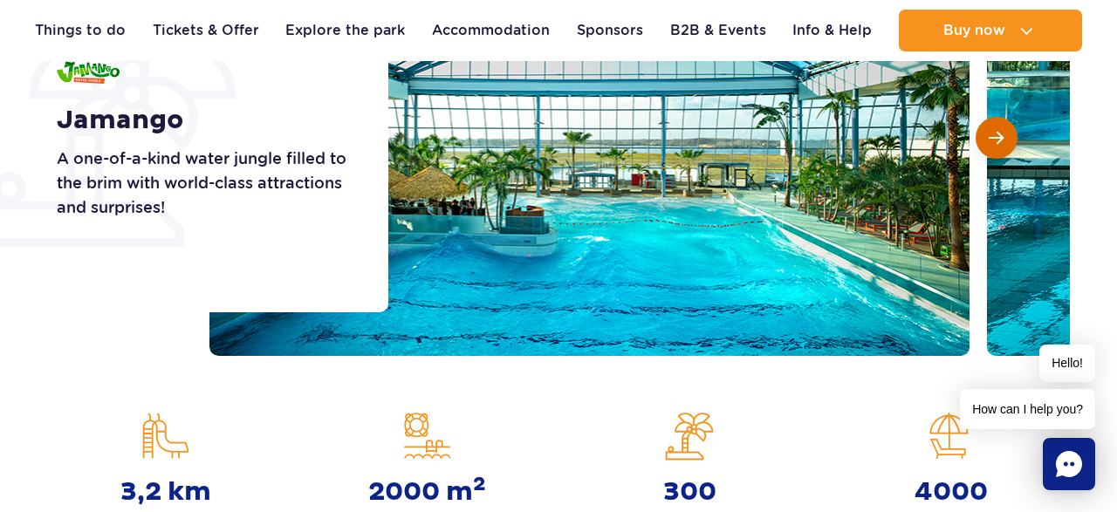
click at [1000, 142] on span "Next slide" at bounding box center [996, 138] width 15 height 16
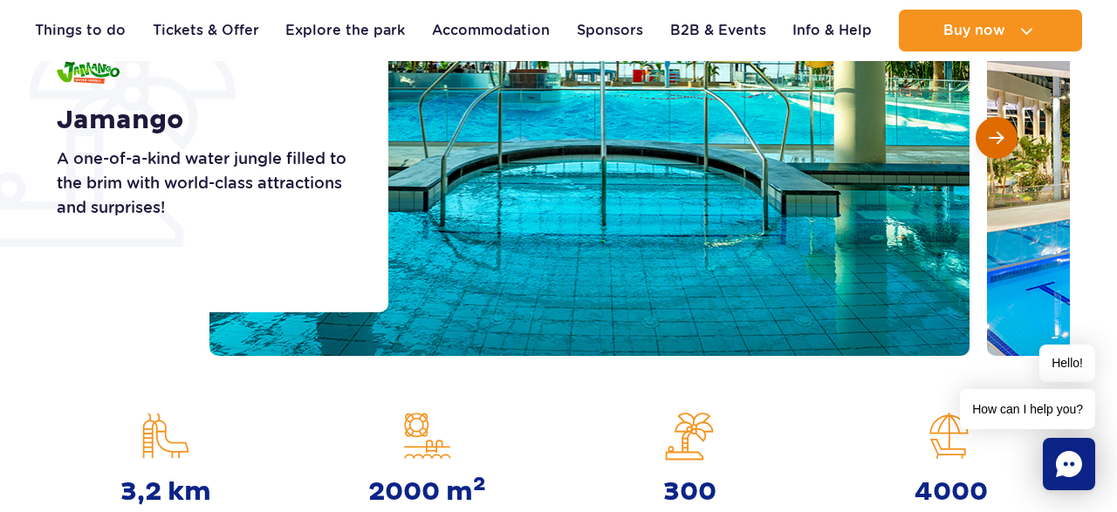
click at [997, 141] on span "Next slide" at bounding box center [996, 138] width 15 height 16
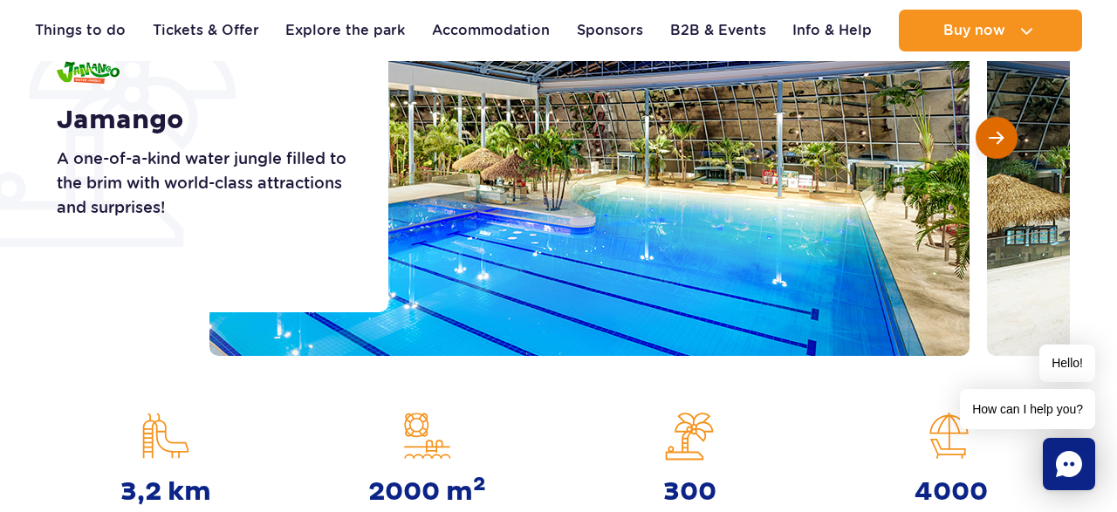
click at [997, 141] on span "Next slide" at bounding box center [996, 138] width 15 height 16
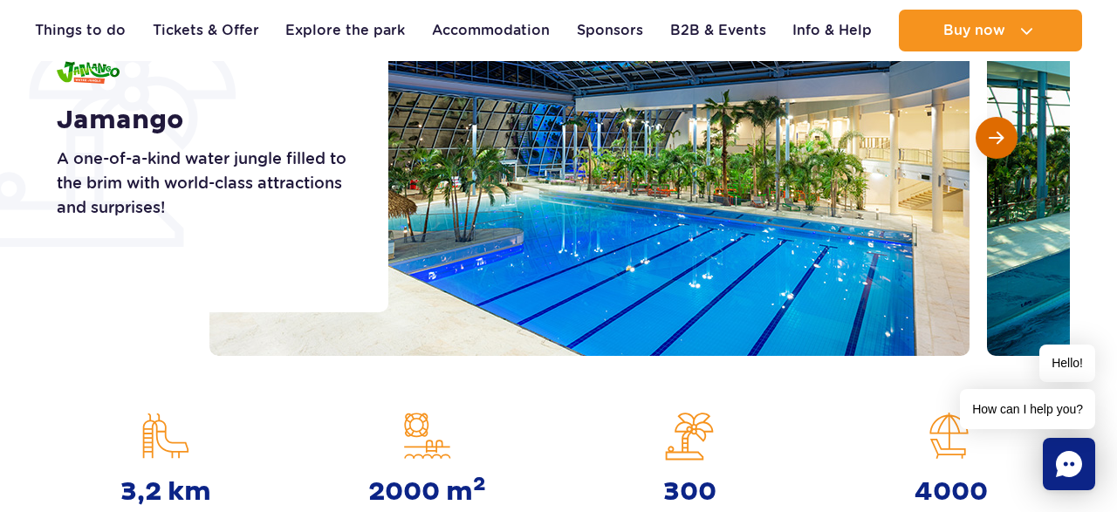
click at [997, 141] on span "Next slide" at bounding box center [996, 138] width 15 height 16
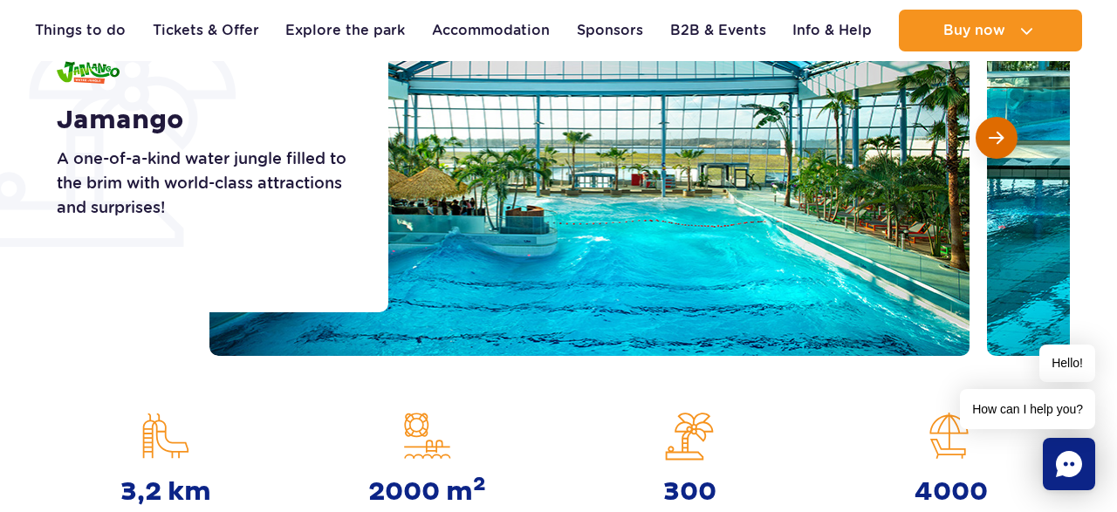
click at [997, 141] on span "Next slide" at bounding box center [996, 138] width 15 height 16
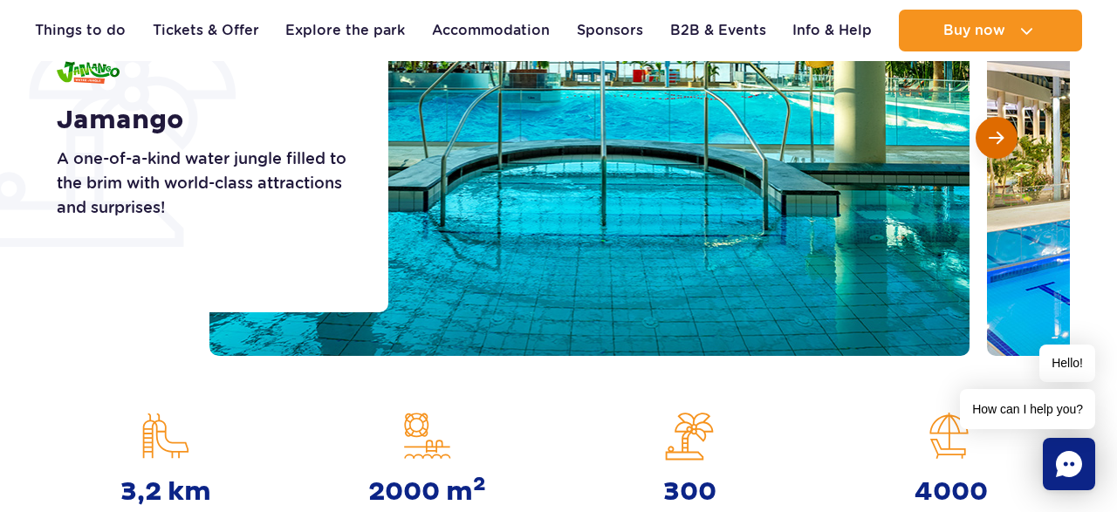
click at [997, 141] on span "Next slide" at bounding box center [996, 138] width 15 height 16
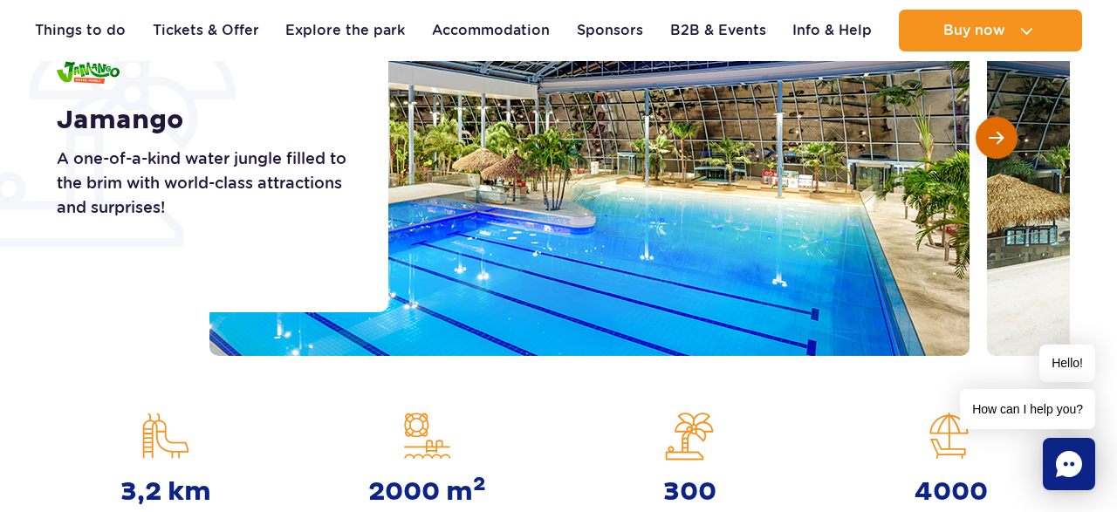
click at [997, 141] on span "Next slide" at bounding box center [996, 138] width 15 height 16
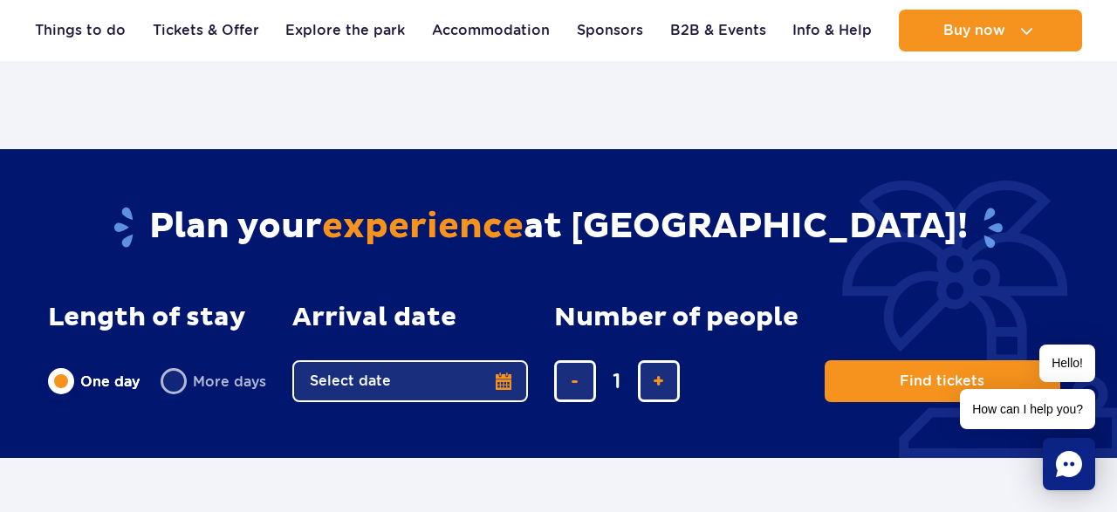
scroll to position [2360, 0]
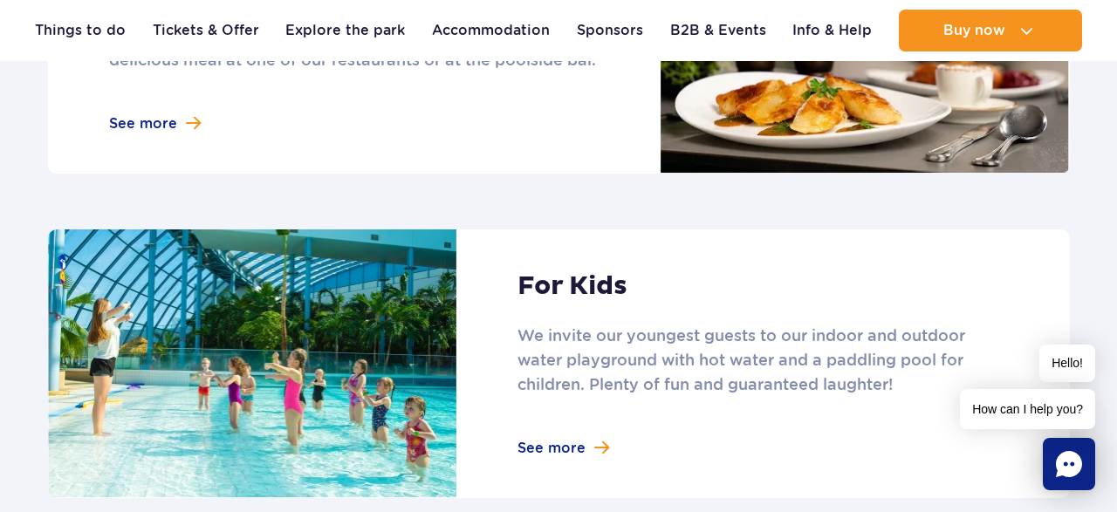
click at [188, 130] on link at bounding box center [559, 52] width 1022 height 244
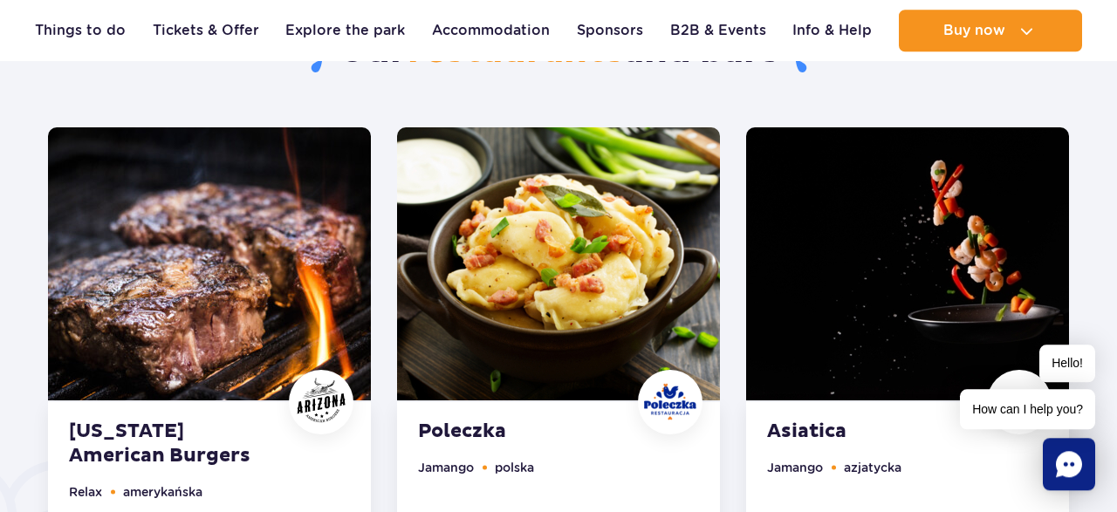
scroll to position [998, 0]
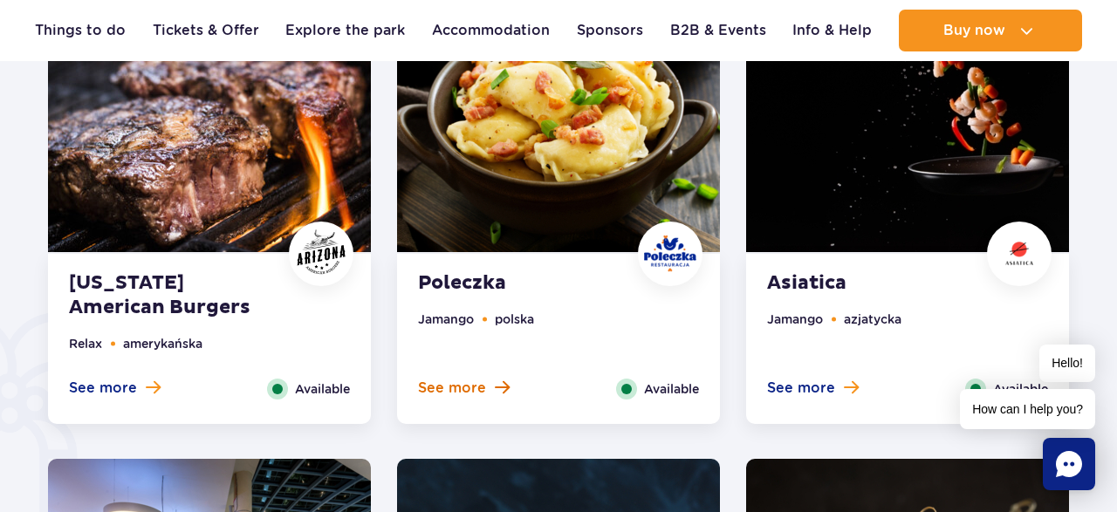
click at [479, 388] on span "See more" at bounding box center [452, 388] width 68 height 19
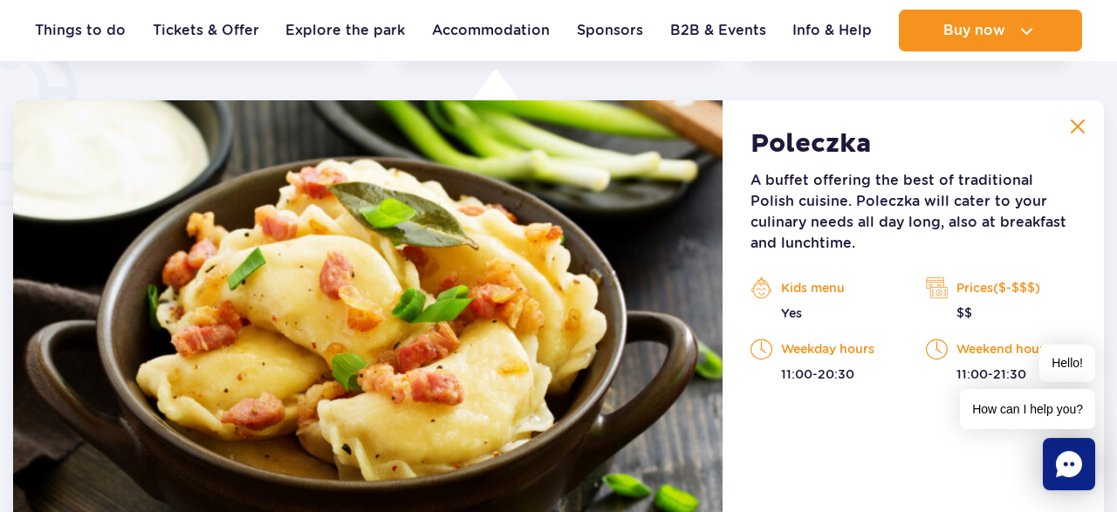
scroll to position [1357, 0]
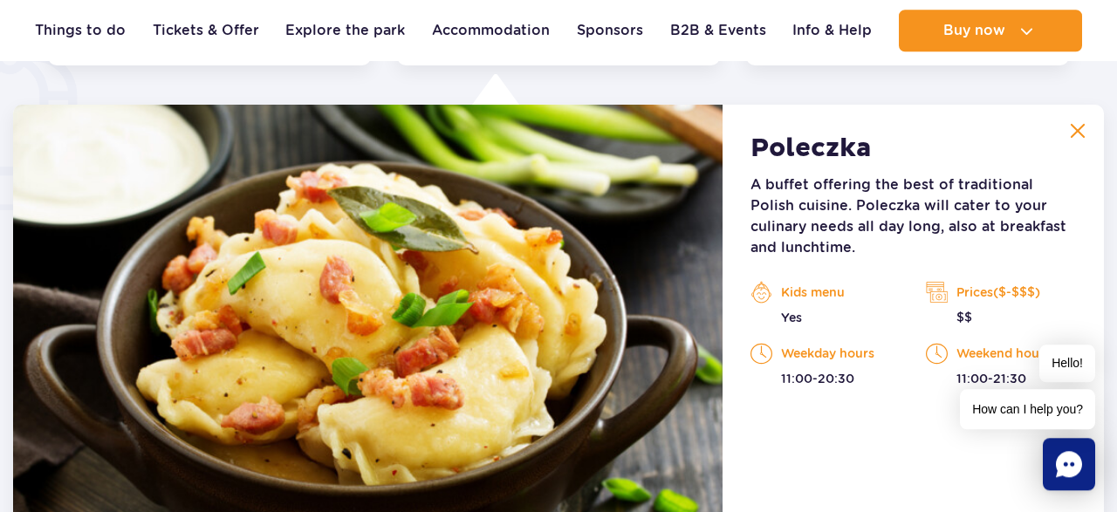
click at [588, 311] on img at bounding box center [367, 349] width 709 height 489
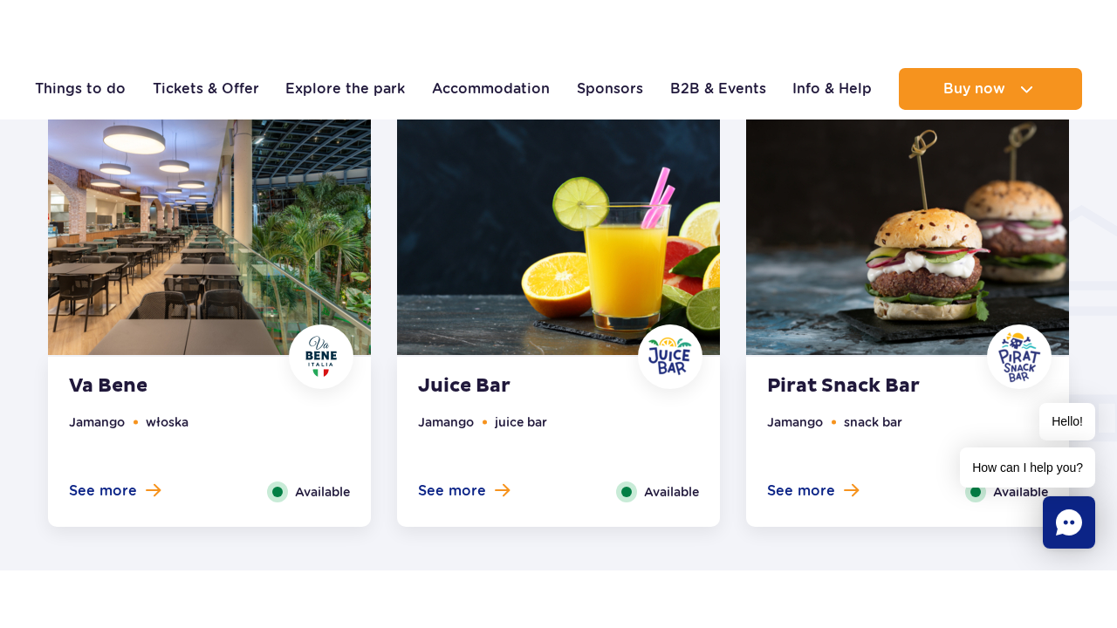
scroll to position [1902, 0]
